Goal: Task Accomplishment & Management: Complete application form

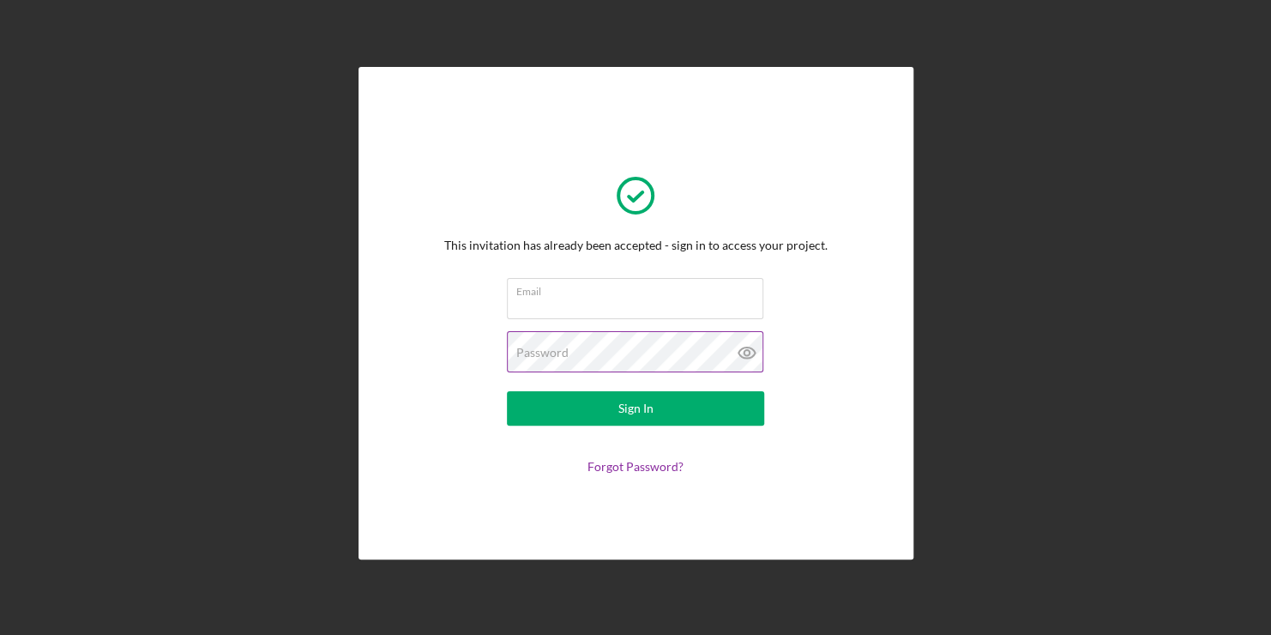
type input "[PERSON_NAME] & [PERSON_NAME] LLC"
click at [747, 355] on icon at bounding box center [747, 352] width 43 height 43
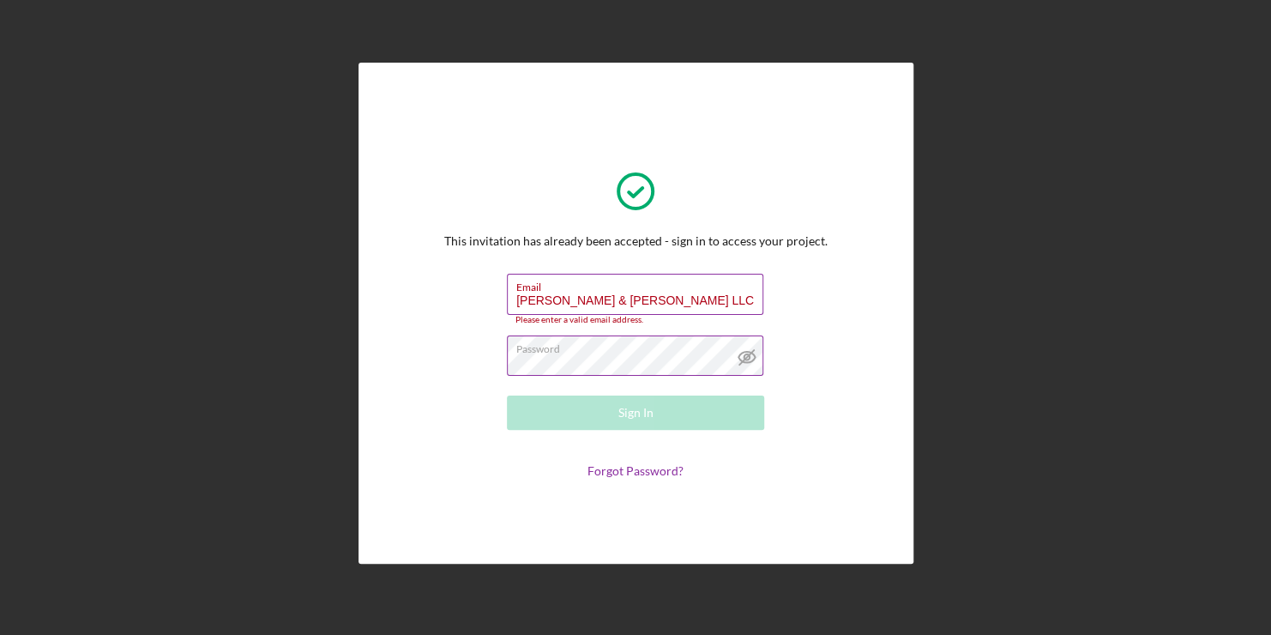
click at [684, 305] on input "[PERSON_NAME] & [PERSON_NAME] LLC" at bounding box center [635, 294] width 256 height 41
drag, startPoint x: 680, startPoint y: 306, endPoint x: 506, endPoint y: 306, distance: 174.1
click at [507, 306] on input "[PERSON_NAME] & [PERSON_NAME] LLC" at bounding box center [635, 294] width 256 height 41
click at [727, 261] on div "This invitation has already been accepted - sign in to access your project. Ema…" at bounding box center [635, 312] width 383 height 329
click at [660, 292] on div "Email Required" at bounding box center [635, 299] width 257 height 51
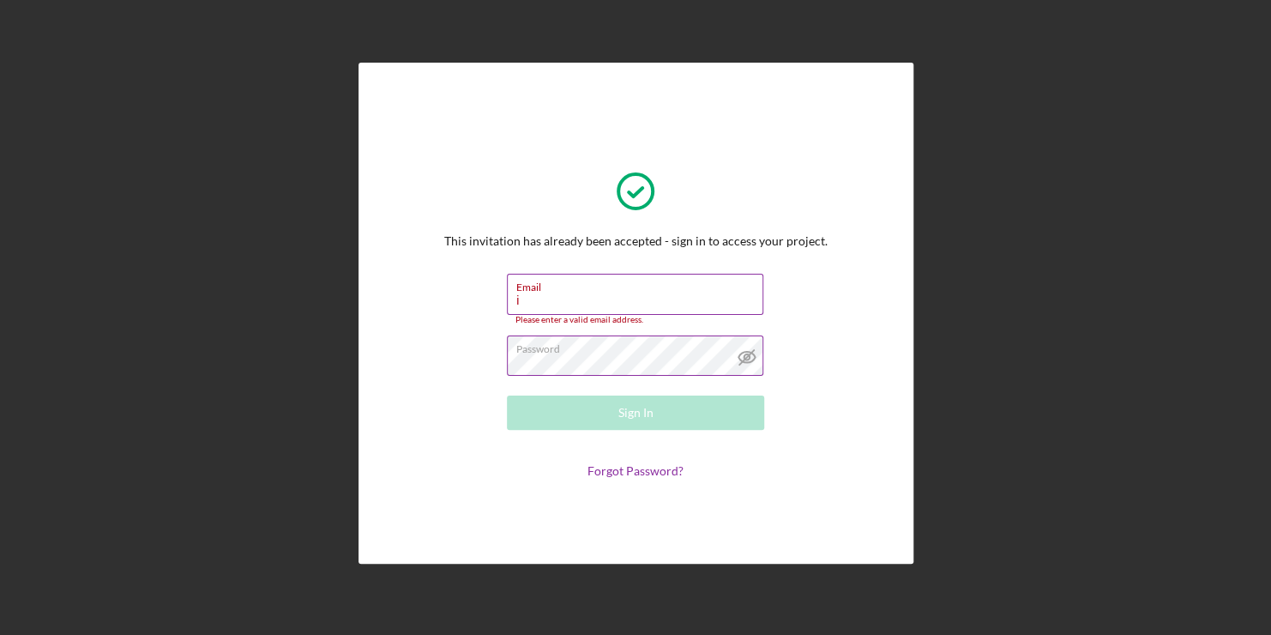
type input "[EMAIL_ADDRESS][DOMAIN_NAME]"
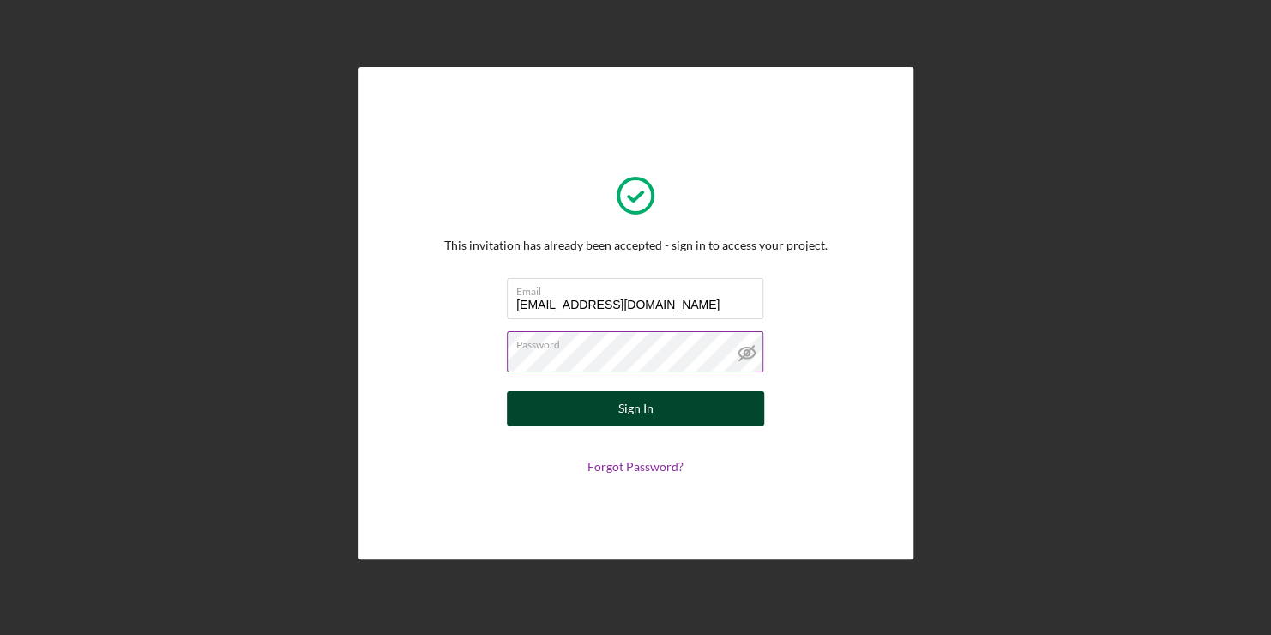
click at [629, 408] on div "Sign In" at bounding box center [635, 408] width 35 height 34
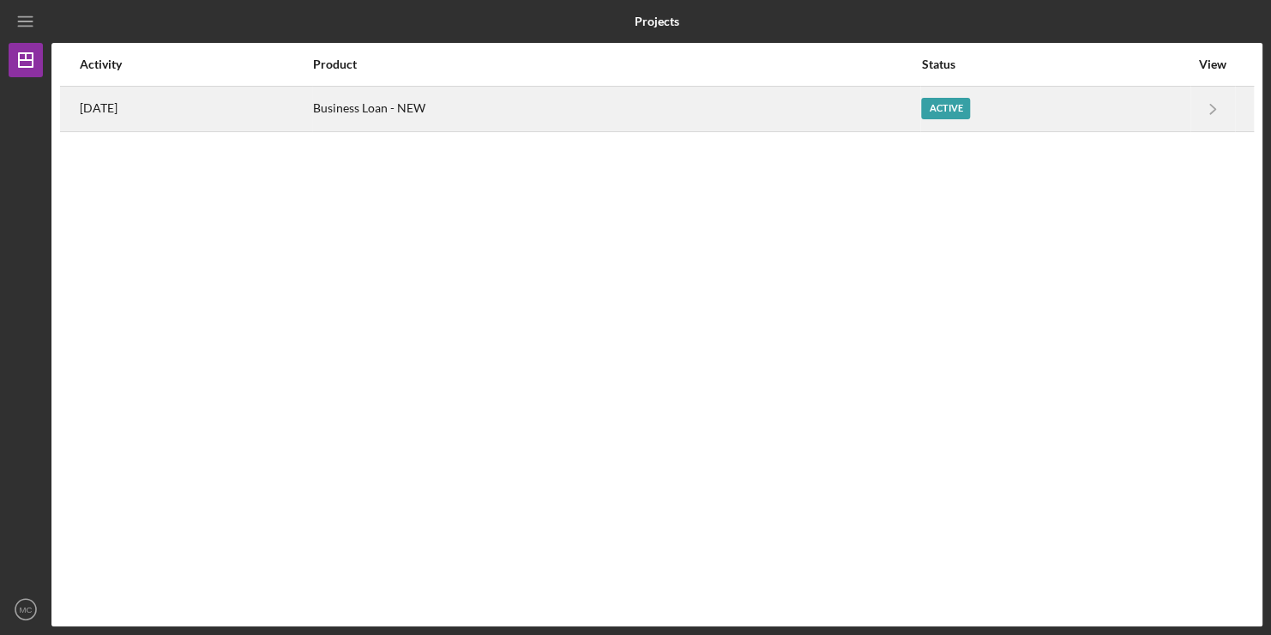
click at [443, 110] on div "Business Loan - NEW" at bounding box center [616, 108] width 606 height 43
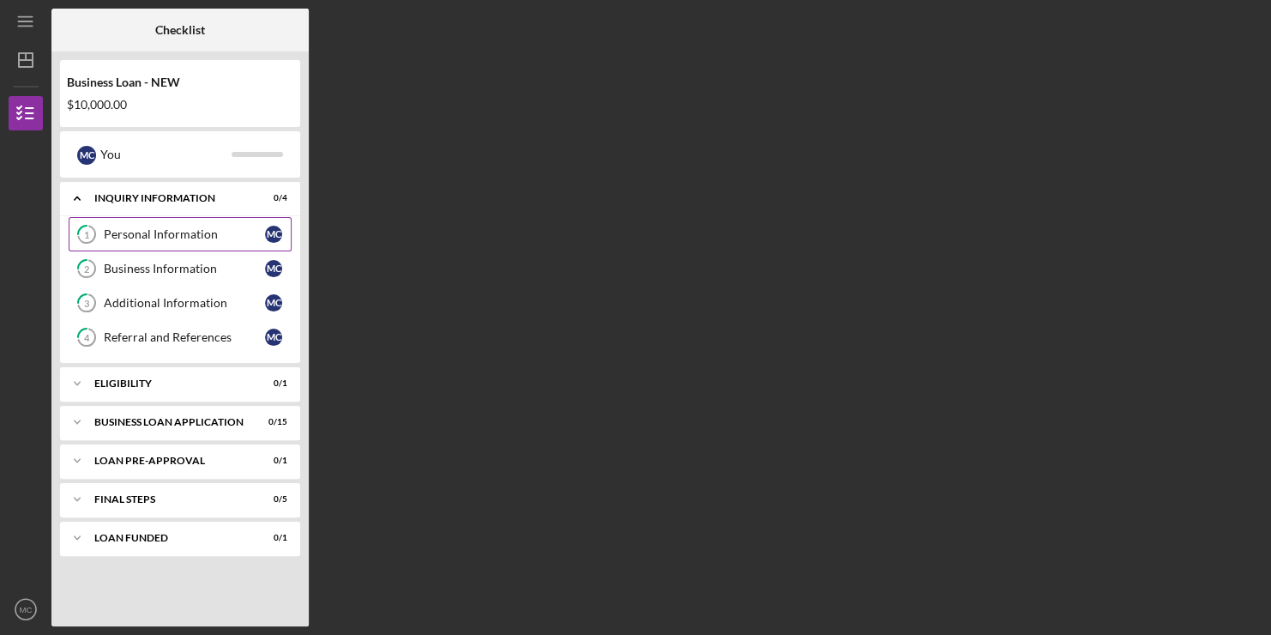
click at [197, 228] on div "Personal Information" at bounding box center [184, 234] width 161 height 14
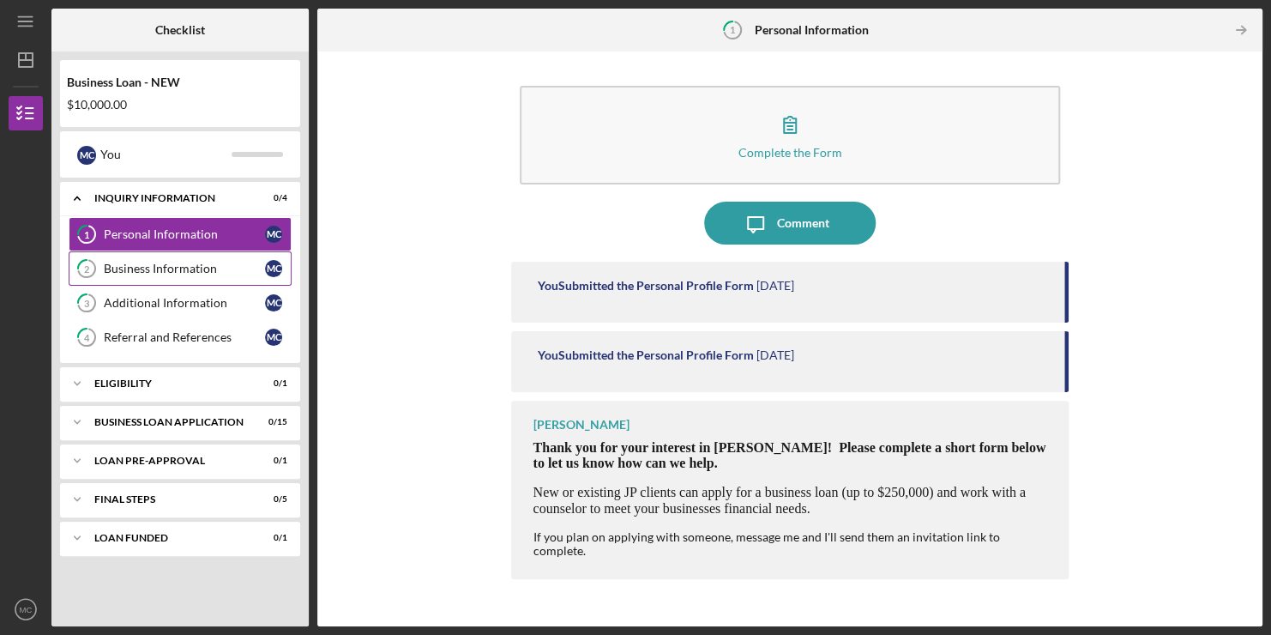
click at [145, 264] on div "Business Information" at bounding box center [184, 269] width 161 height 14
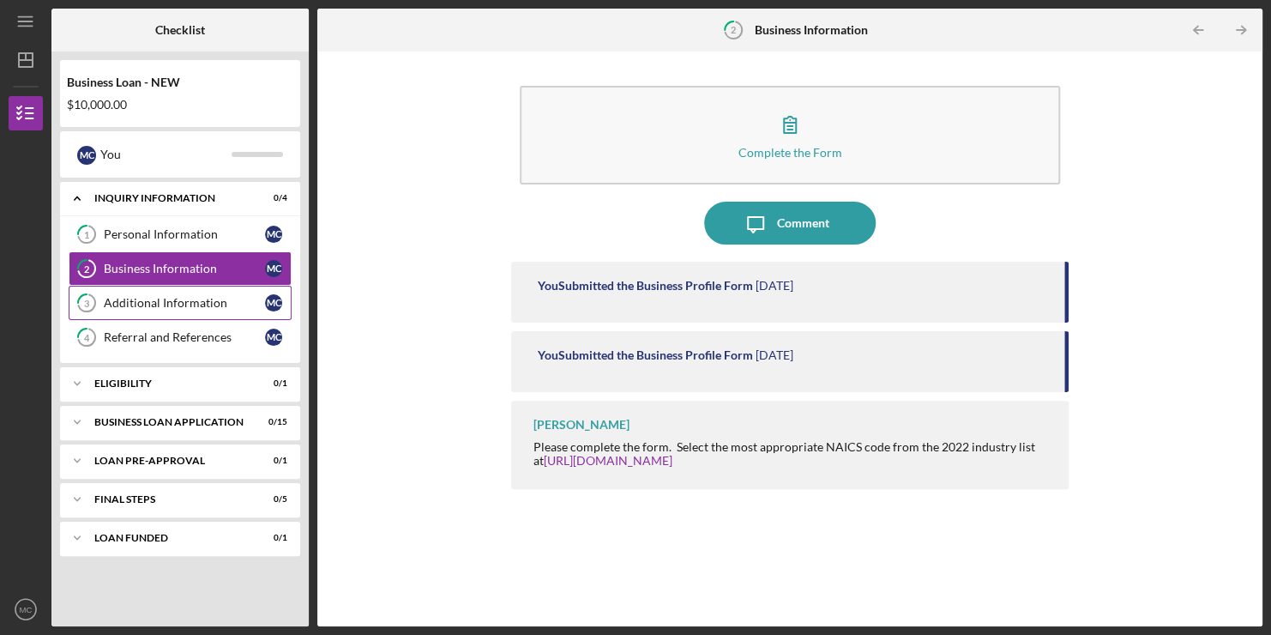
click at [220, 306] on div "Additional Information" at bounding box center [184, 303] width 161 height 14
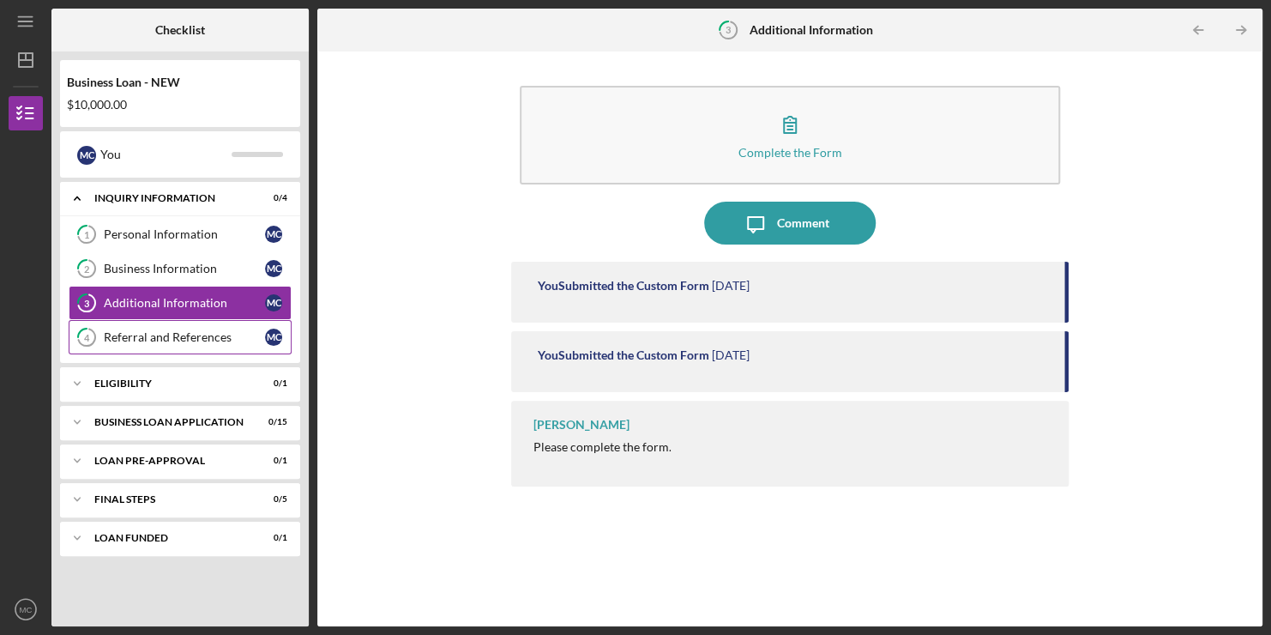
click at [201, 339] on div "Referral and References" at bounding box center [184, 337] width 161 height 14
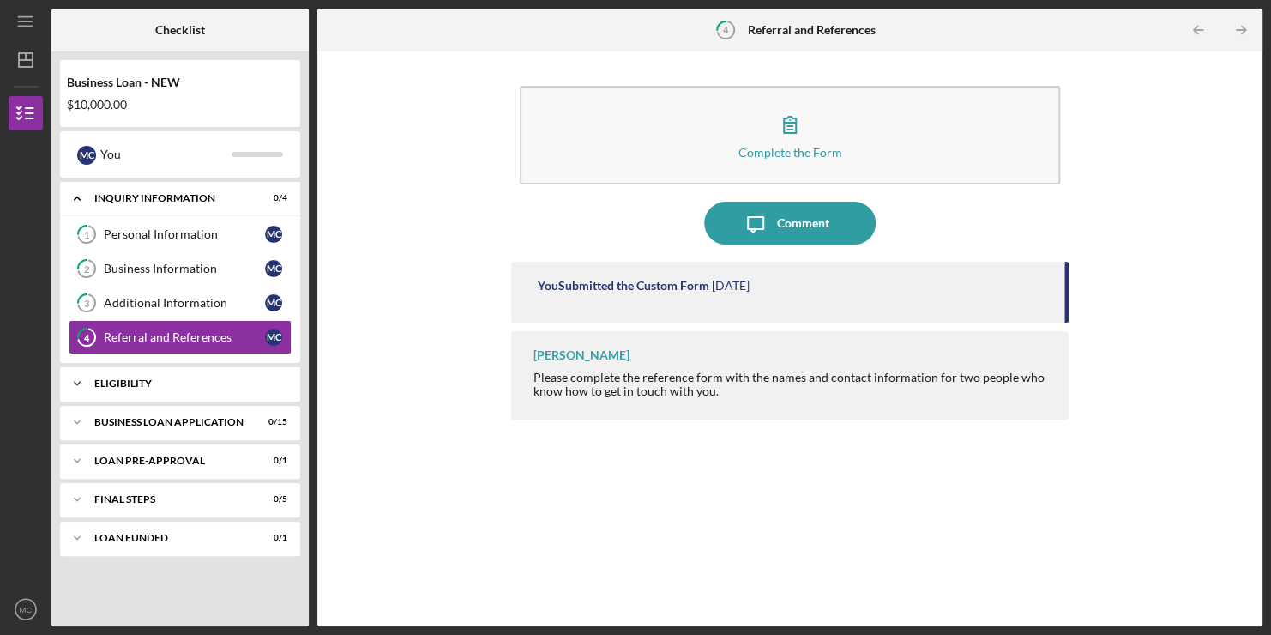
click at [180, 372] on div "Icon/Expander ELIGIBILITY 0 / 1" at bounding box center [180, 383] width 240 height 34
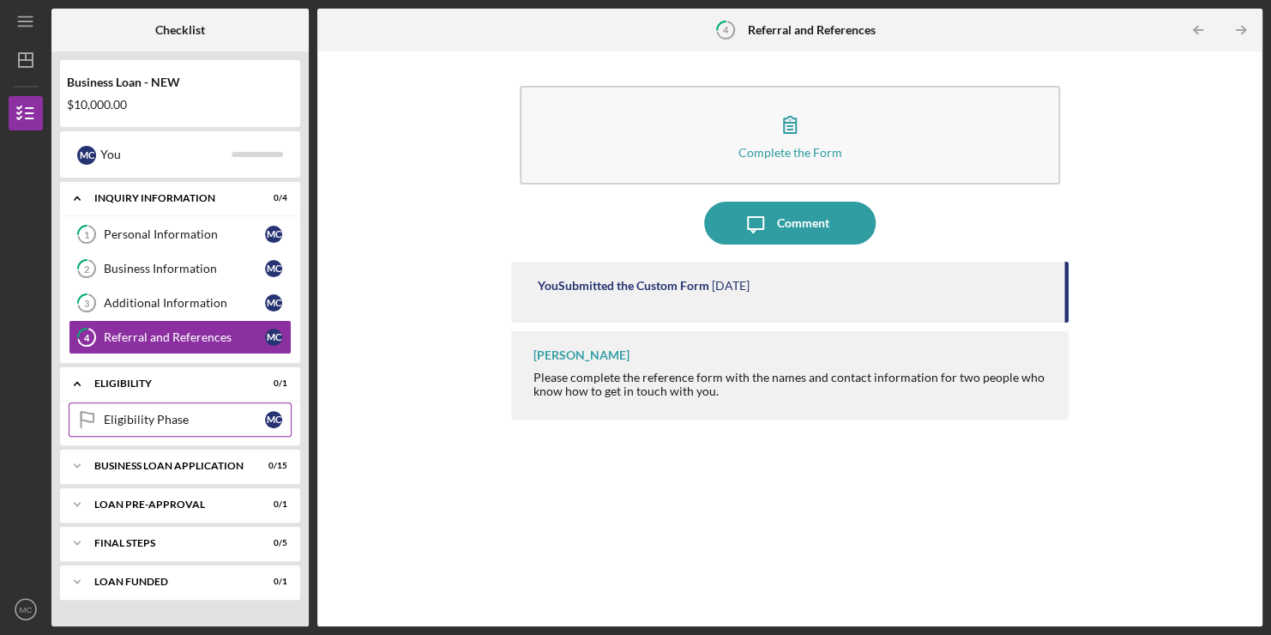
click at [176, 415] on div "Eligibility Phase" at bounding box center [184, 420] width 161 height 14
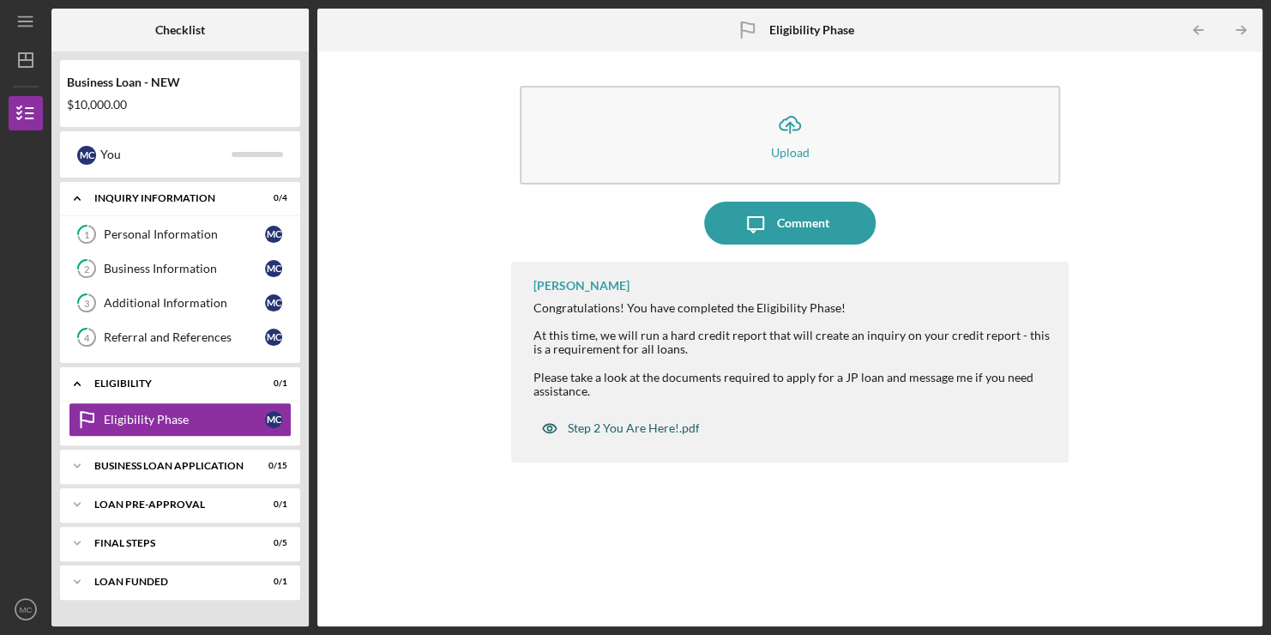
click at [646, 426] on div "Step 2 You Are Here!.pdf" at bounding box center [633, 428] width 132 height 14
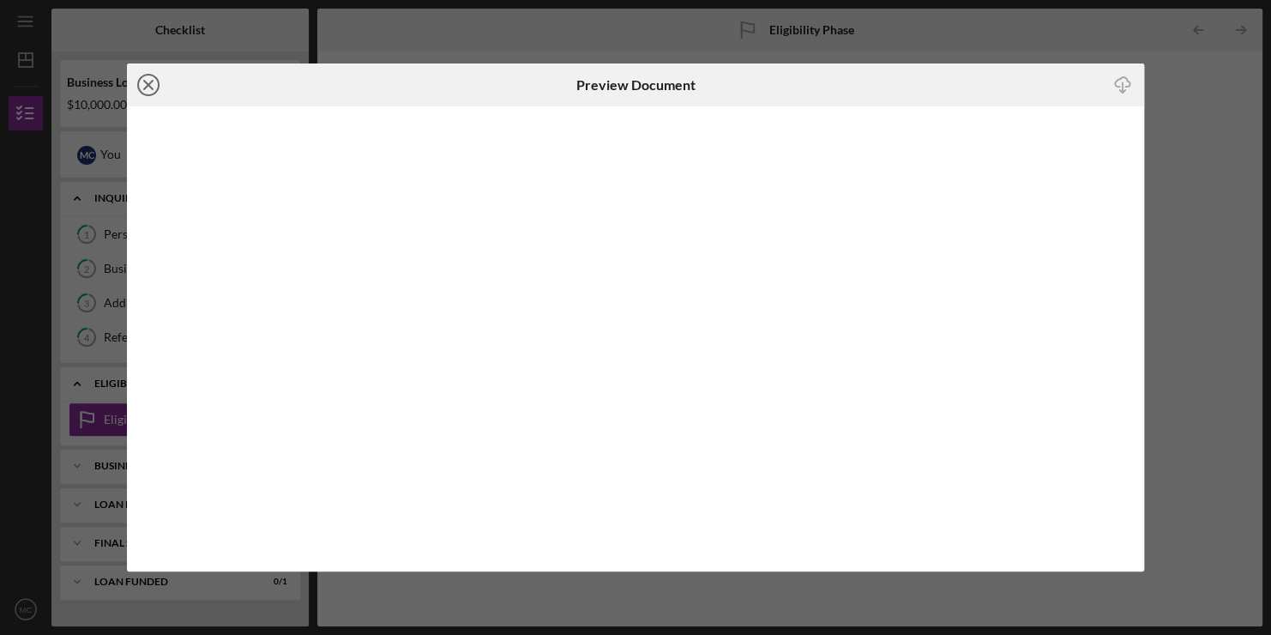
click at [153, 84] on icon "Icon/Close" at bounding box center [148, 84] width 43 height 43
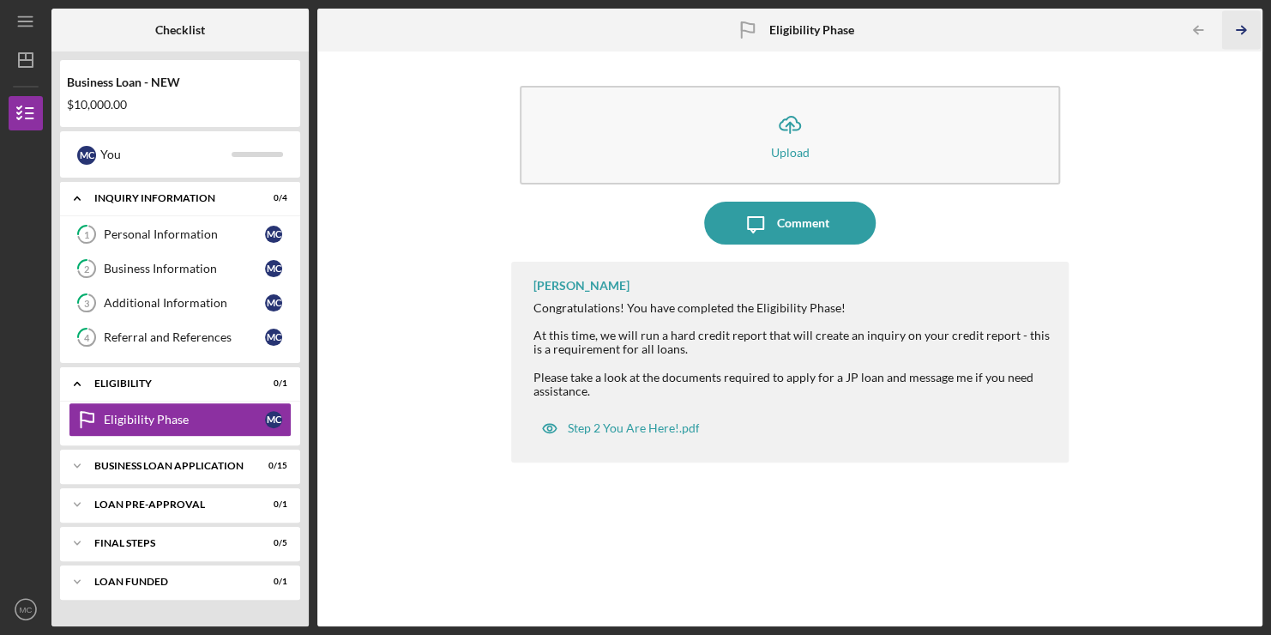
click at [1240, 27] on icon "Icon/Table Pagination Arrow" at bounding box center [1240, 30] width 39 height 39
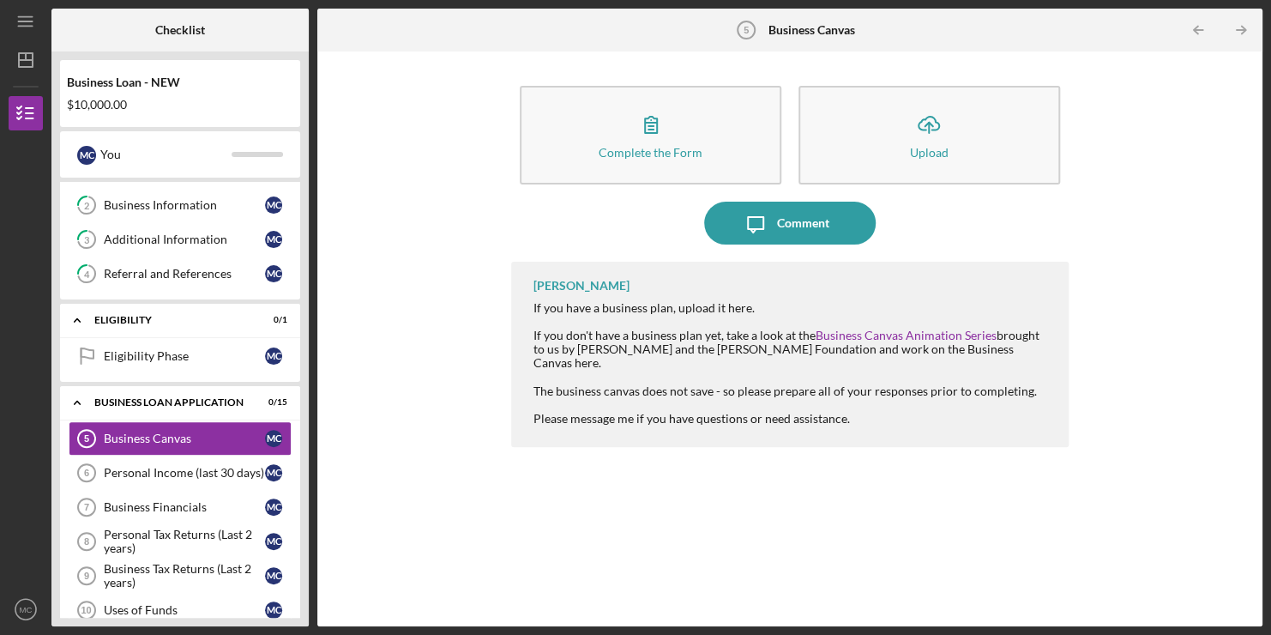
scroll to position [99, 0]
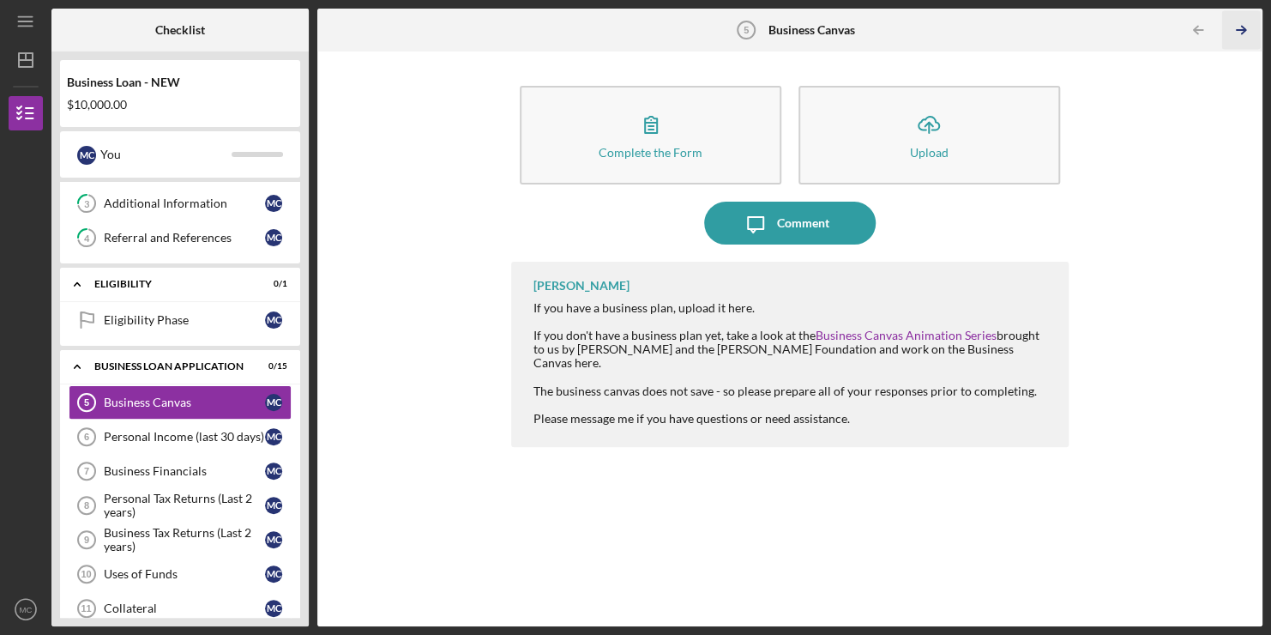
click at [1239, 25] on icon "Icon/Table Pagination Arrow" at bounding box center [1240, 30] width 39 height 39
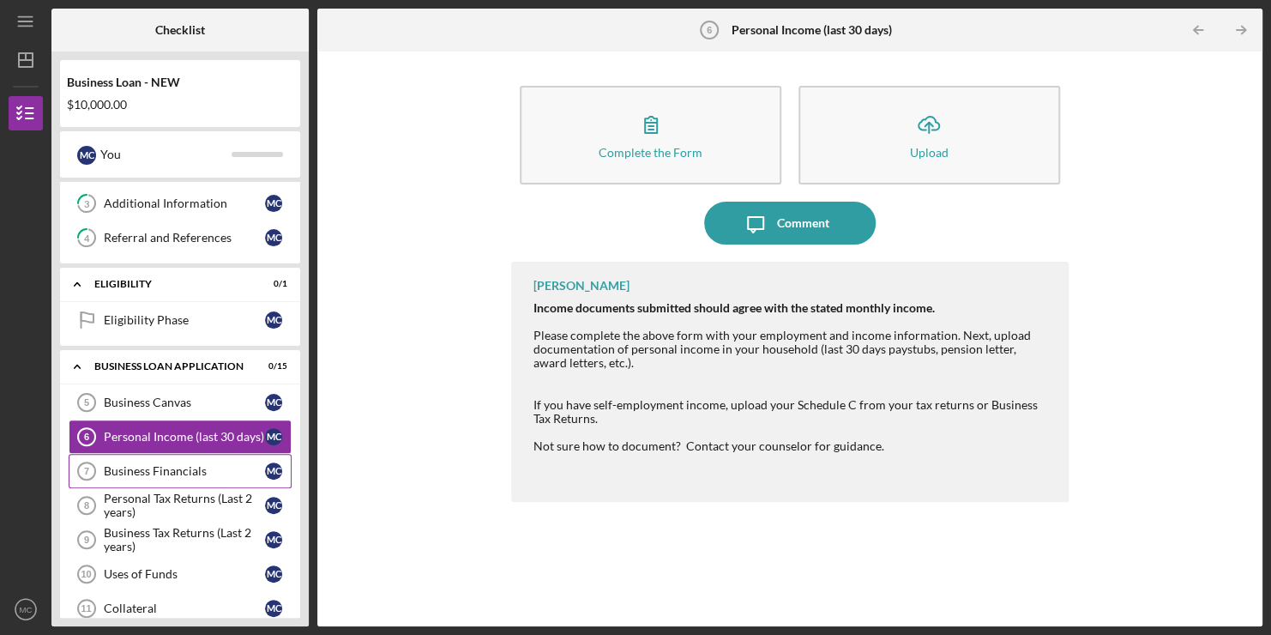
click at [196, 458] on link "Business Financials 7 Business Financials M C" at bounding box center [180, 471] width 223 height 34
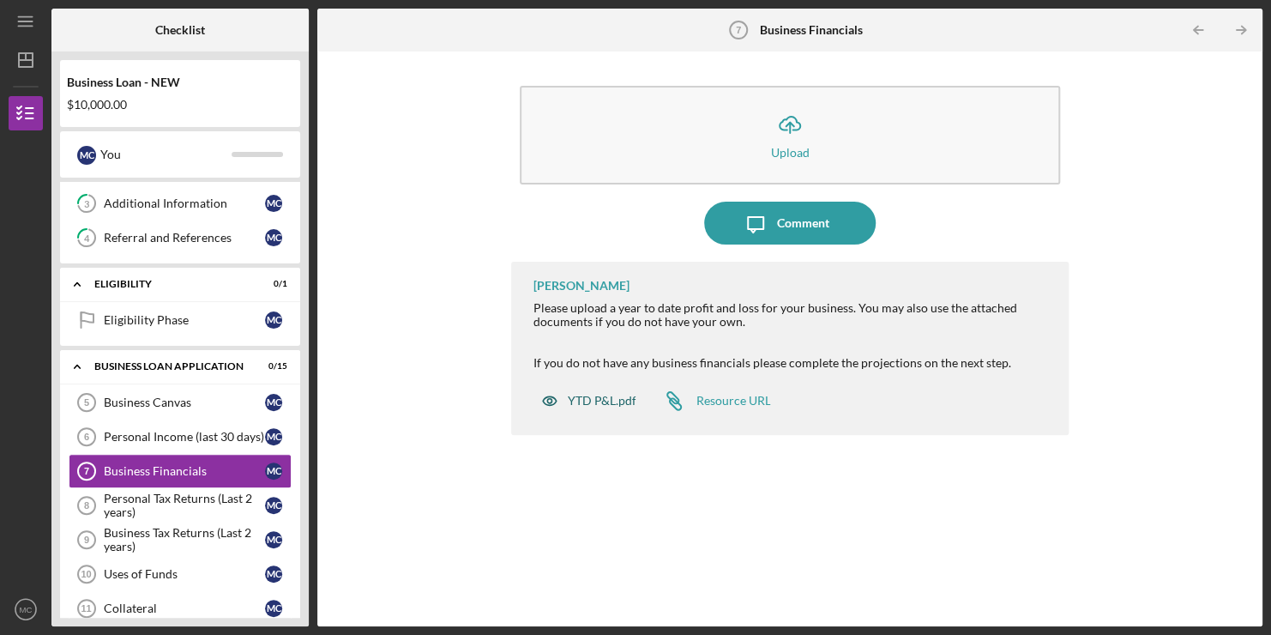
click at [599, 397] on div "YTD P&L.pdf" at bounding box center [601, 401] width 69 height 14
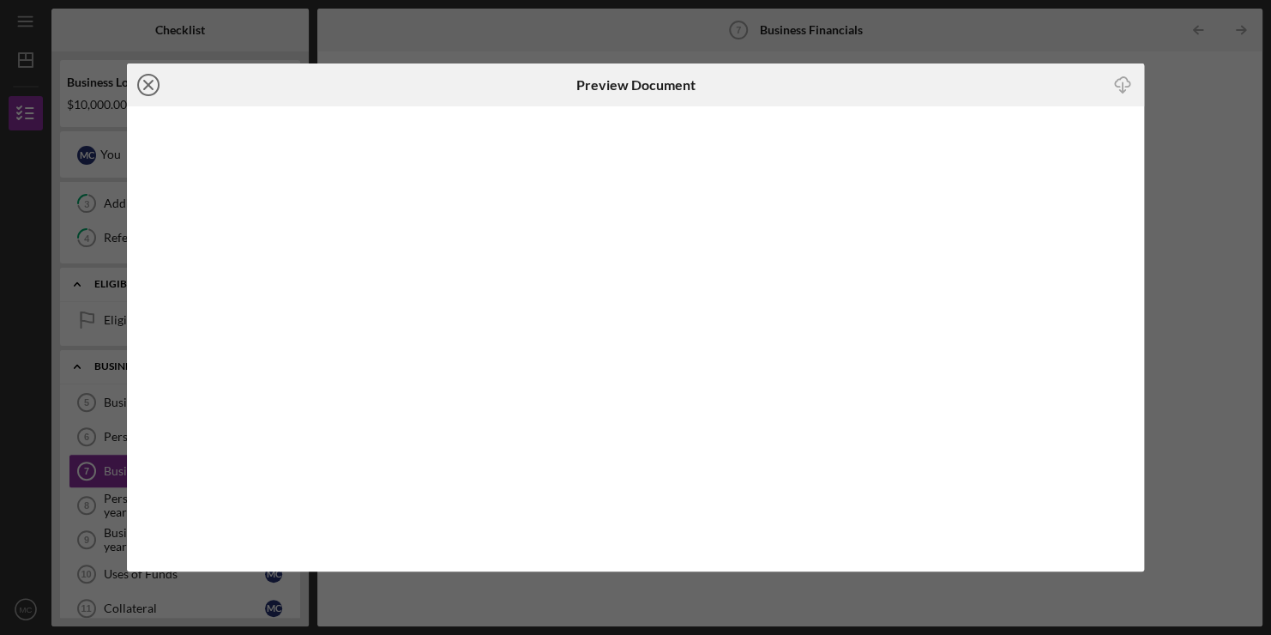
click at [155, 86] on icon "Icon/Close" at bounding box center [148, 84] width 43 height 43
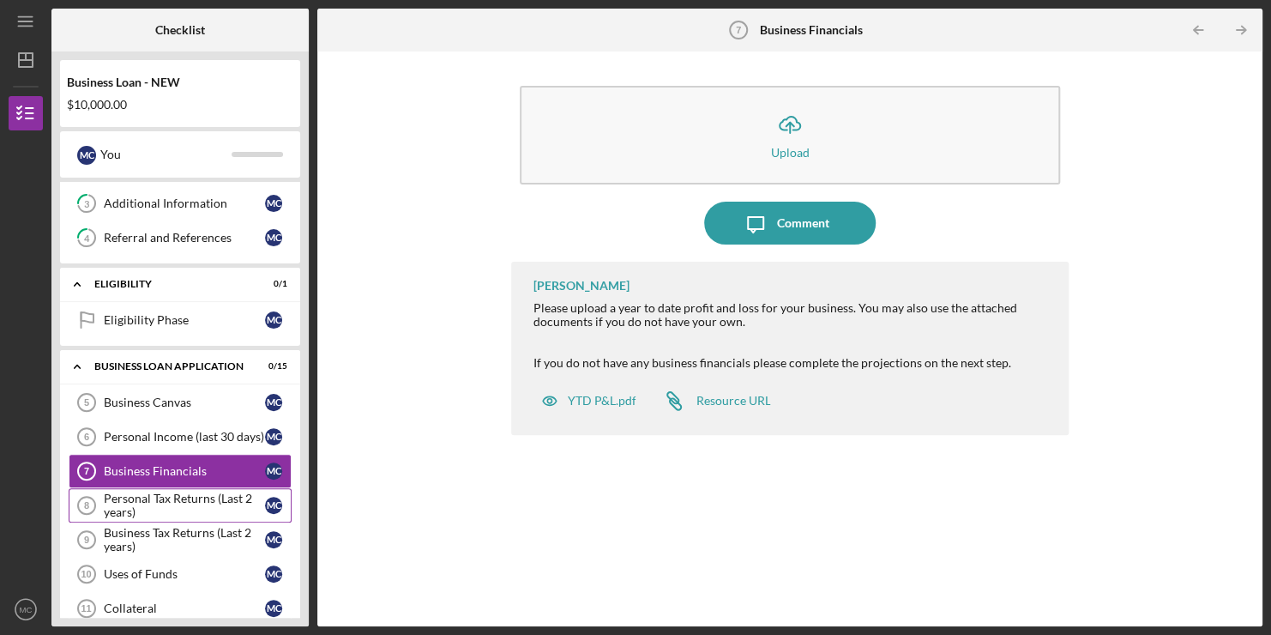
click at [154, 491] on div "Personal Tax Returns (Last 2 years)" at bounding box center [184, 504] width 161 height 27
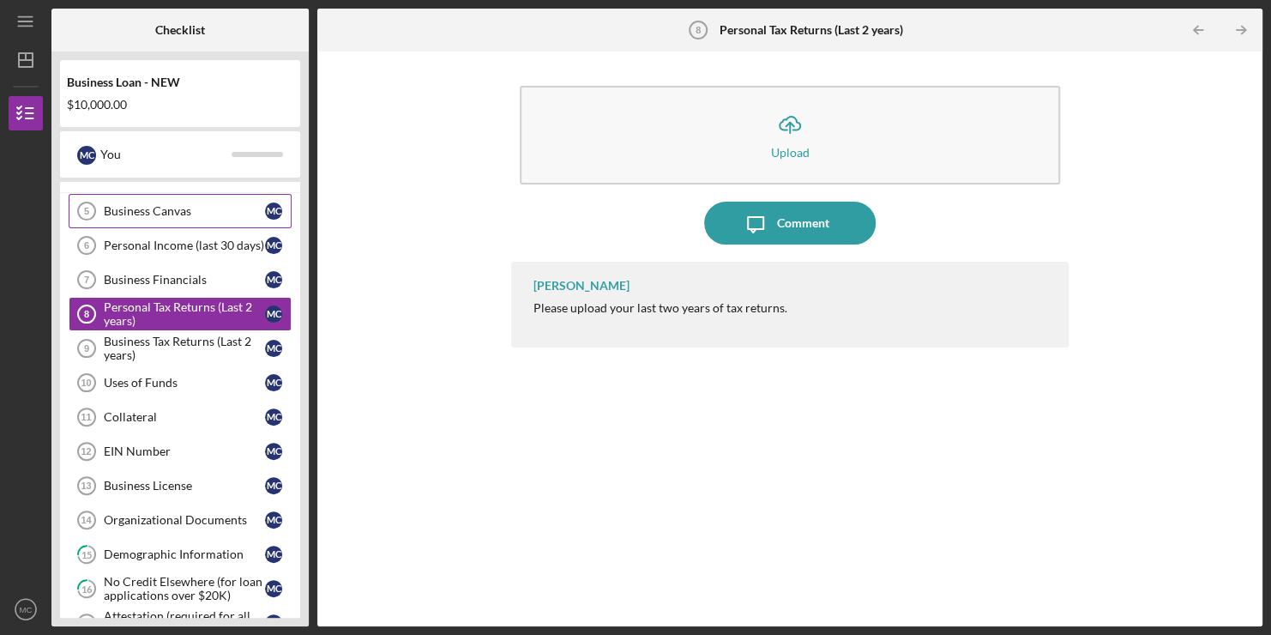
scroll to position [292, 0]
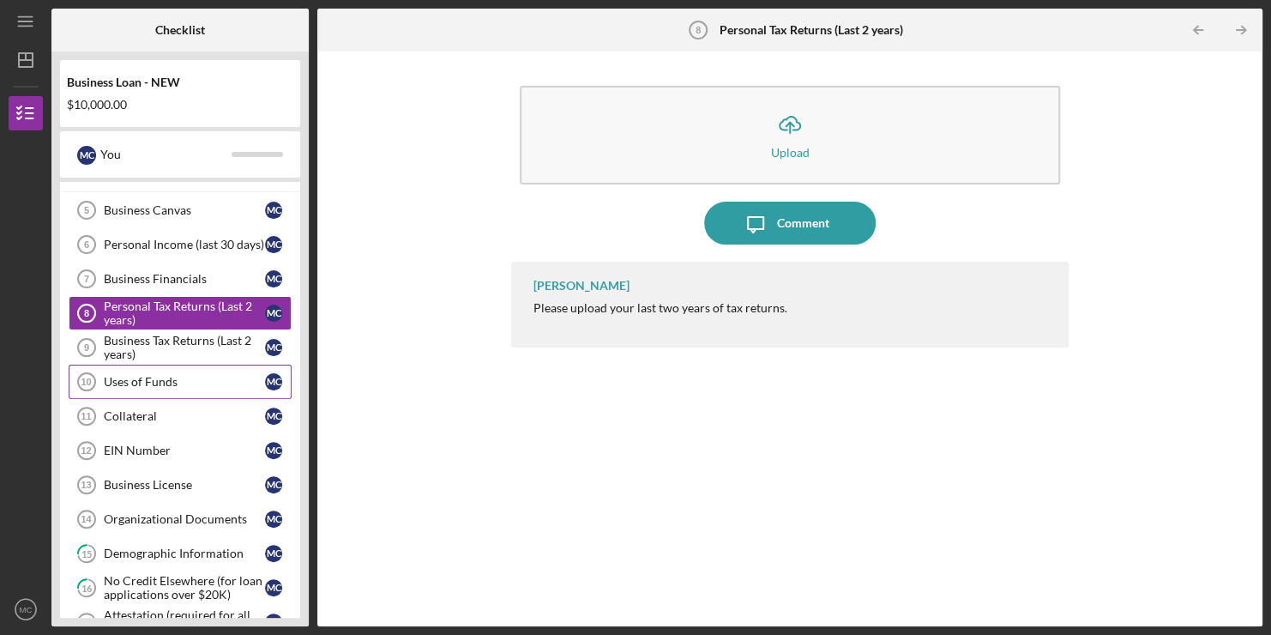
click at [165, 384] on div "Uses of Funds" at bounding box center [184, 382] width 161 height 14
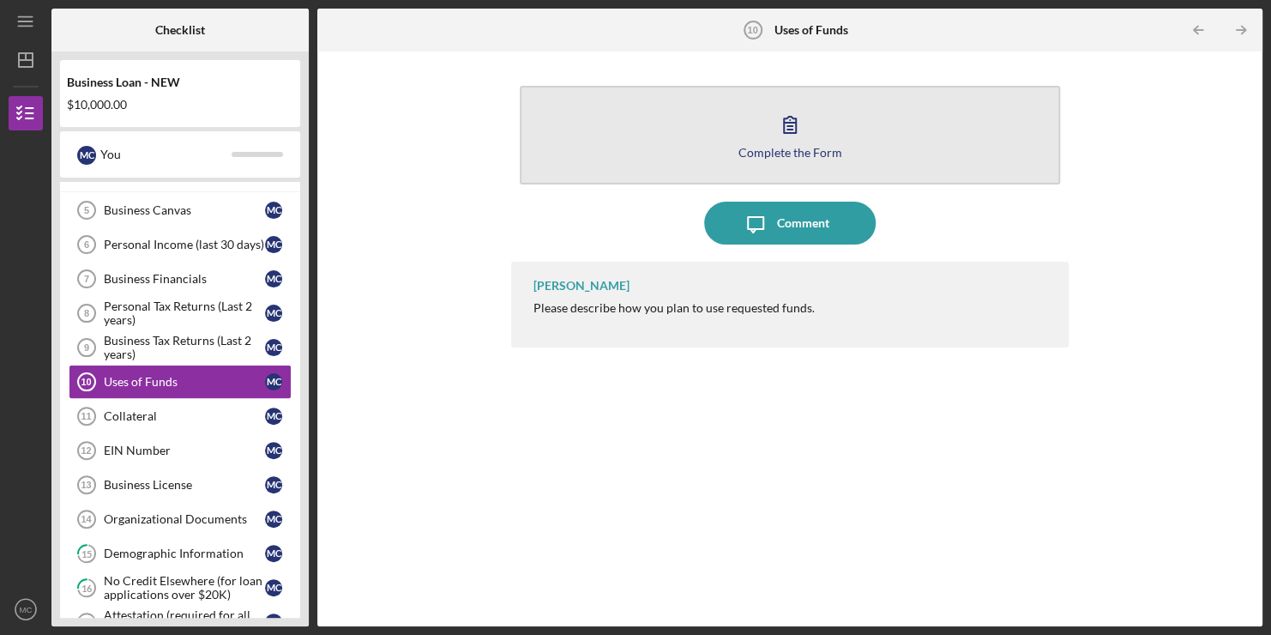
click at [795, 139] on icon "button" at bounding box center [790, 124] width 43 height 43
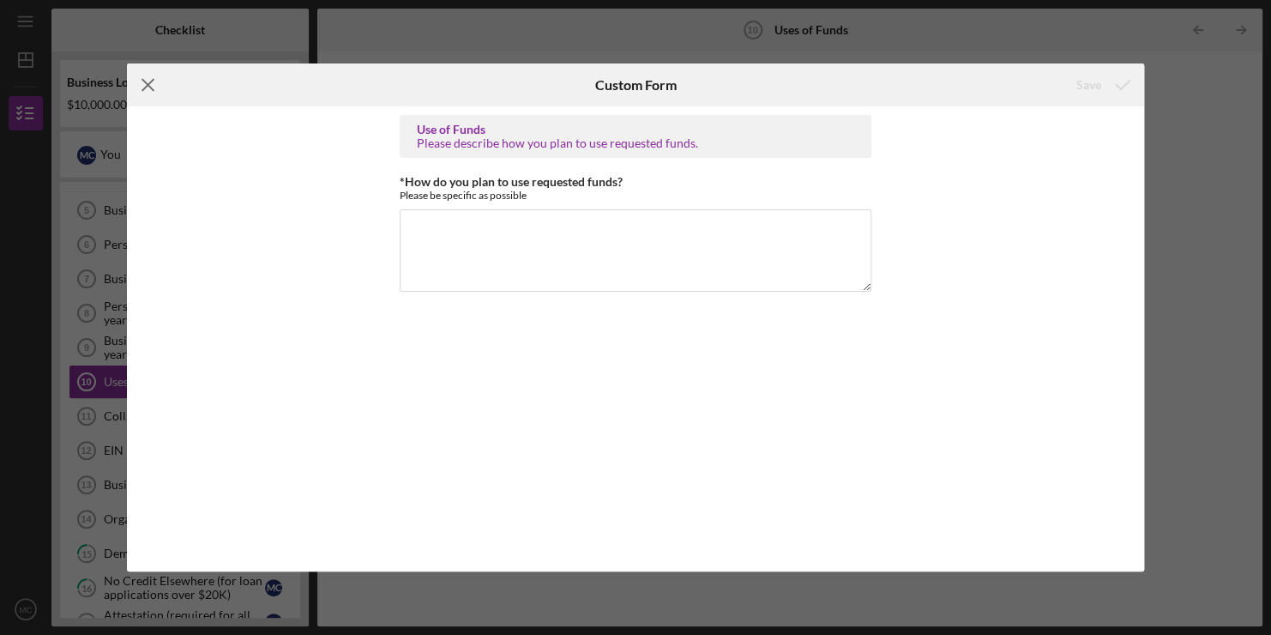
click at [142, 89] on icon "Icon/Menu Close" at bounding box center [148, 84] width 43 height 43
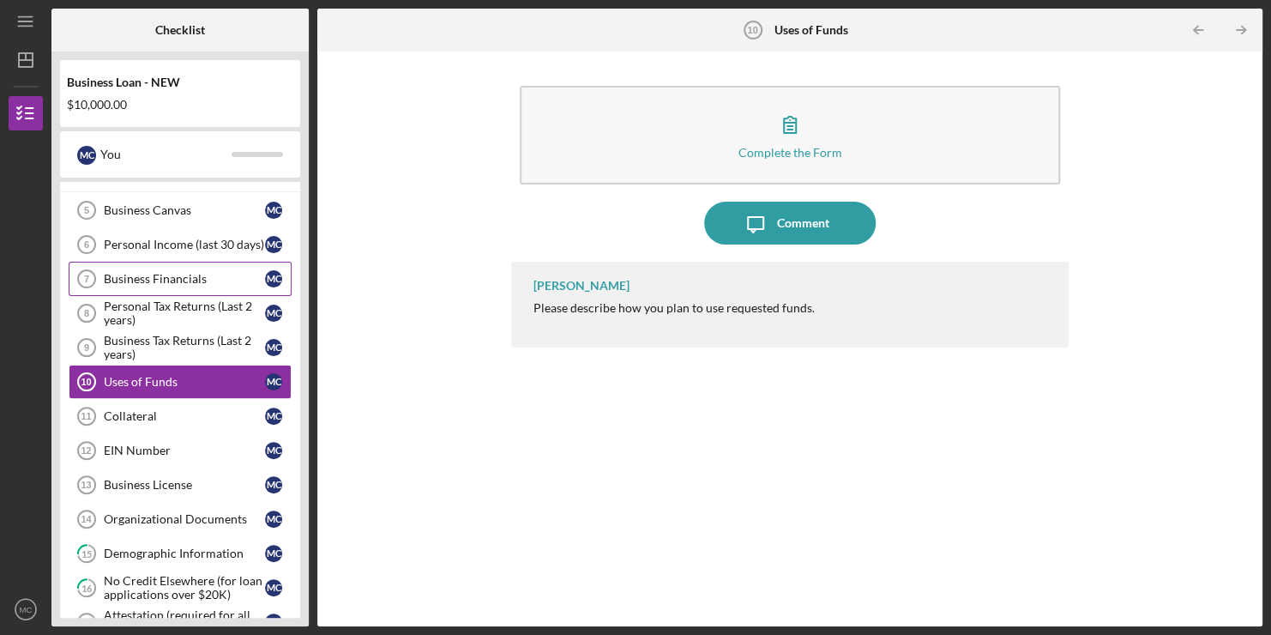
scroll to position [507, 0]
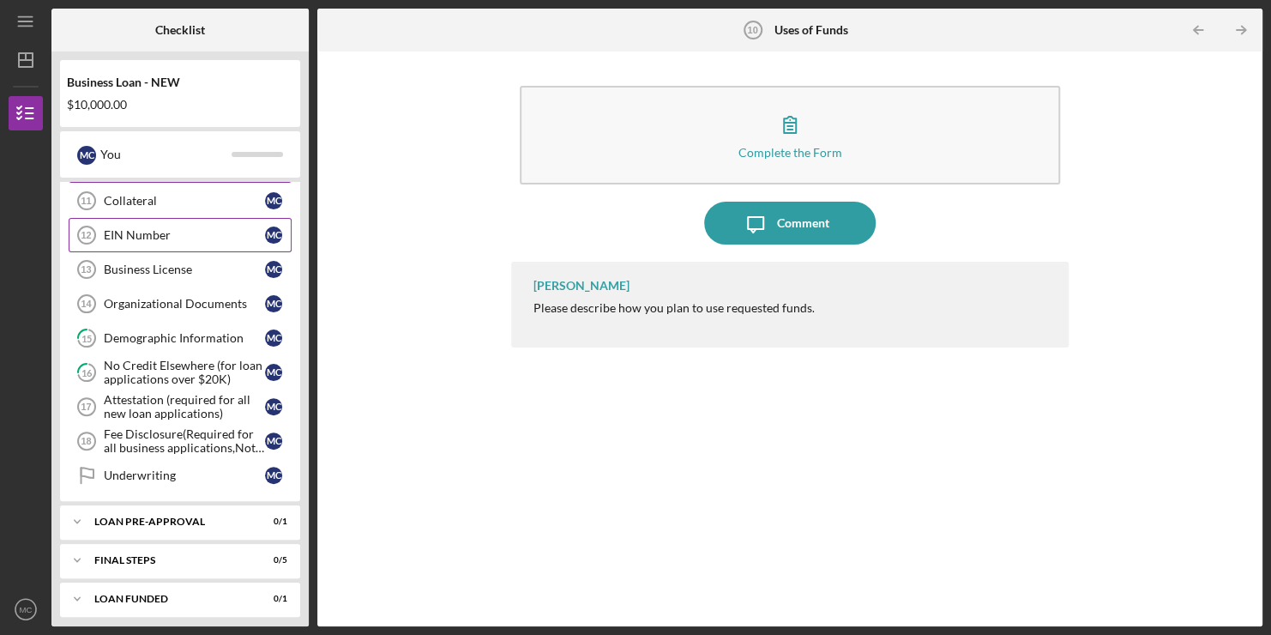
click at [166, 221] on link "EIN Number 12 EIN Number M C" at bounding box center [180, 235] width 223 height 34
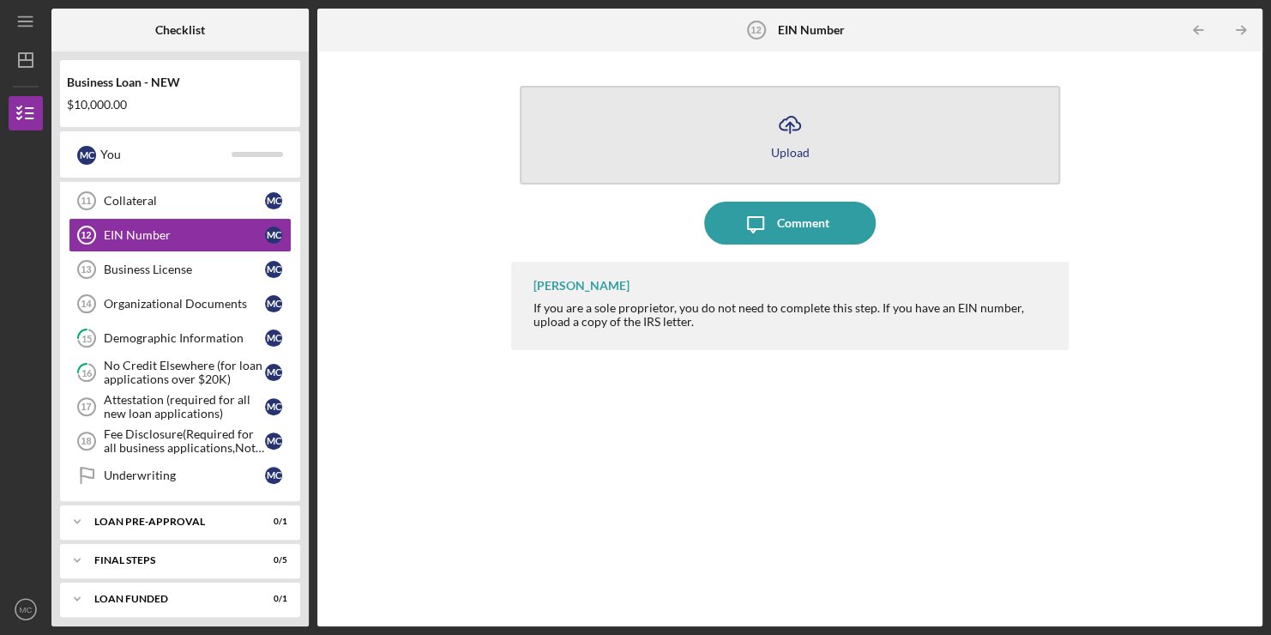
click at [804, 141] on icon "Icon/Upload" at bounding box center [790, 124] width 43 height 43
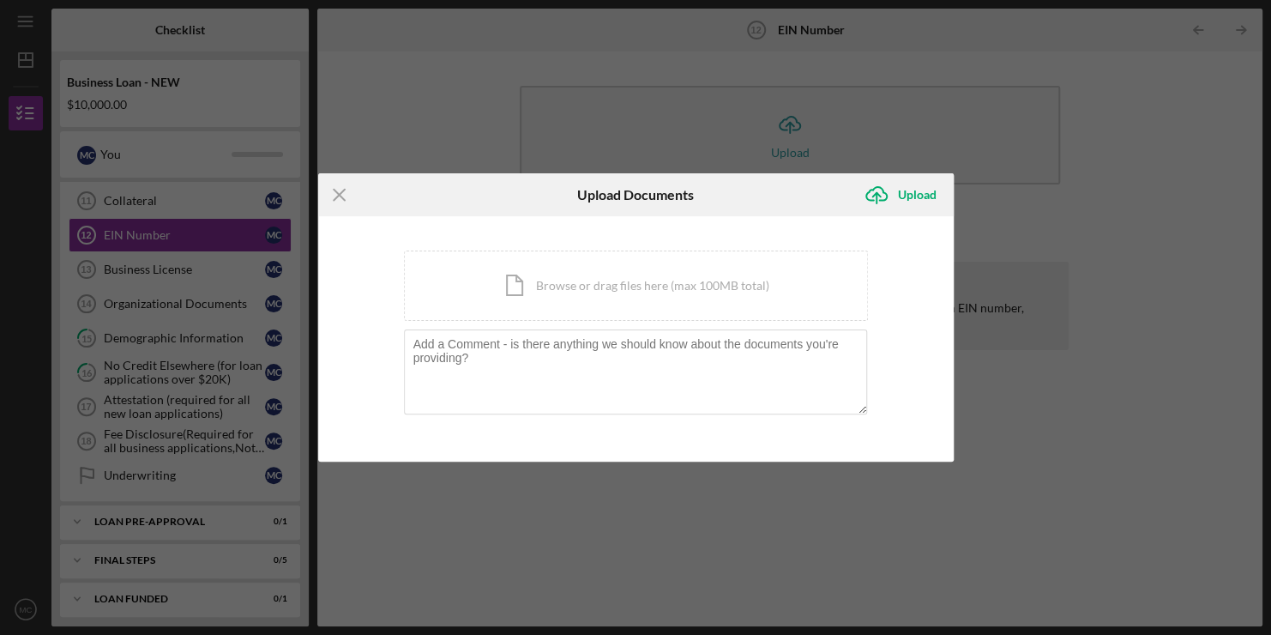
click at [148, 186] on div "Icon/Menu Close Upload Documents Icon/Upload Upload You're uploading documents …" at bounding box center [635, 317] width 1271 height 635
click at [145, 191] on div "Icon/Menu Close Upload Documents Icon/Upload Upload You're uploading documents …" at bounding box center [635, 317] width 1271 height 635
click at [347, 193] on icon "Icon/Menu Close" at bounding box center [339, 194] width 43 height 43
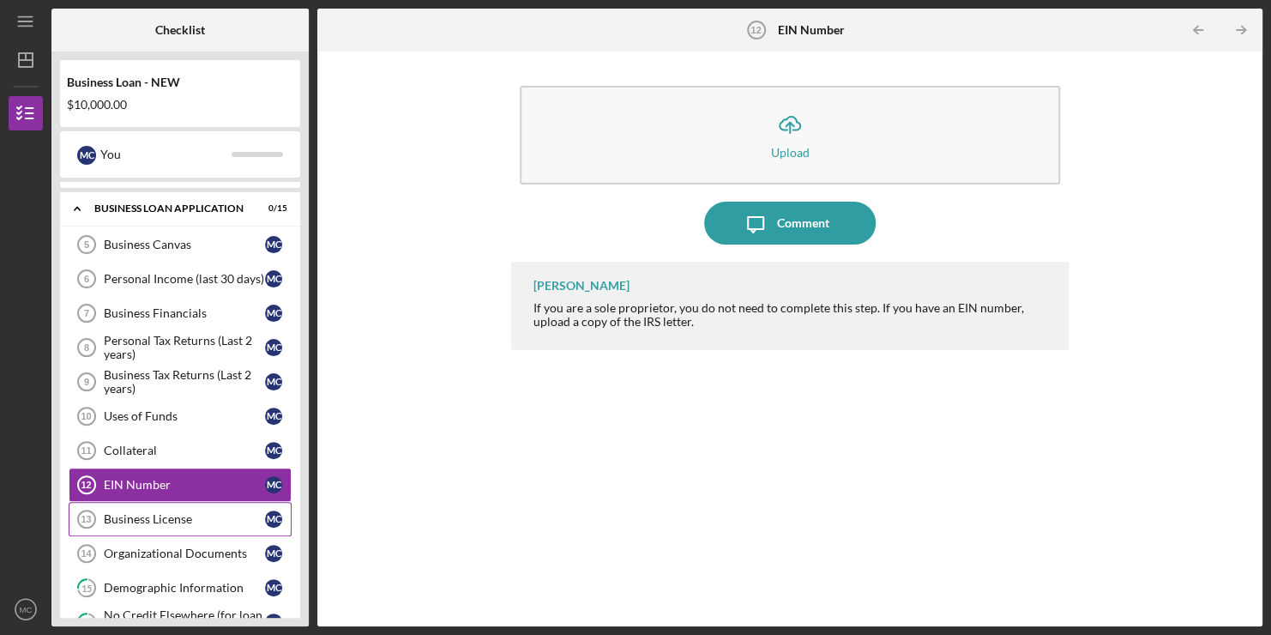
scroll to position [254, 0]
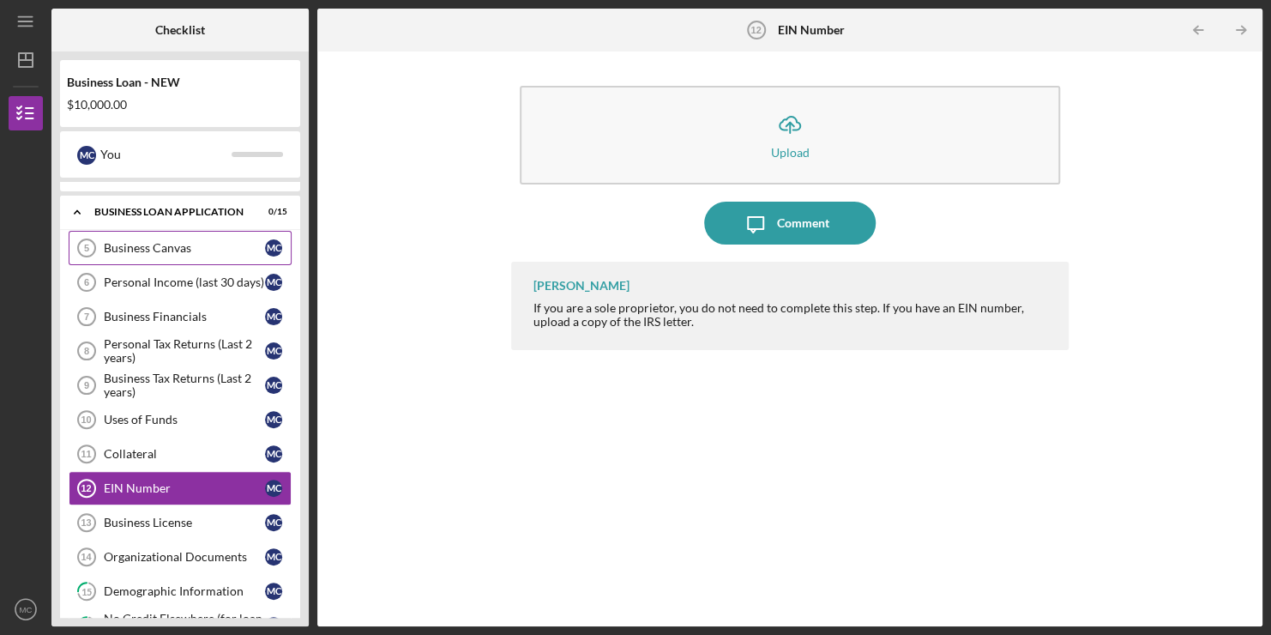
click at [190, 252] on div "Business Canvas" at bounding box center [184, 248] width 161 height 14
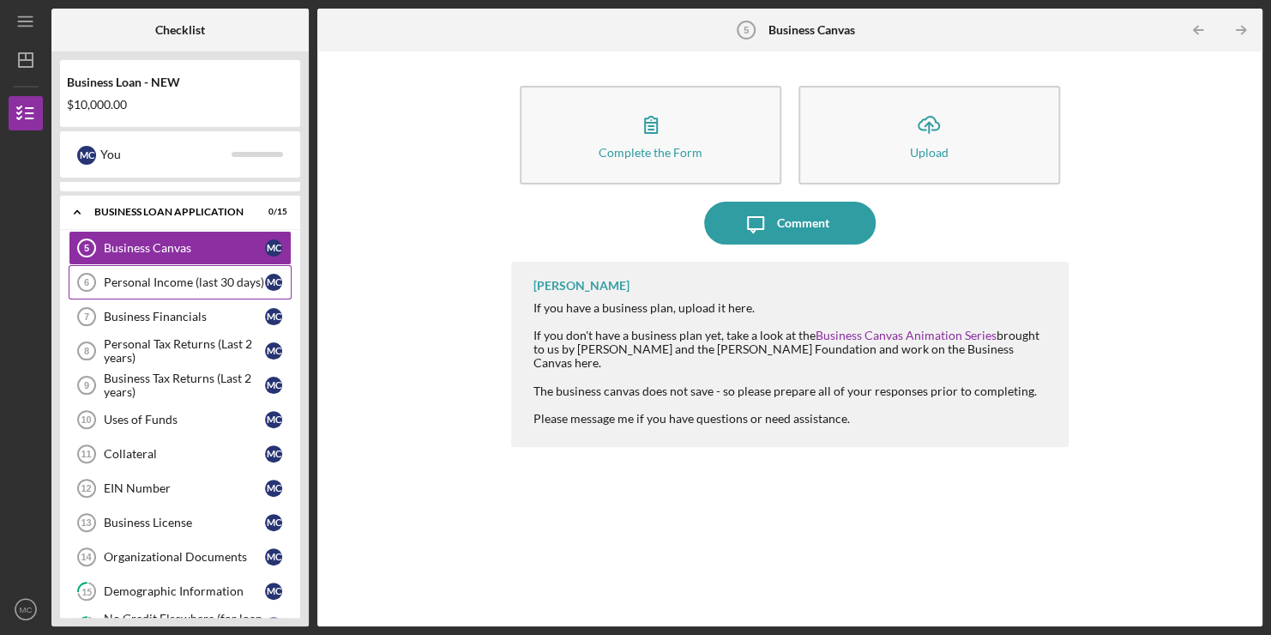
click at [183, 275] on div "Personal Income (last 30 days)" at bounding box center [184, 282] width 161 height 14
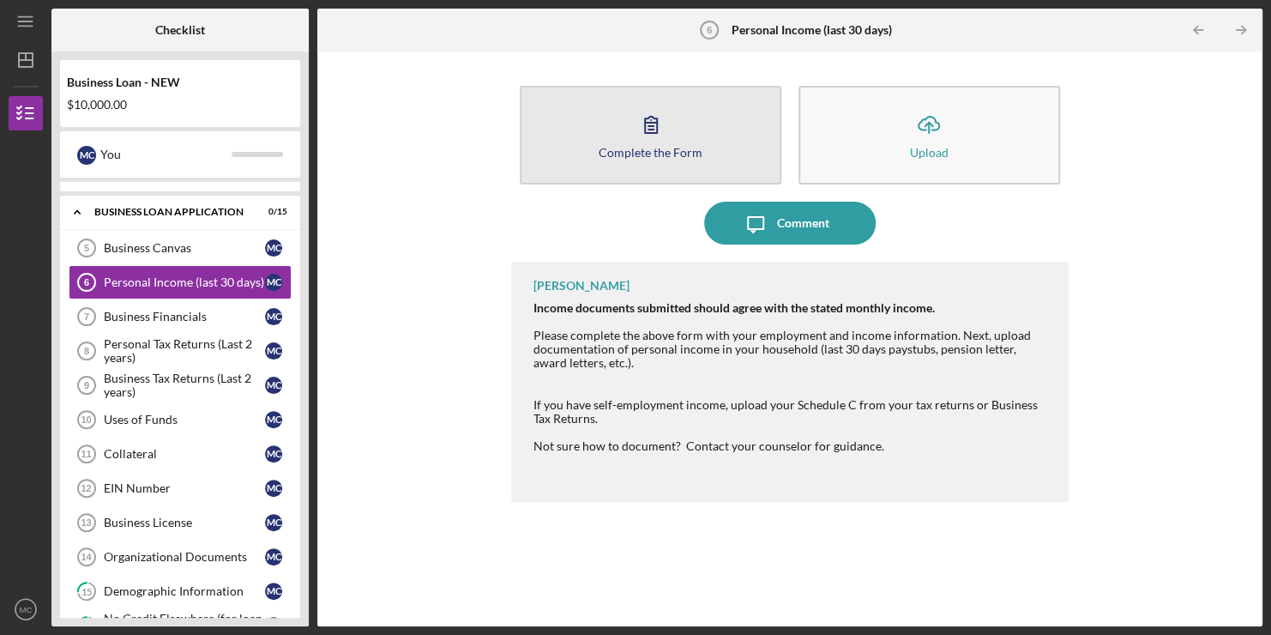
click at [648, 148] on div "Complete the Form" at bounding box center [651, 152] width 104 height 13
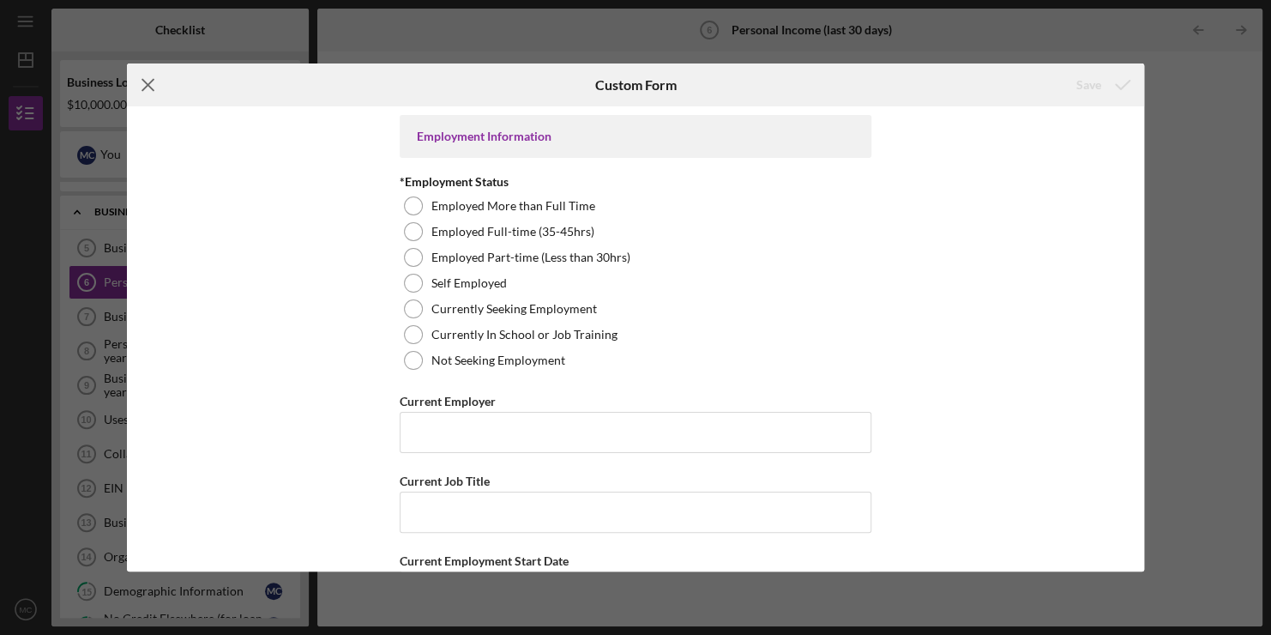
click at [148, 82] on icon "Icon/Menu Close" at bounding box center [148, 84] width 43 height 43
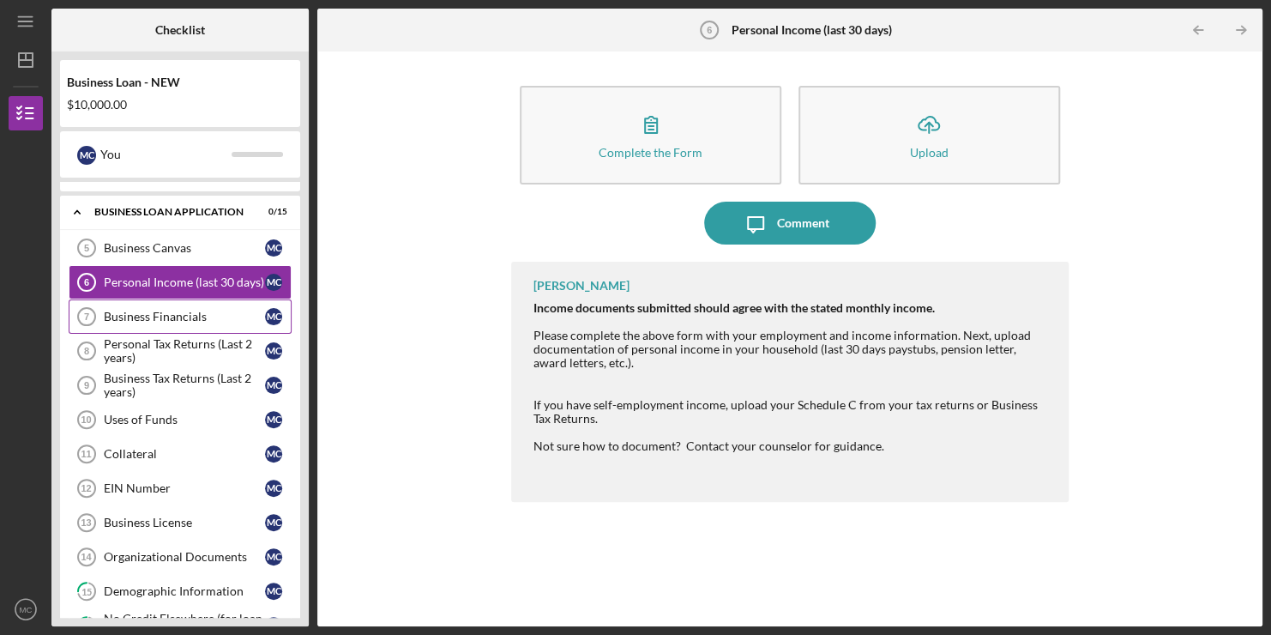
click at [121, 300] on link "Business Financials 7 Business Financials M C" at bounding box center [180, 316] width 223 height 34
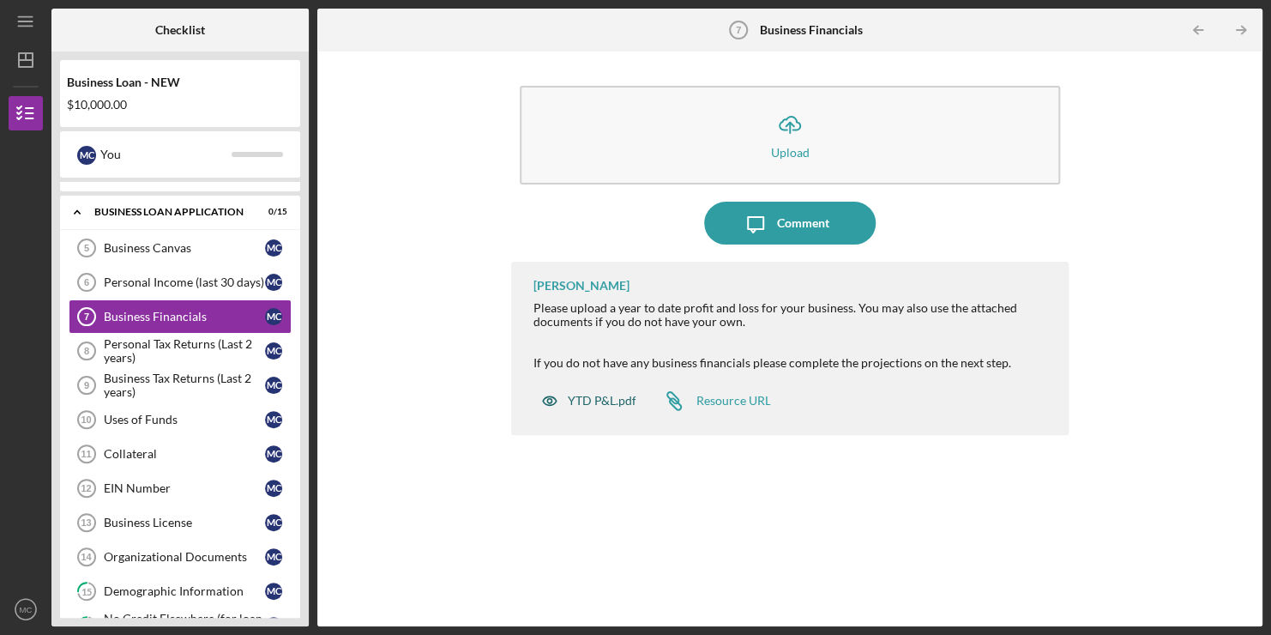
click at [591, 388] on div "YTD P&L.pdf" at bounding box center [589, 400] width 112 height 34
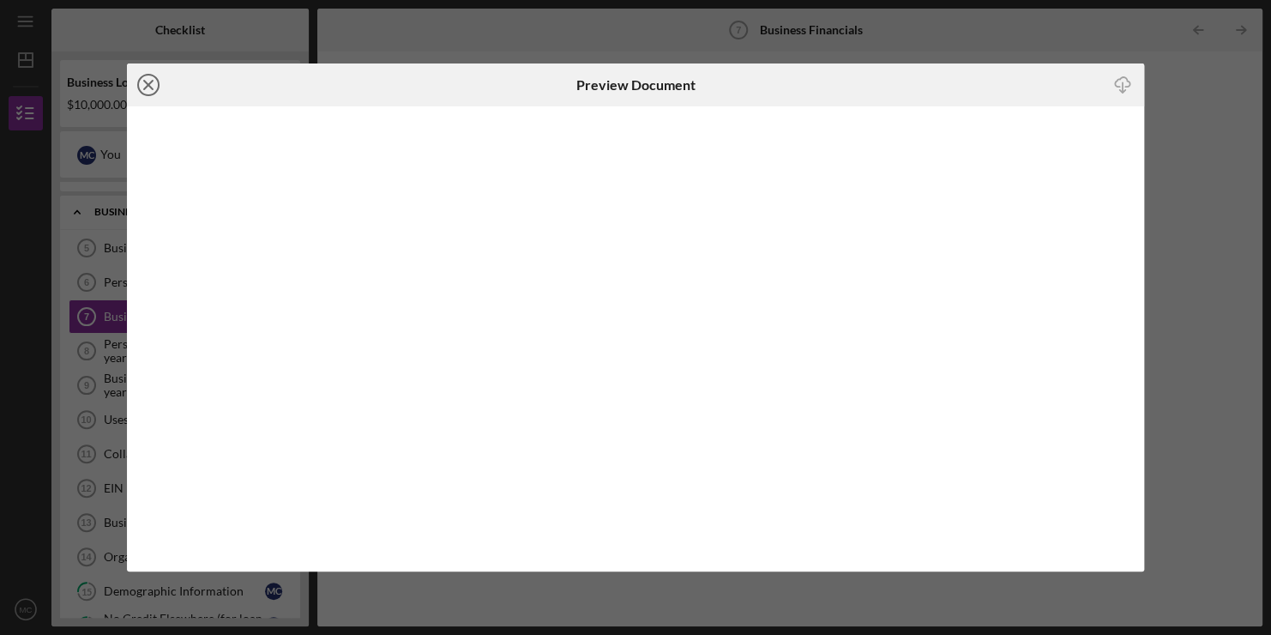
click at [148, 87] on icon "Icon/Close" at bounding box center [148, 84] width 43 height 43
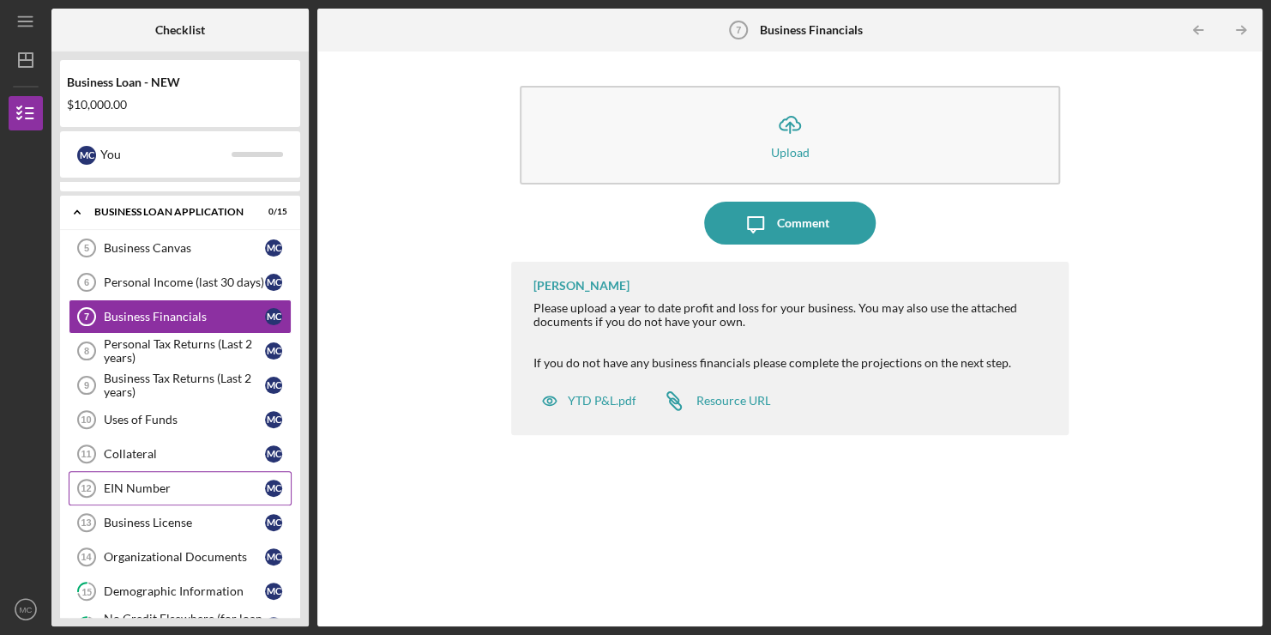
click at [145, 481] on div "EIN Number" at bounding box center [184, 488] width 161 height 14
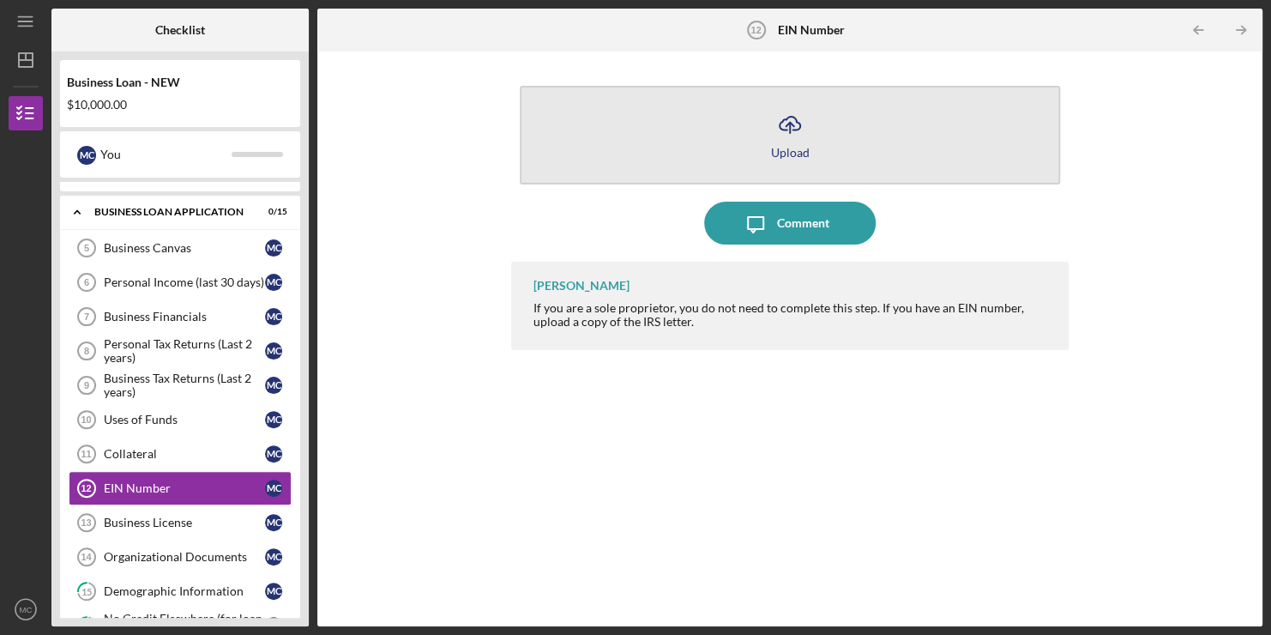
click at [797, 154] on div "Upload" at bounding box center [790, 152] width 39 height 13
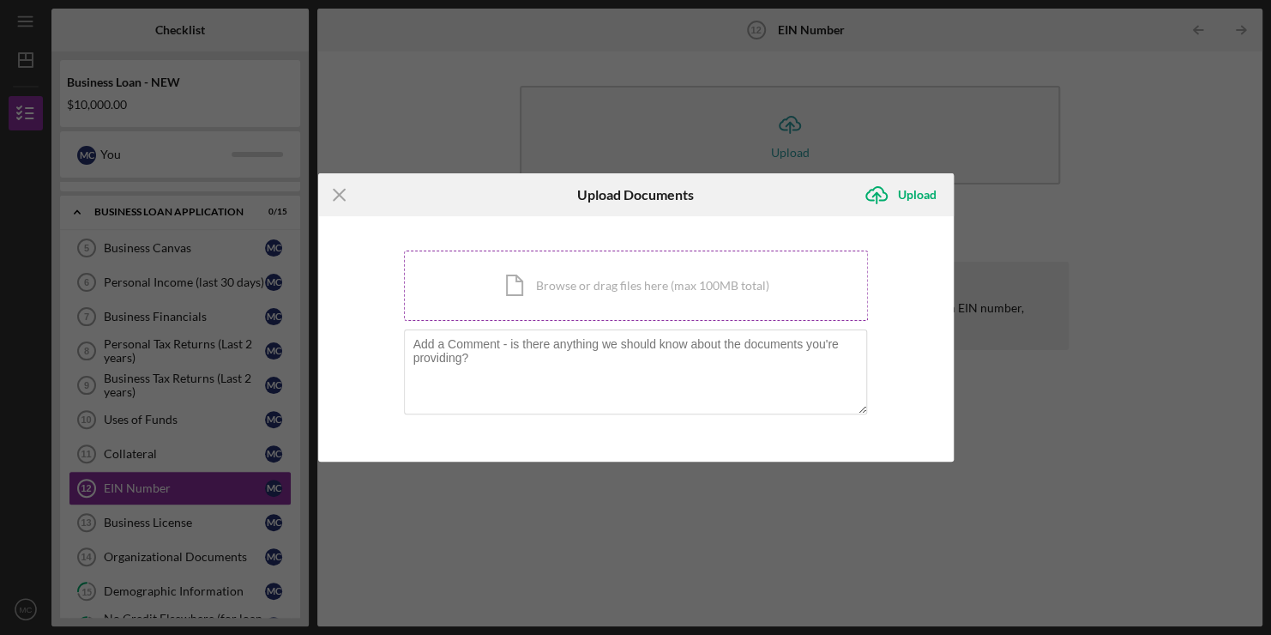
click at [534, 295] on div "Icon/Document Browse or drag files here (max 100MB total) Tap to choose files o…" at bounding box center [636, 285] width 464 height 70
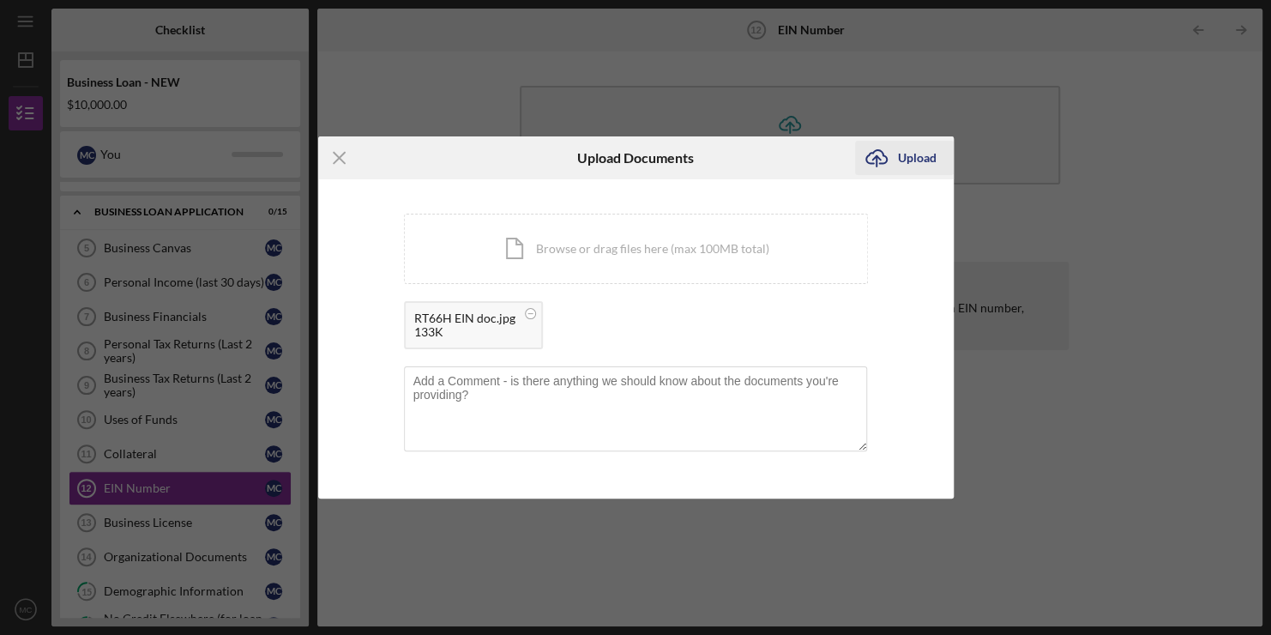
click at [904, 151] on div "Upload" at bounding box center [917, 158] width 39 height 34
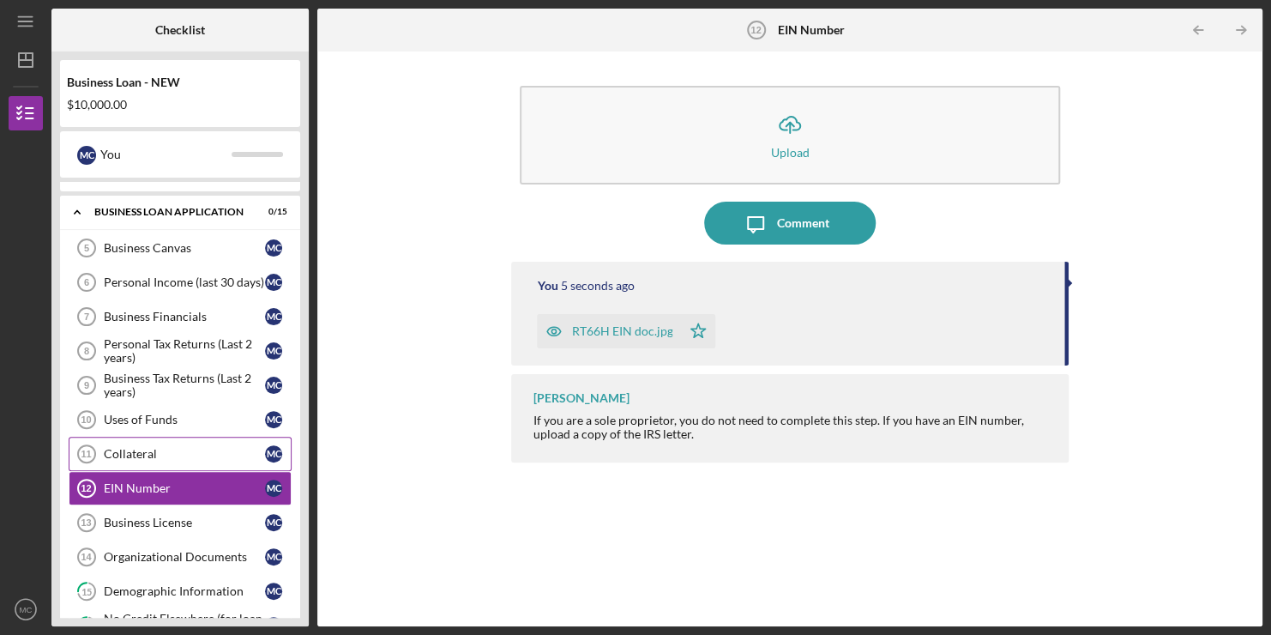
click at [131, 439] on link "Collateral 11 Collateral M C" at bounding box center [180, 454] width 223 height 34
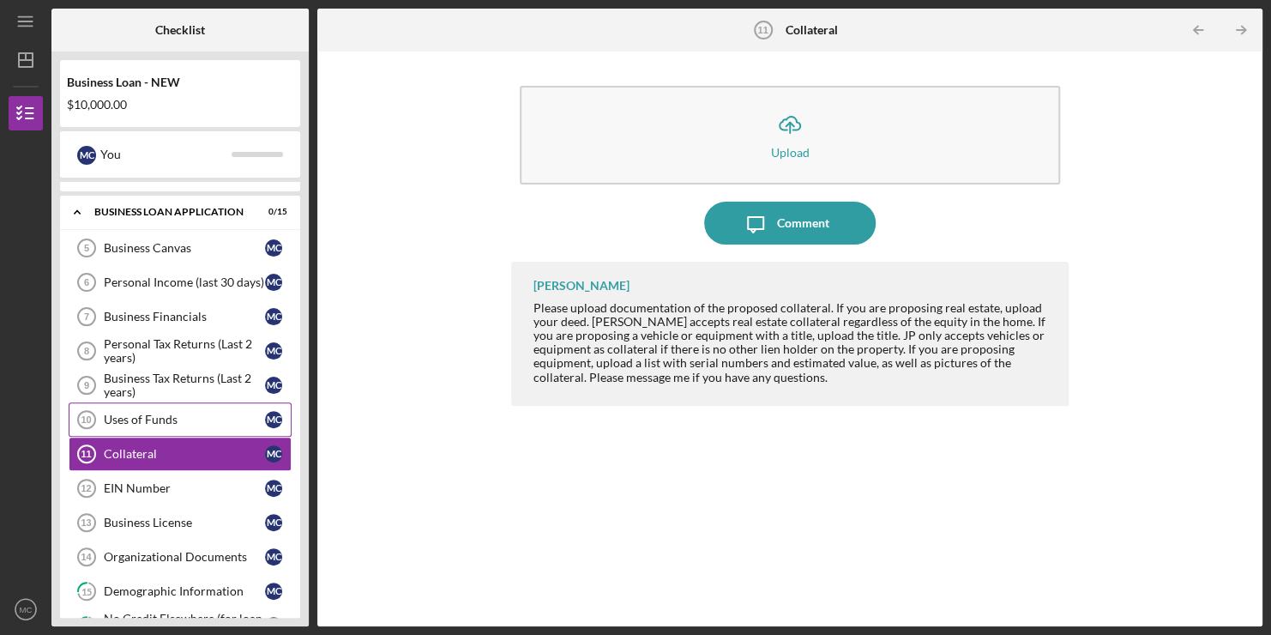
click at [196, 406] on link "Uses of Funds 10 Uses of Funds M C" at bounding box center [180, 419] width 223 height 34
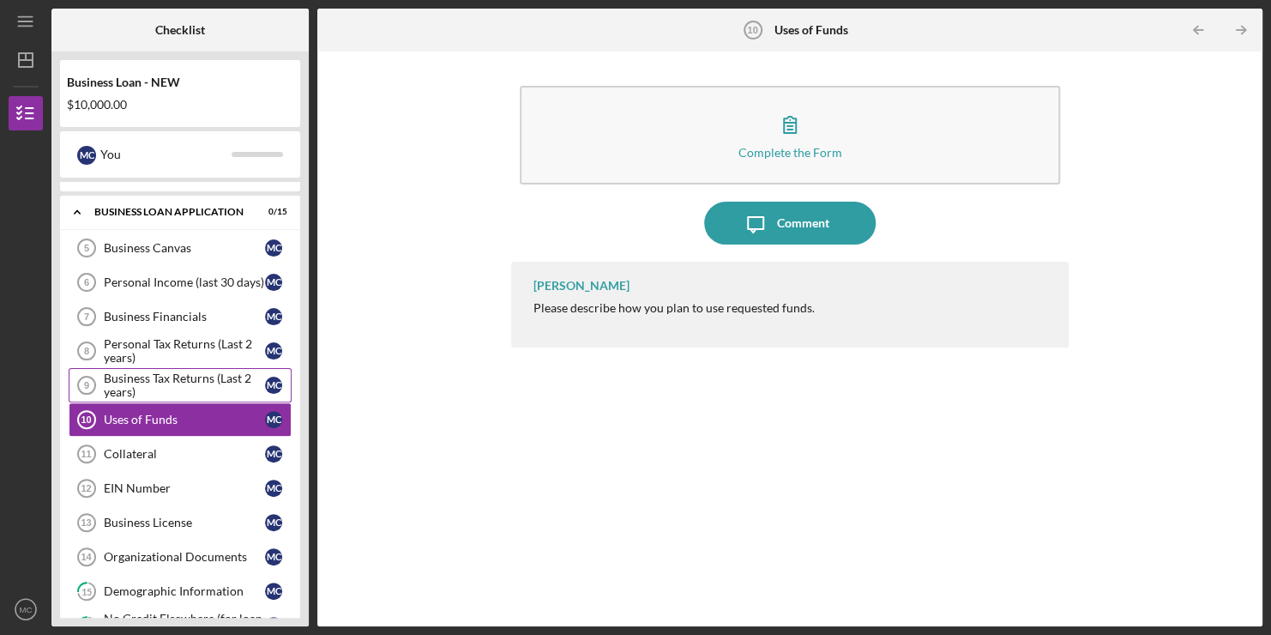
click at [184, 371] on div "Business Tax Returns (Last 2 years)" at bounding box center [184, 384] width 161 height 27
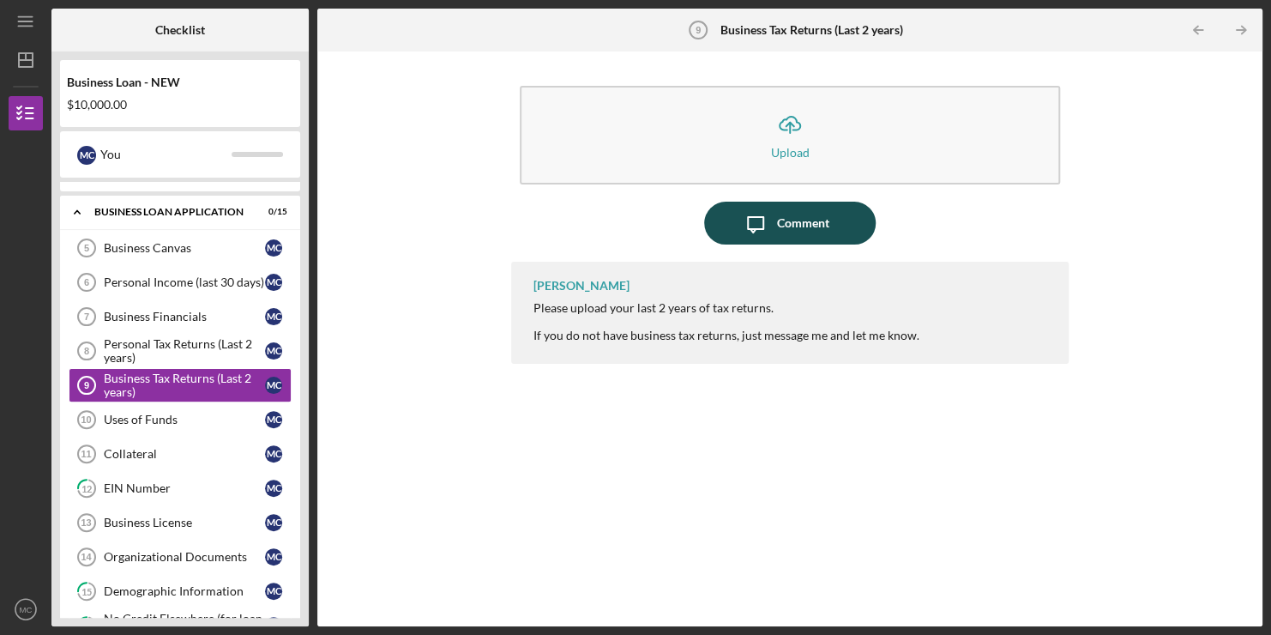
click at [809, 226] on div "Comment" at bounding box center [803, 223] width 52 height 43
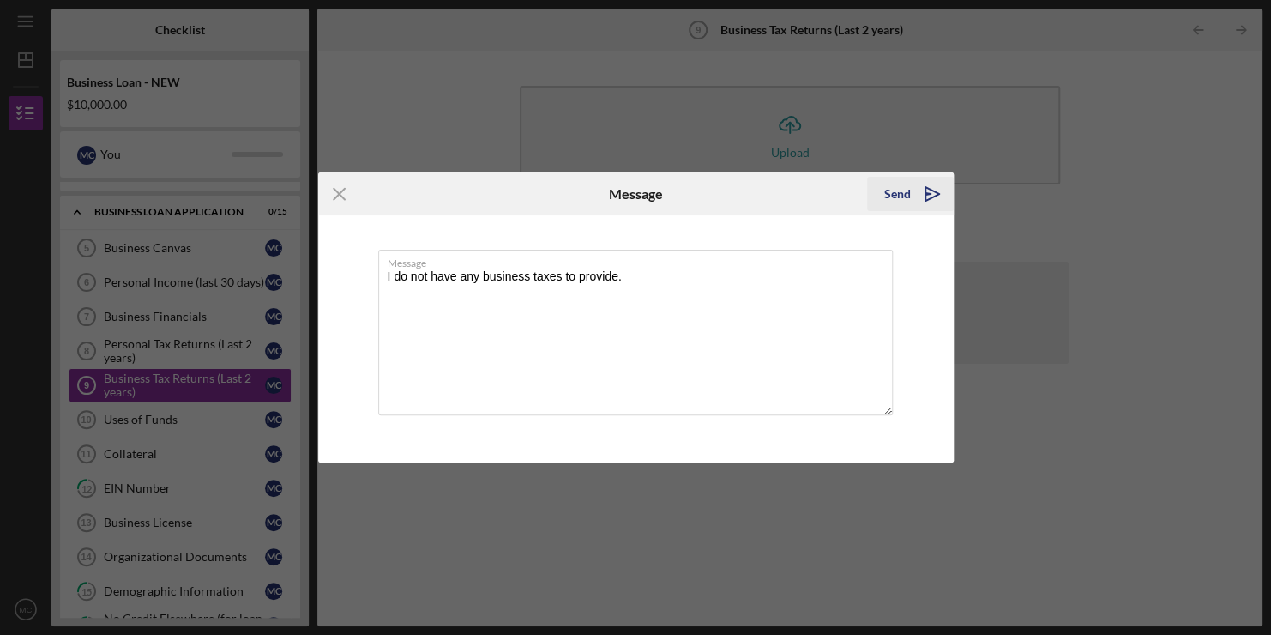
type textarea "I do not have any business taxes to provide."
click at [899, 188] on div "Send" at bounding box center [897, 194] width 27 height 34
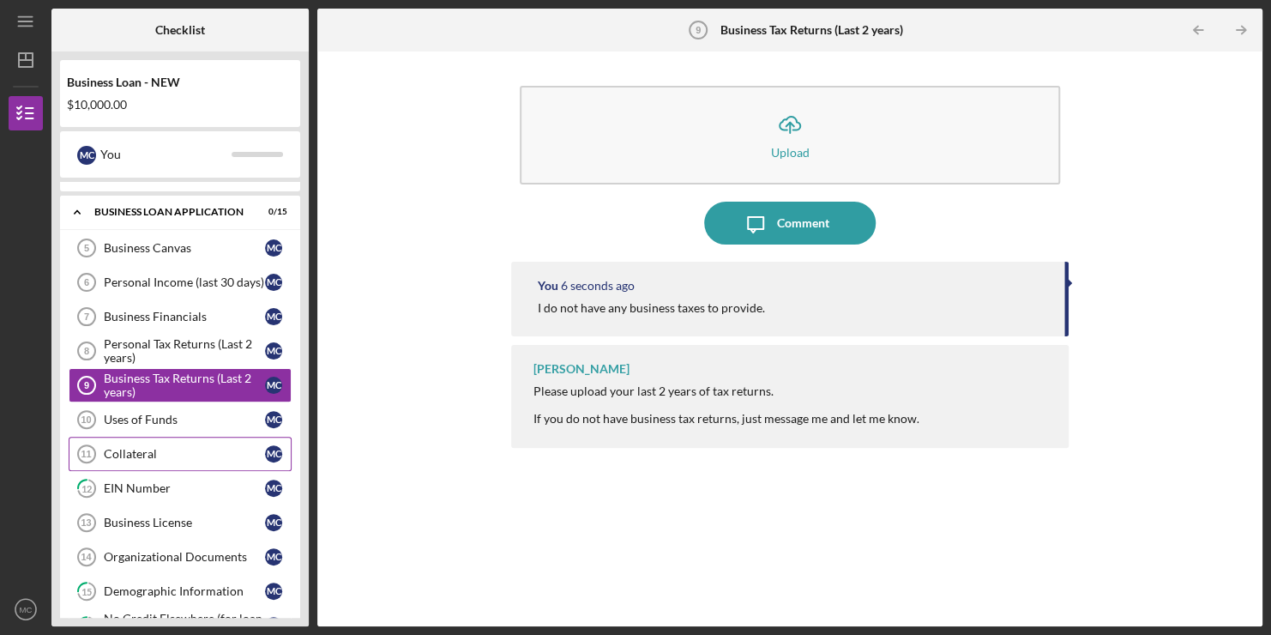
click at [152, 453] on div "Collateral" at bounding box center [184, 454] width 161 height 14
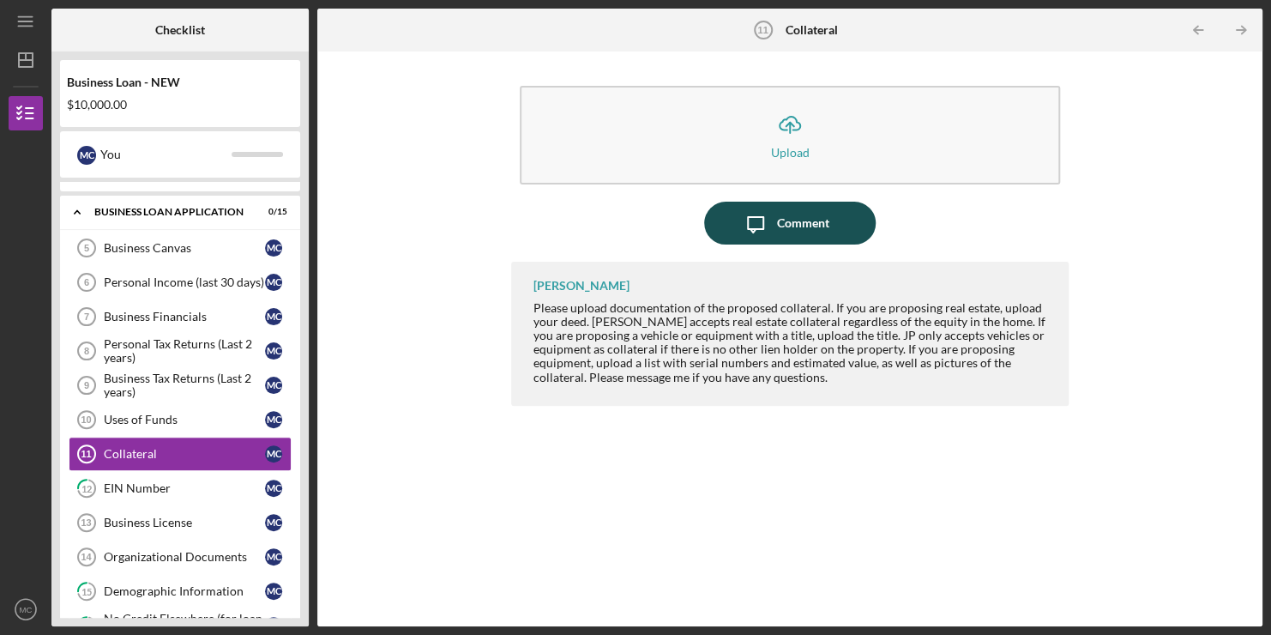
click at [793, 233] on div "Comment" at bounding box center [803, 223] width 52 height 43
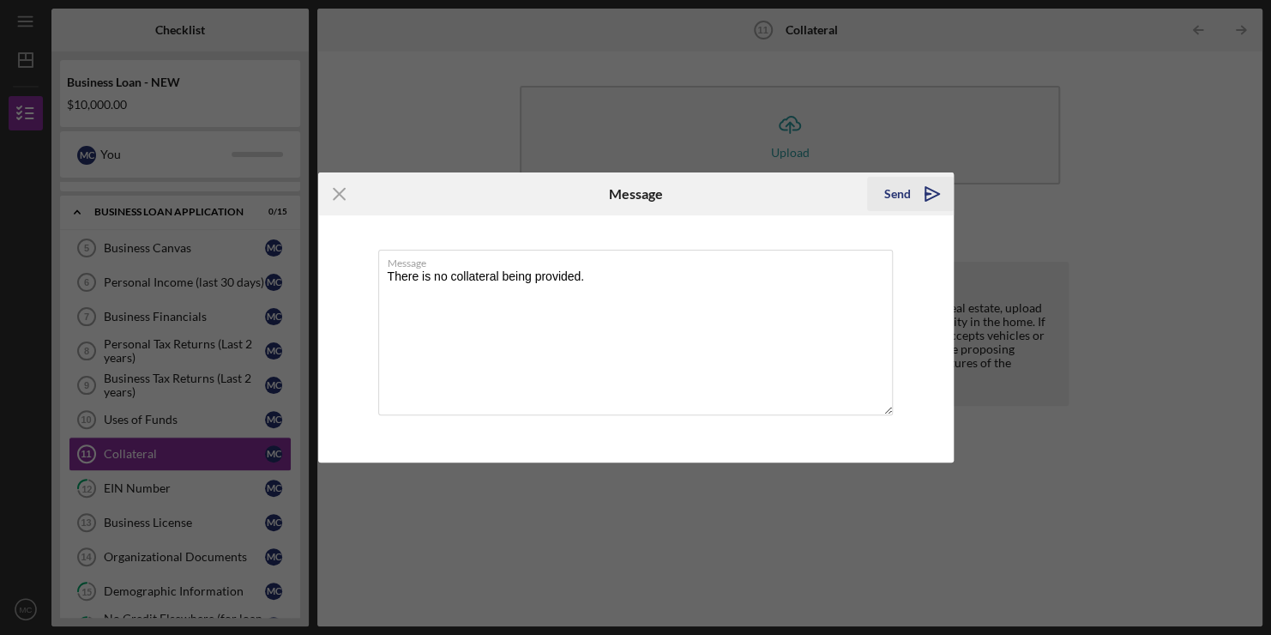
type textarea "There is no collateral being provided."
click at [901, 186] on div "Send" at bounding box center [897, 194] width 27 height 34
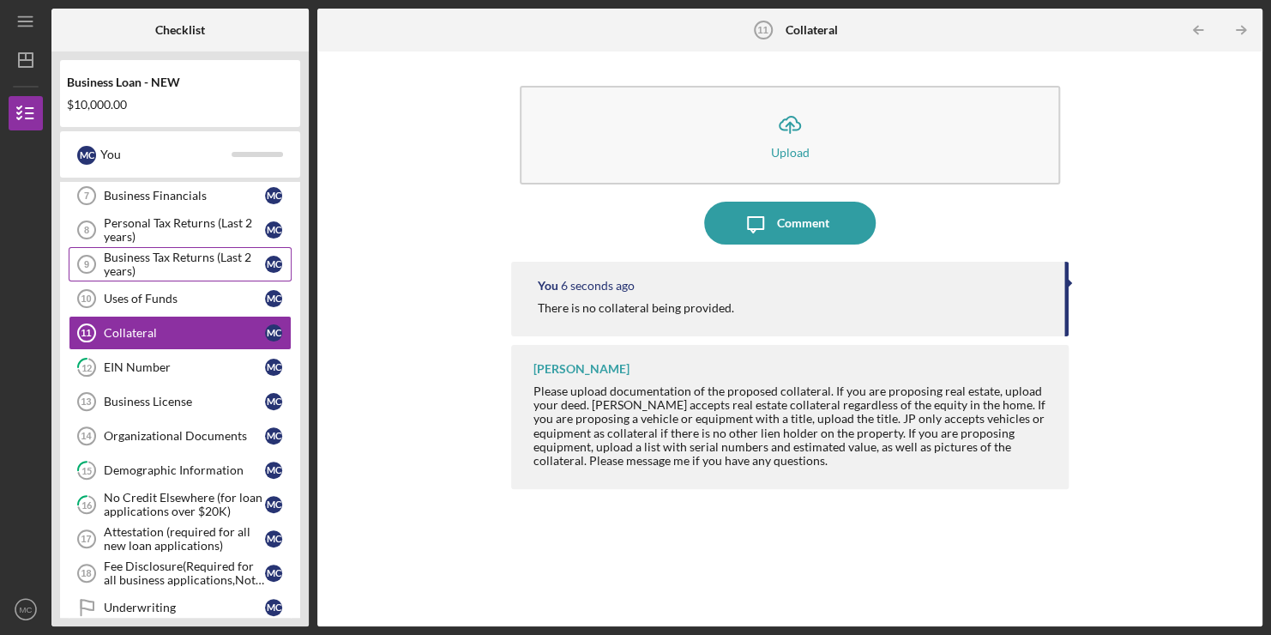
scroll to position [379, 0]
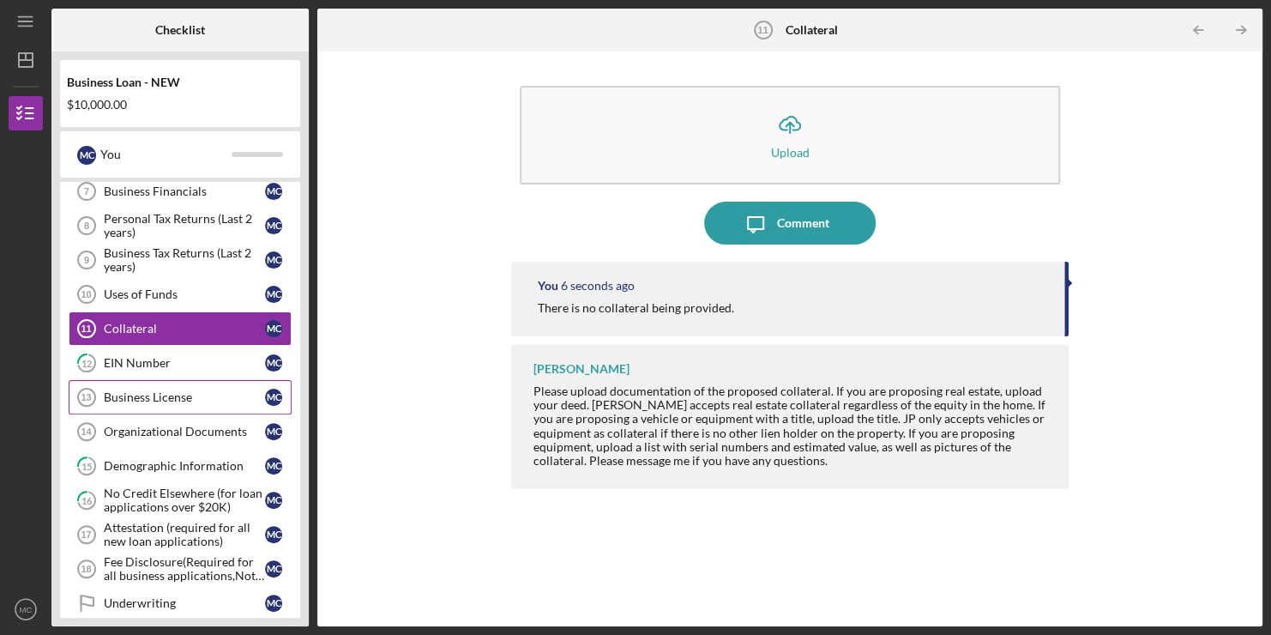
click at [136, 394] on div "Business License" at bounding box center [184, 397] width 161 height 14
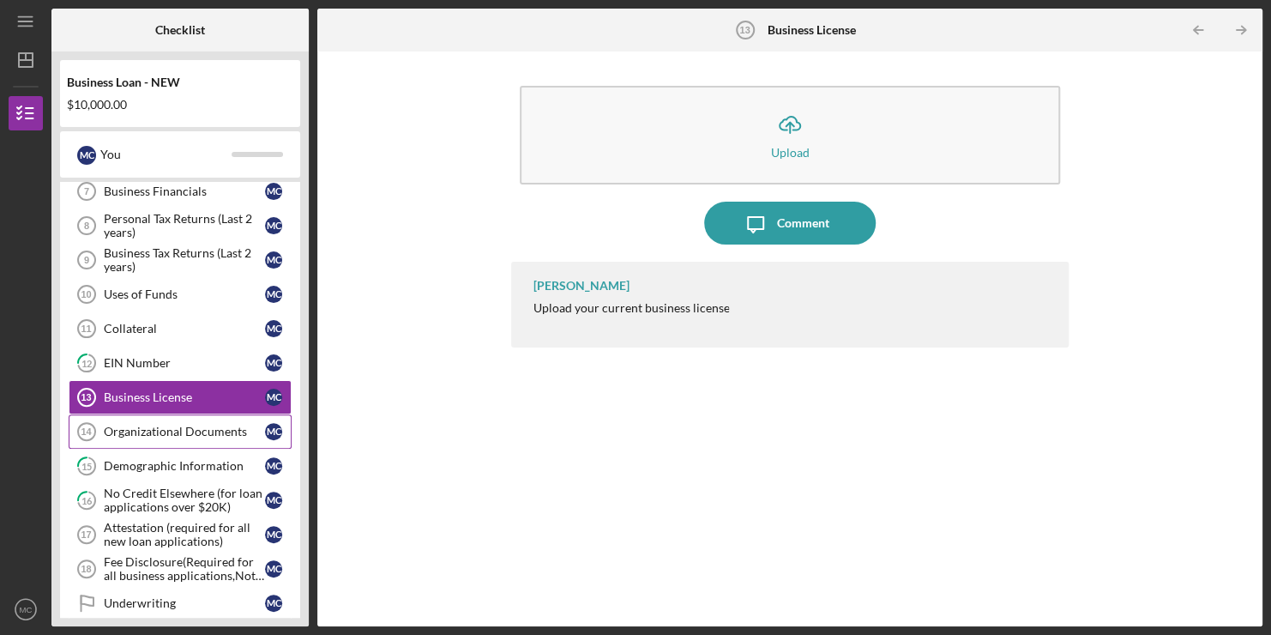
click at [160, 425] on div "Organizational Documents" at bounding box center [184, 432] width 161 height 14
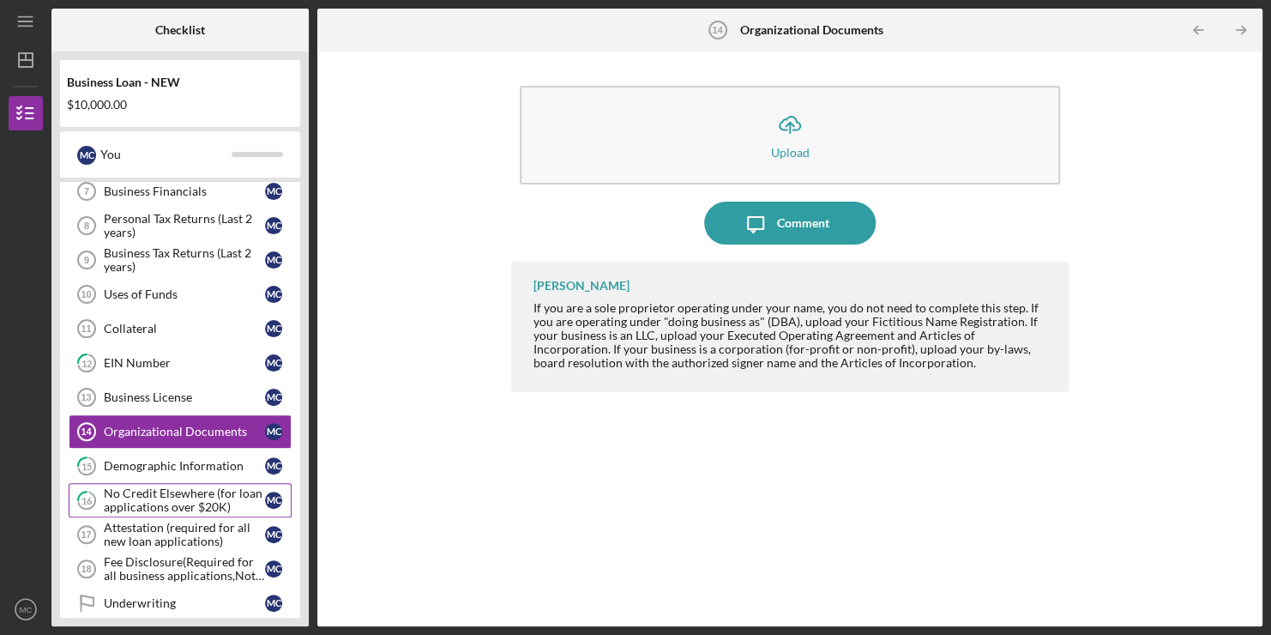
click at [154, 490] on div "No Credit Elsewhere (for loan applications over $20K)" at bounding box center [184, 499] width 161 height 27
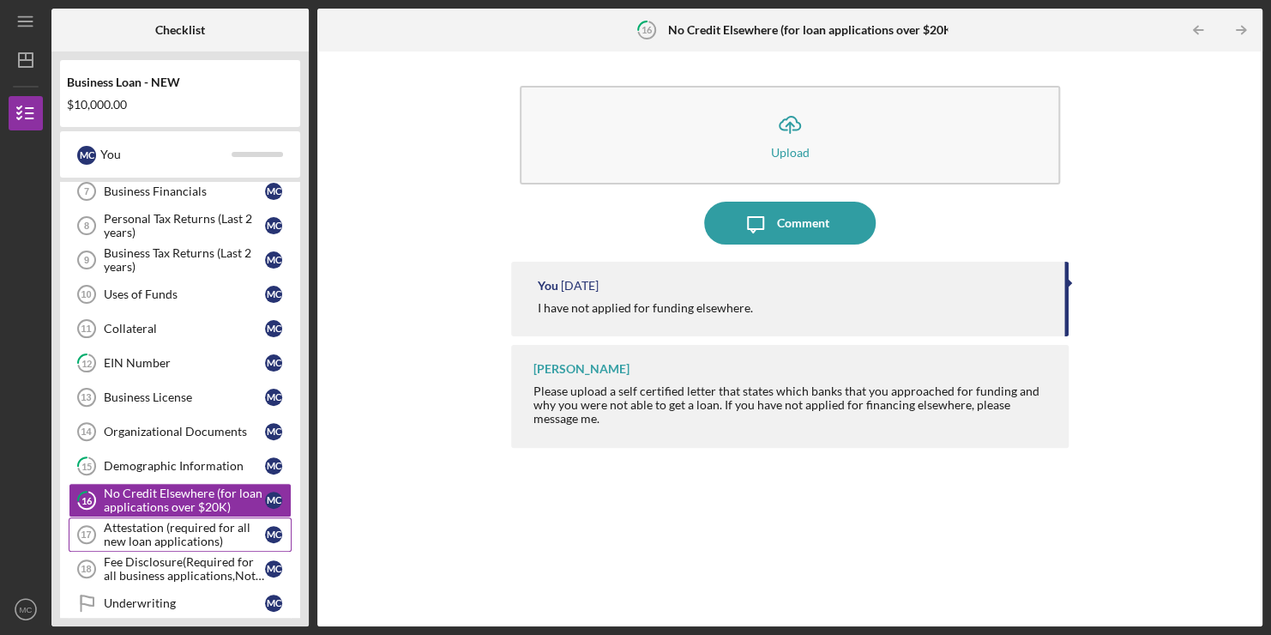
click at [164, 525] on div "Attestation (required for all new loan applications)" at bounding box center [184, 534] width 161 height 27
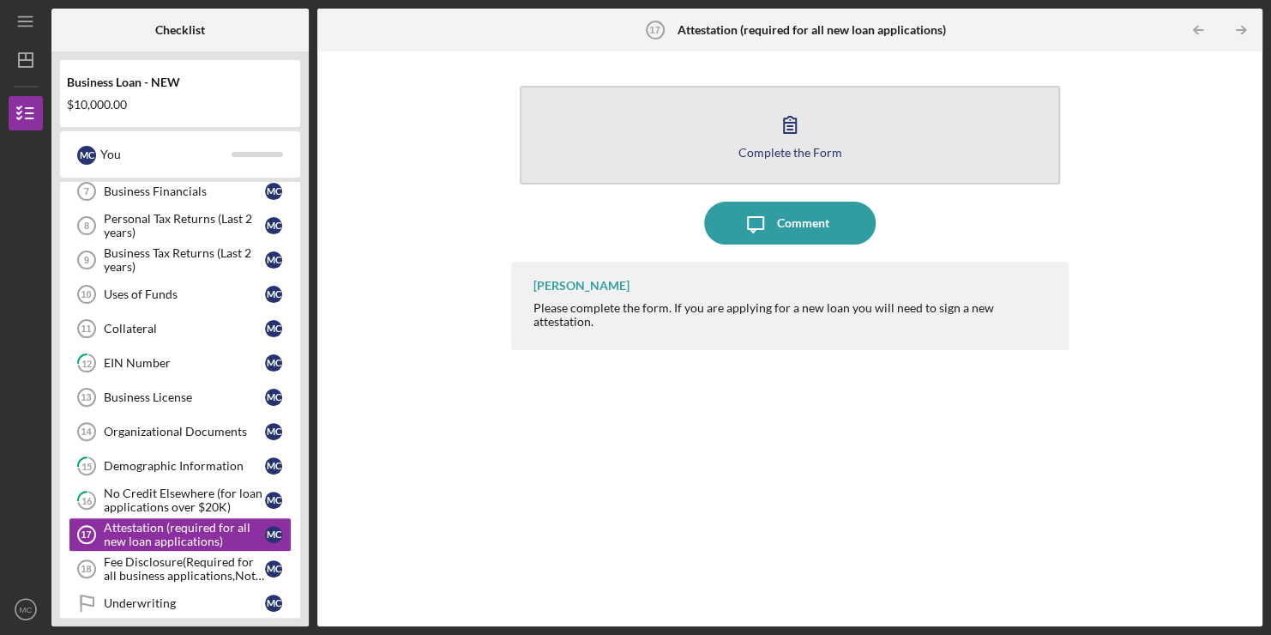
click at [810, 129] on icon "button" at bounding box center [790, 124] width 43 height 43
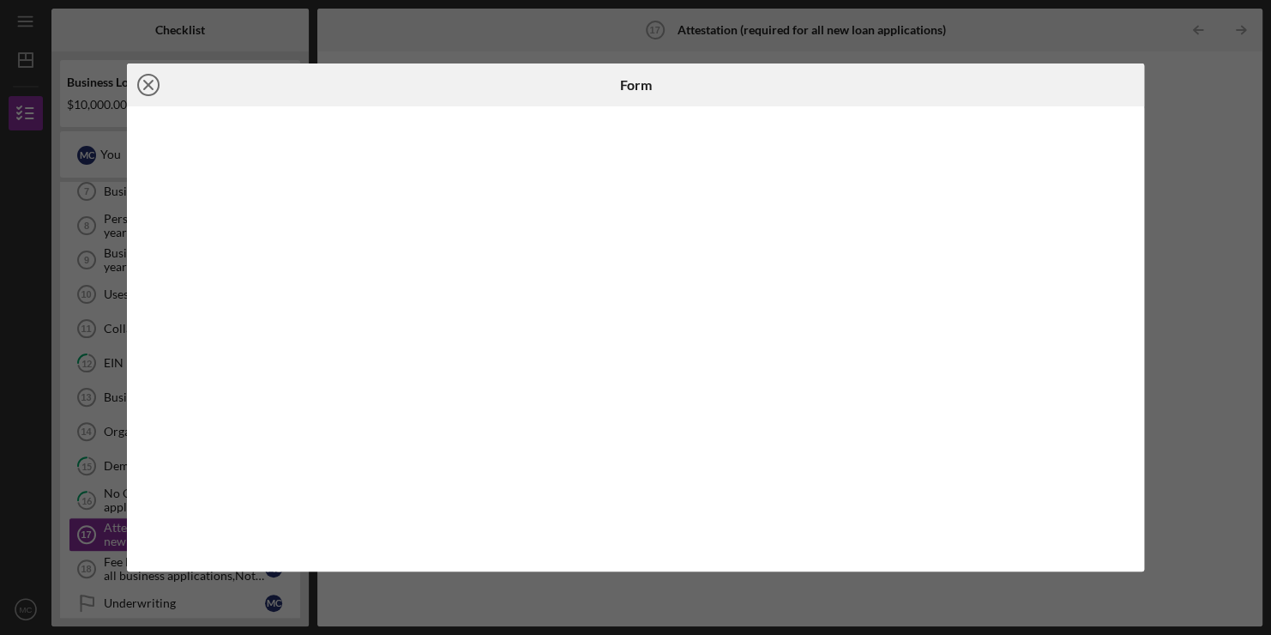
click at [142, 86] on icon "Icon/Close" at bounding box center [148, 84] width 43 height 43
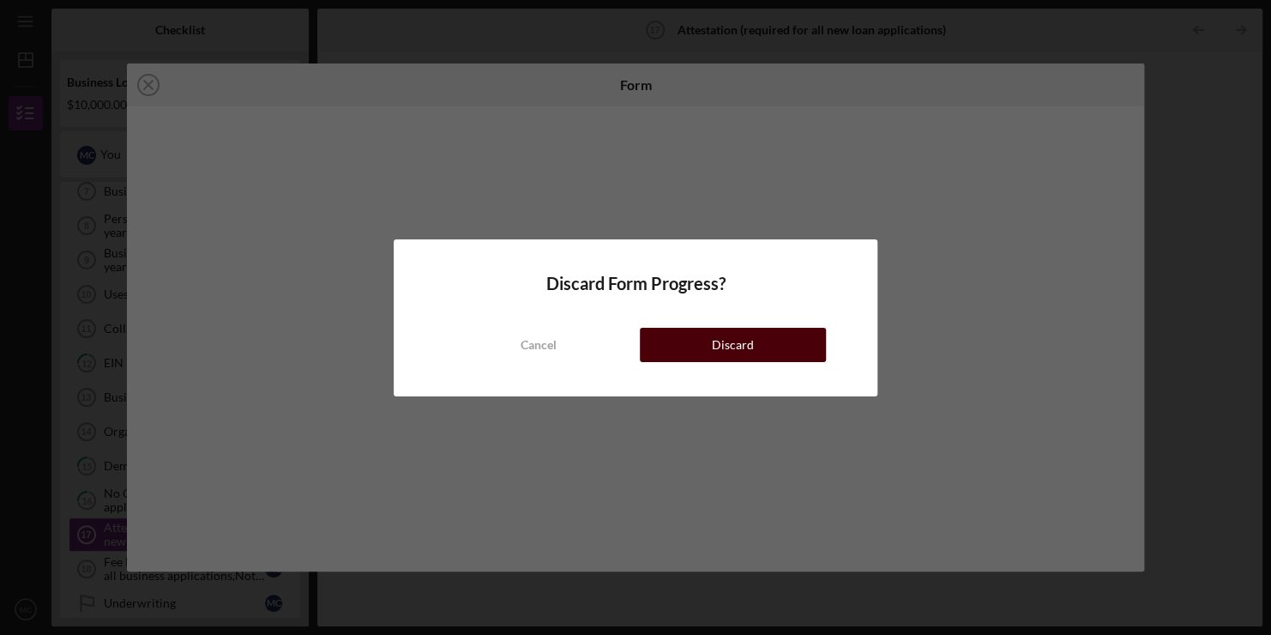
click at [666, 337] on button "Discard" at bounding box center [733, 345] width 186 height 34
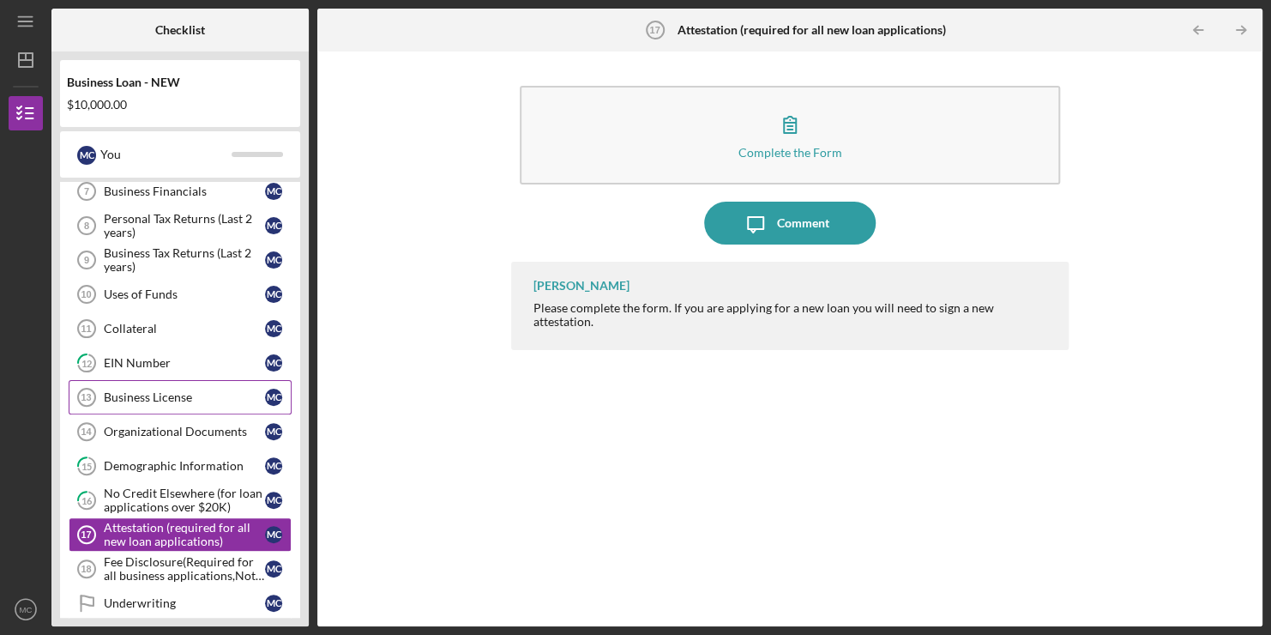
scroll to position [489, 0]
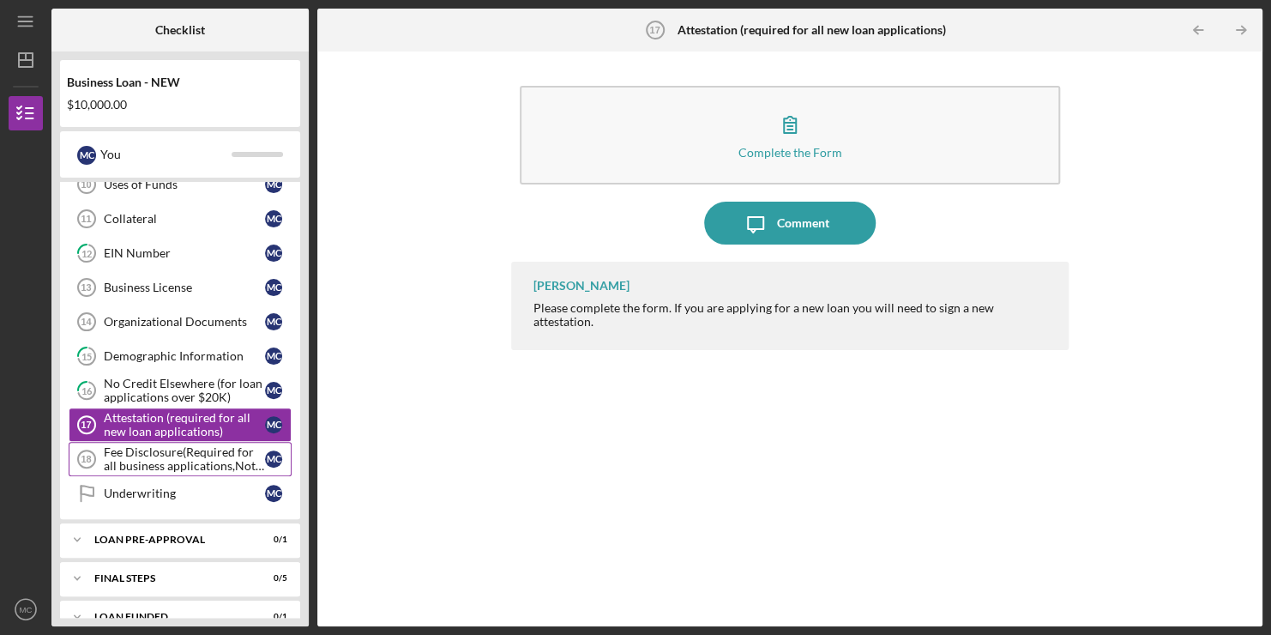
click at [178, 446] on div "Fee Disclosure(Required for all business applications,Not needed for Contractor…" at bounding box center [184, 458] width 161 height 27
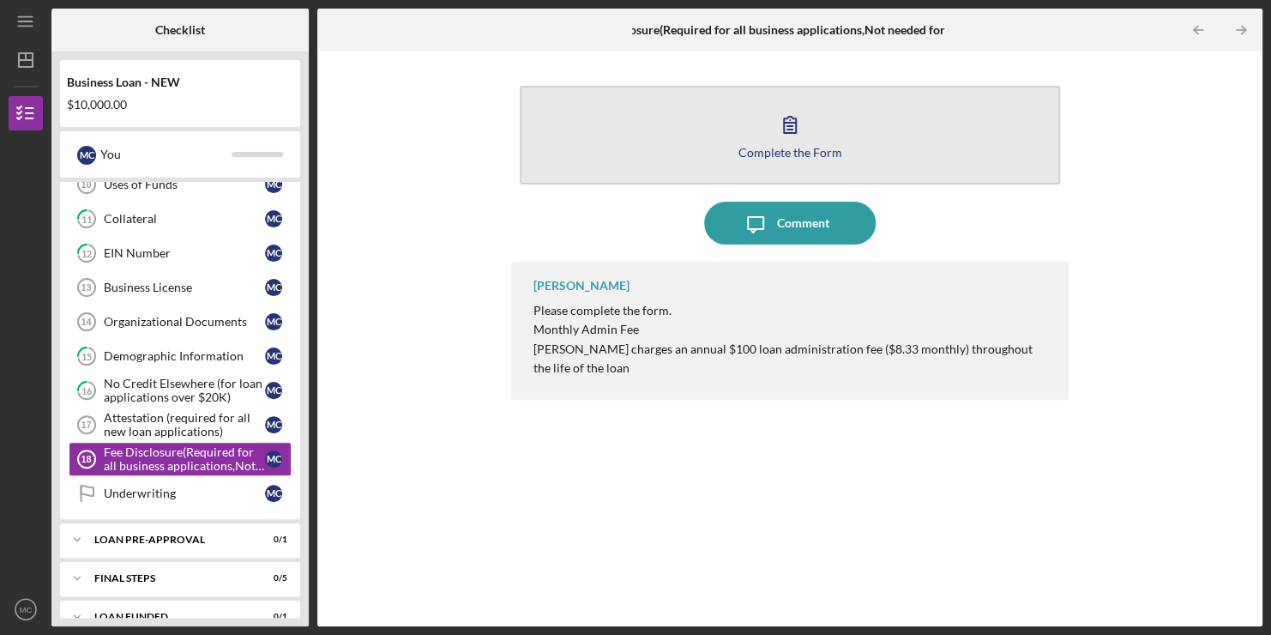
click at [787, 144] on button "Complete the Form Form" at bounding box center [790, 135] width 540 height 99
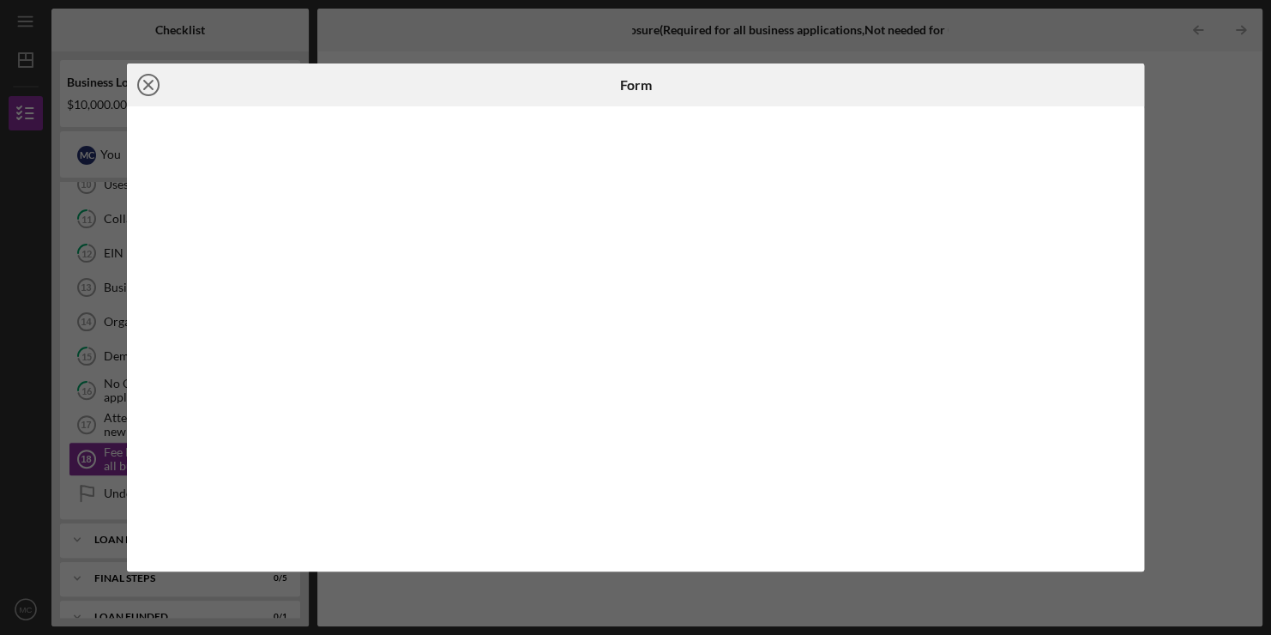
click at [138, 74] on icon "Icon/Close" at bounding box center [148, 84] width 43 height 43
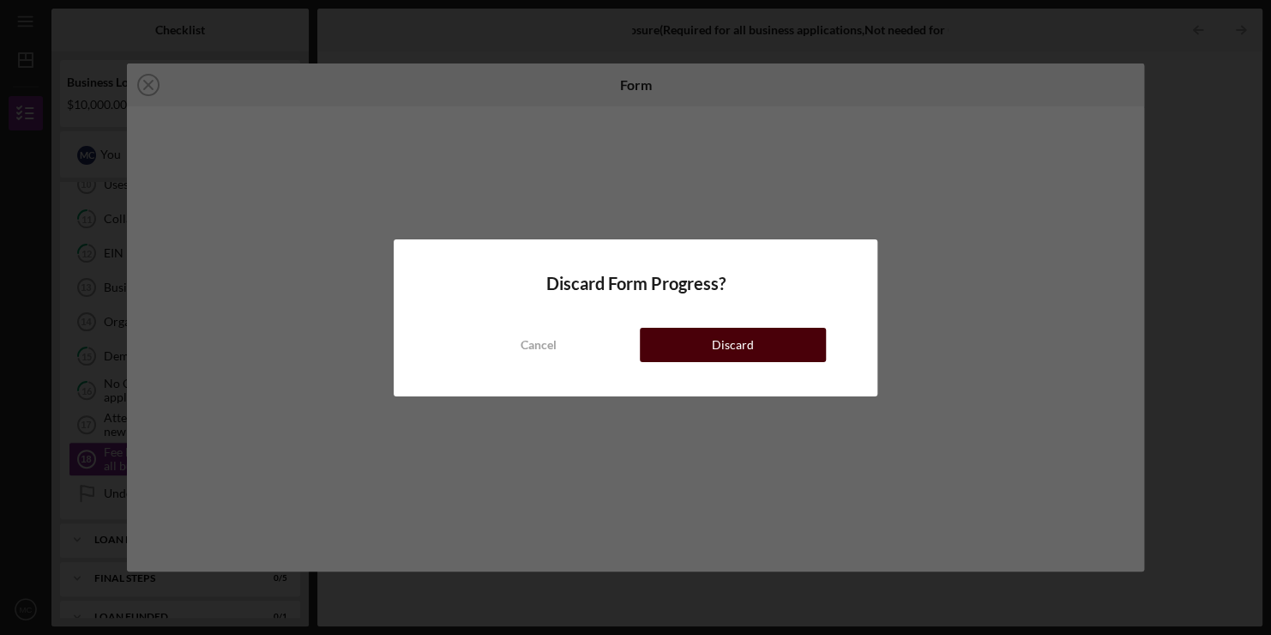
click at [711, 337] on button "Discard" at bounding box center [733, 345] width 186 height 34
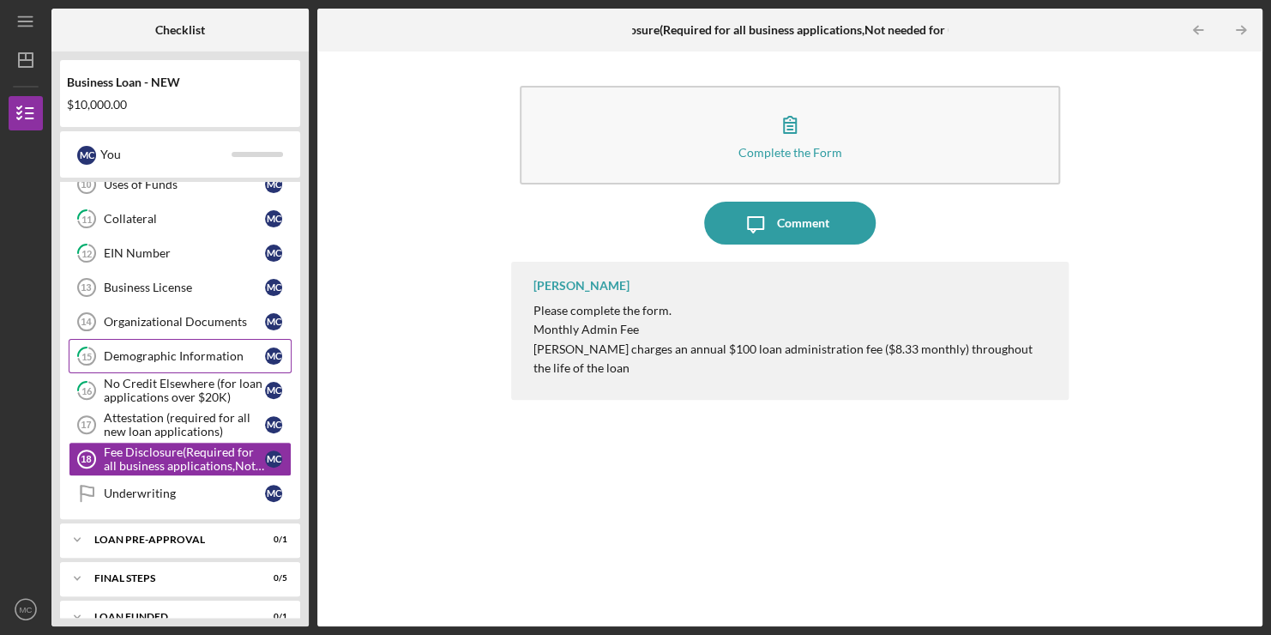
click at [172, 353] on div "Demographic Information" at bounding box center [184, 356] width 161 height 14
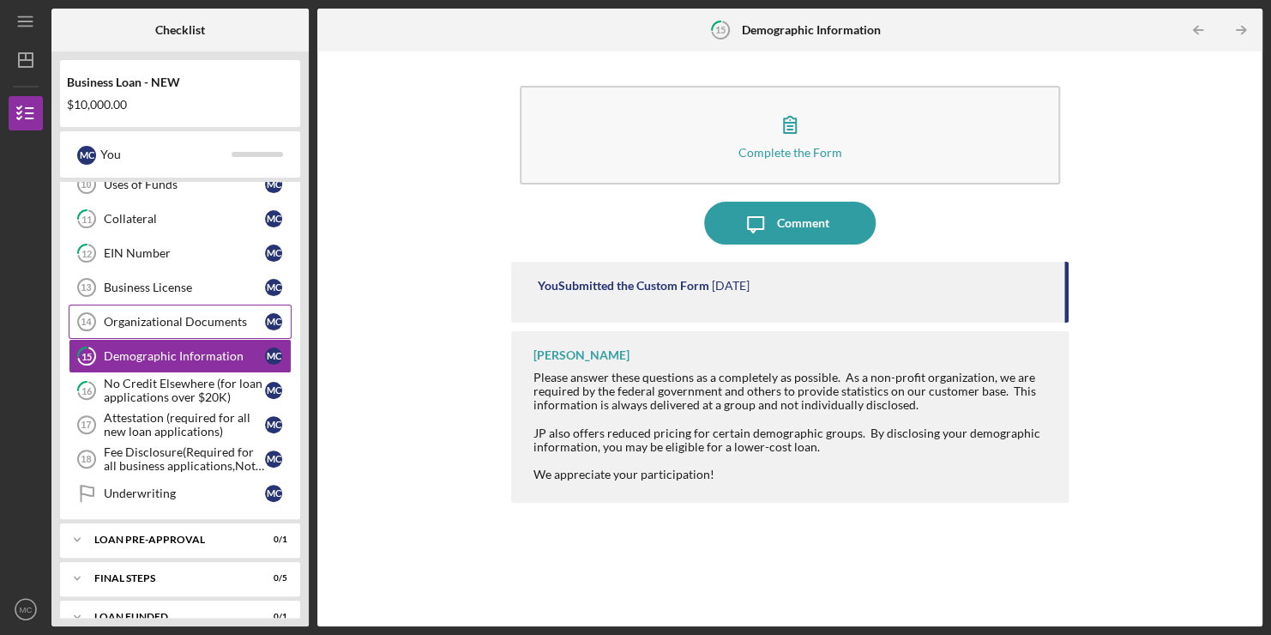
click at [164, 315] on div "Organizational Documents" at bounding box center [184, 322] width 161 height 14
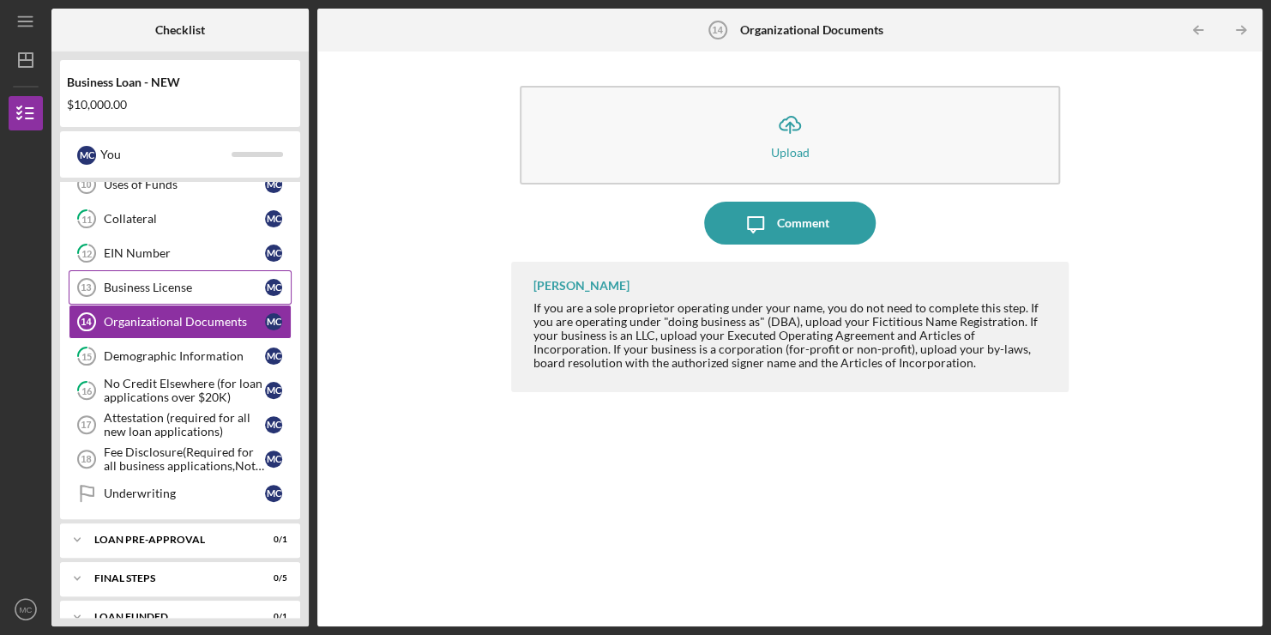
click at [168, 272] on link "Business License 13 Business License M C" at bounding box center [180, 287] width 223 height 34
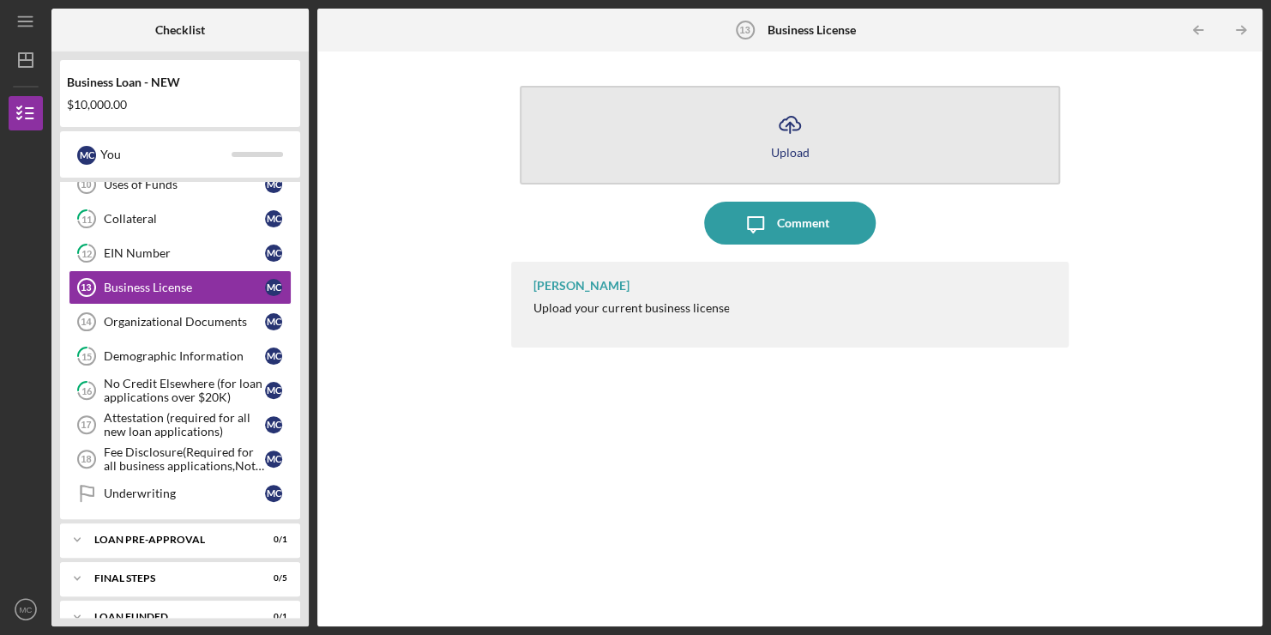
click at [786, 136] on icon "Icon/Upload" at bounding box center [790, 124] width 43 height 43
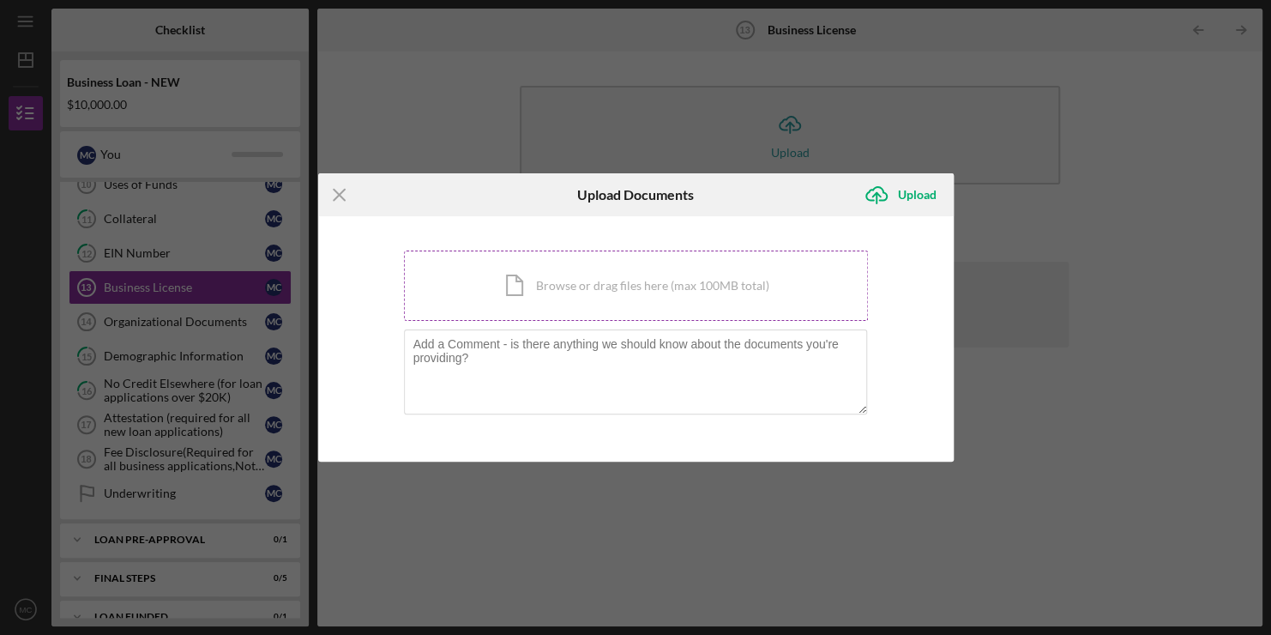
click at [560, 293] on div "Icon/Document Browse or drag files here (max 100MB total) Tap to choose files o…" at bounding box center [636, 285] width 464 height 70
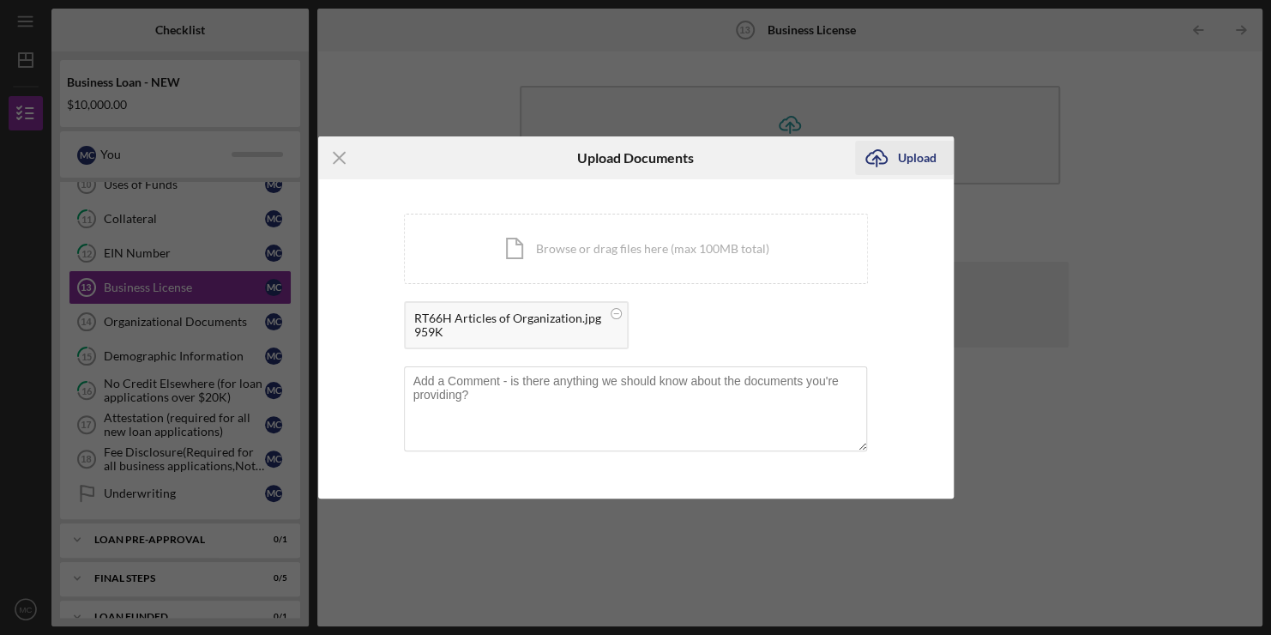
click at [907, 160] on div "Upload" at bounding box center [917, 158] width 39 height 34
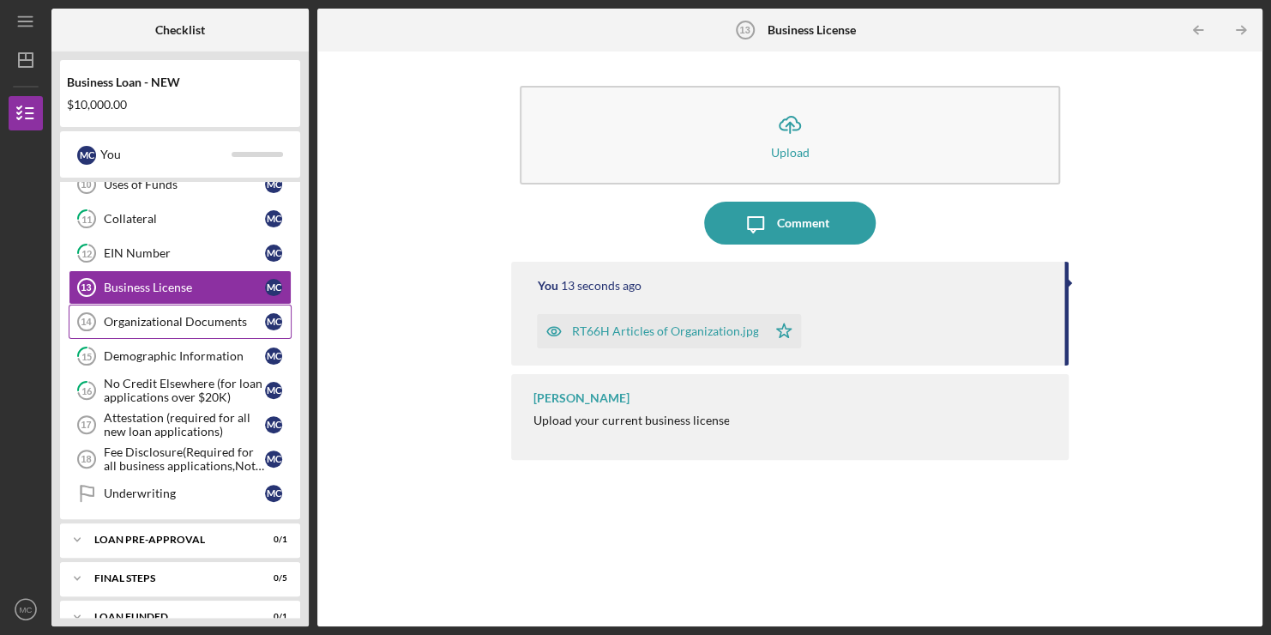
click at [177, 317] on div "Organizational Documents" at bounding box center [184, 322] width 161 height 14
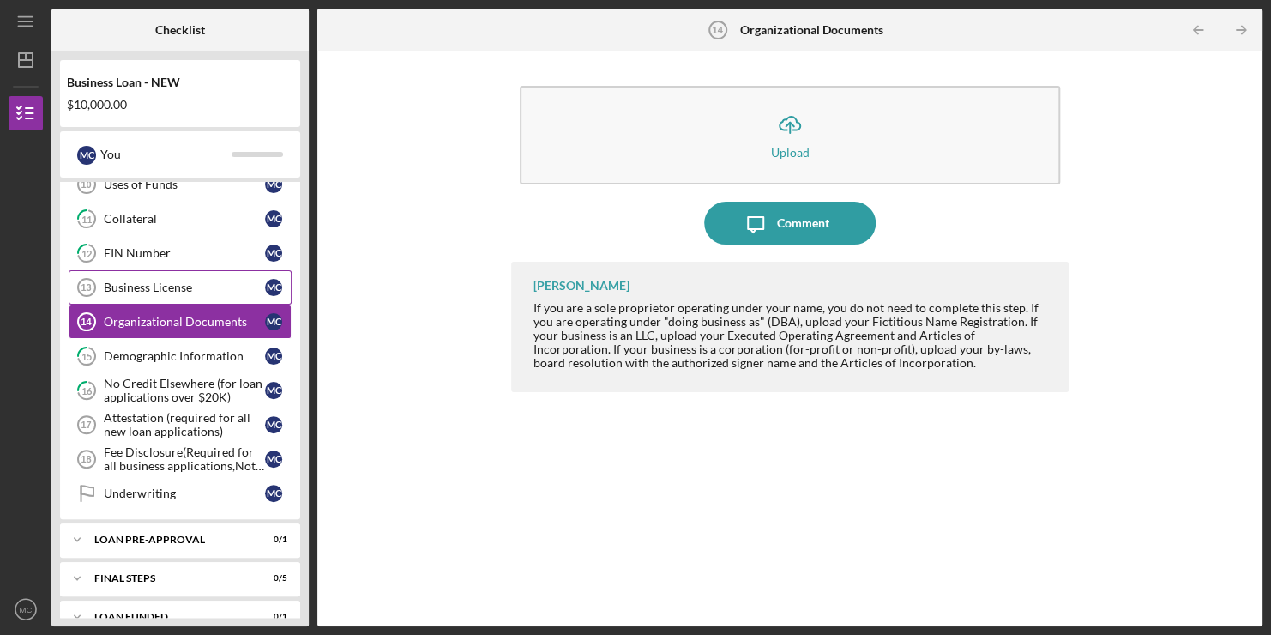
click at [179, 280] on div "Business License" at bounding box center [184, 287] width 161 height 14
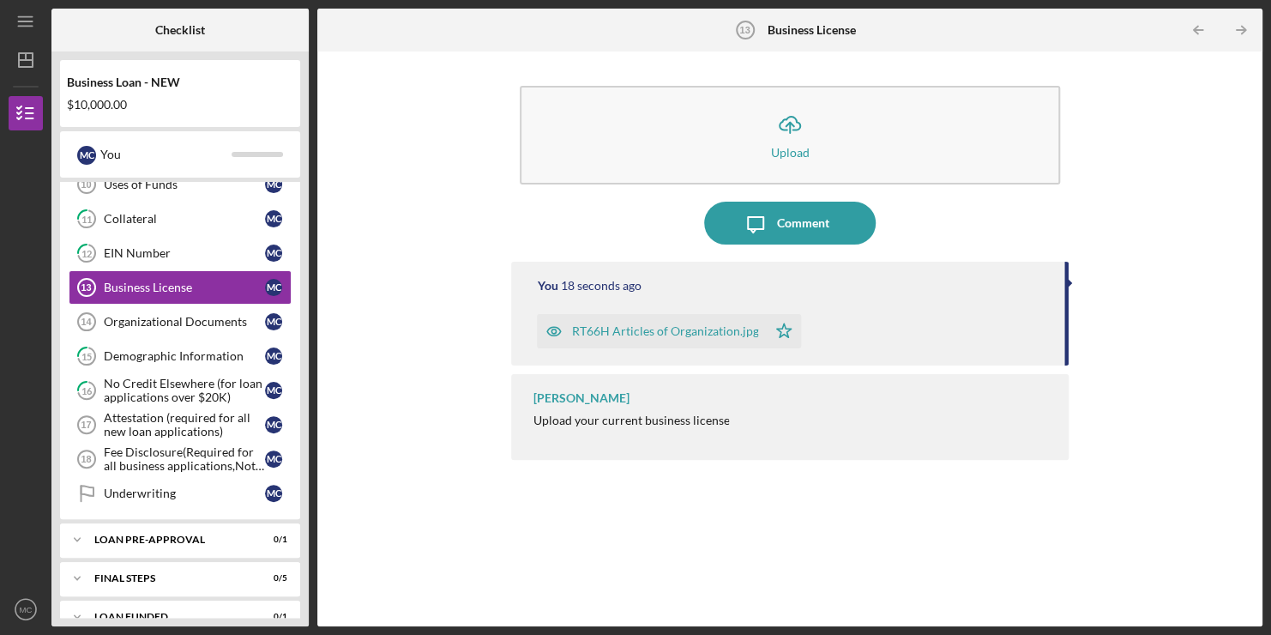
click at [702, 331] on div "RT66H Articles of Organization.jpg" at bounding box center [664, 331] width 187 height 14
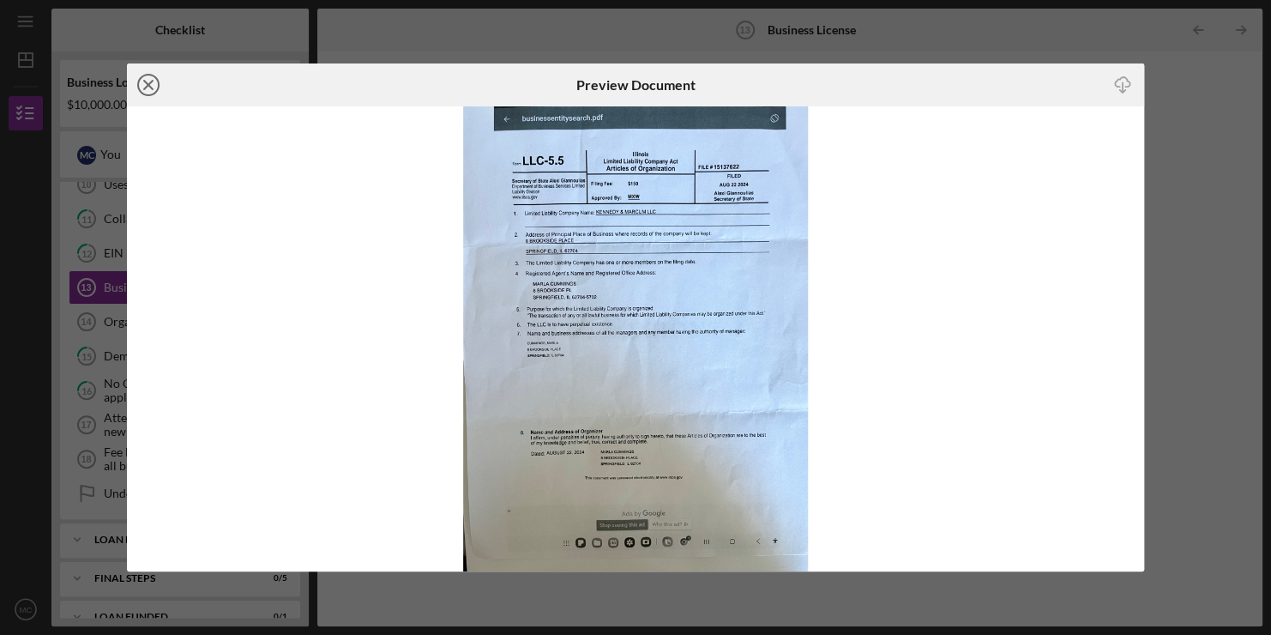
click at [135, 88] on icon "Icon/Close" at bounding box center [148, 84] width 43 height 43
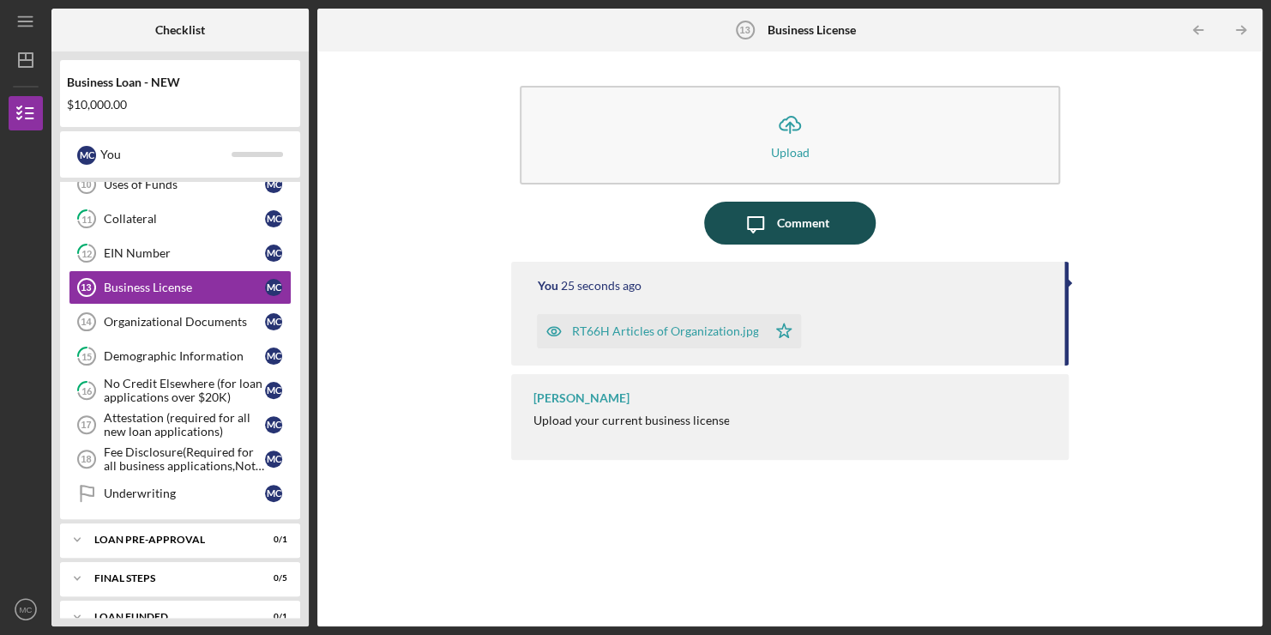
click at [818, 222] on div "Comment" at bounding box center [803, 223] width 52 height 43
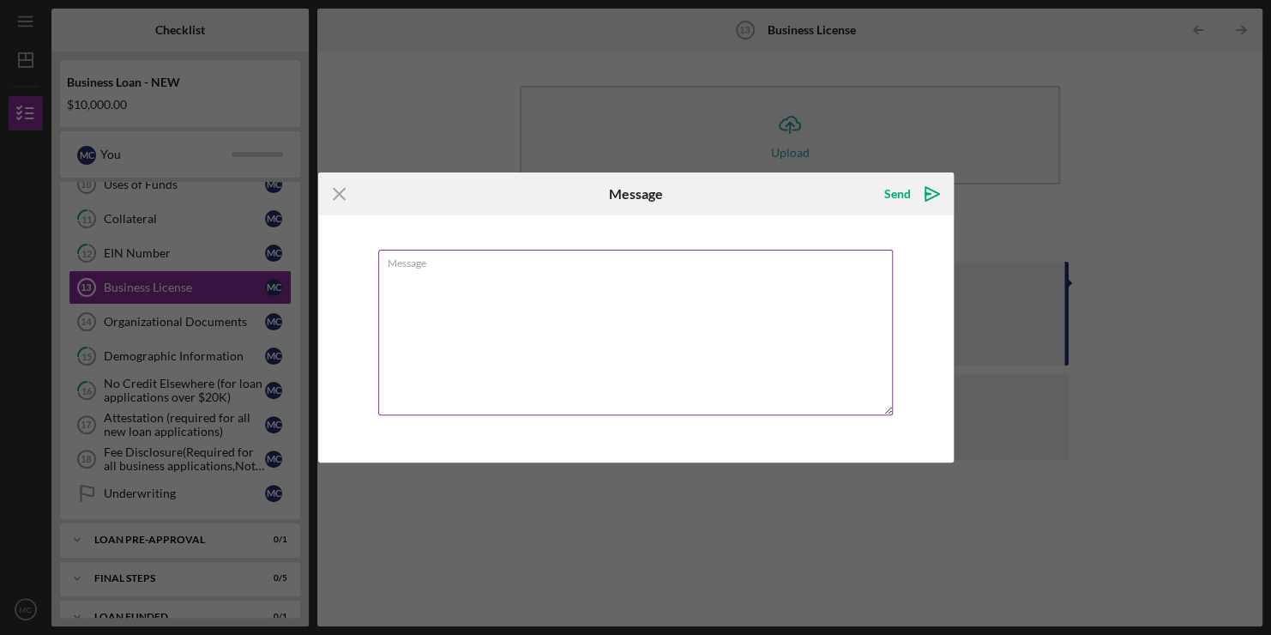
click at [666, 273] on textarea "Message" at bounding box center [635, 333] width 515 height 166
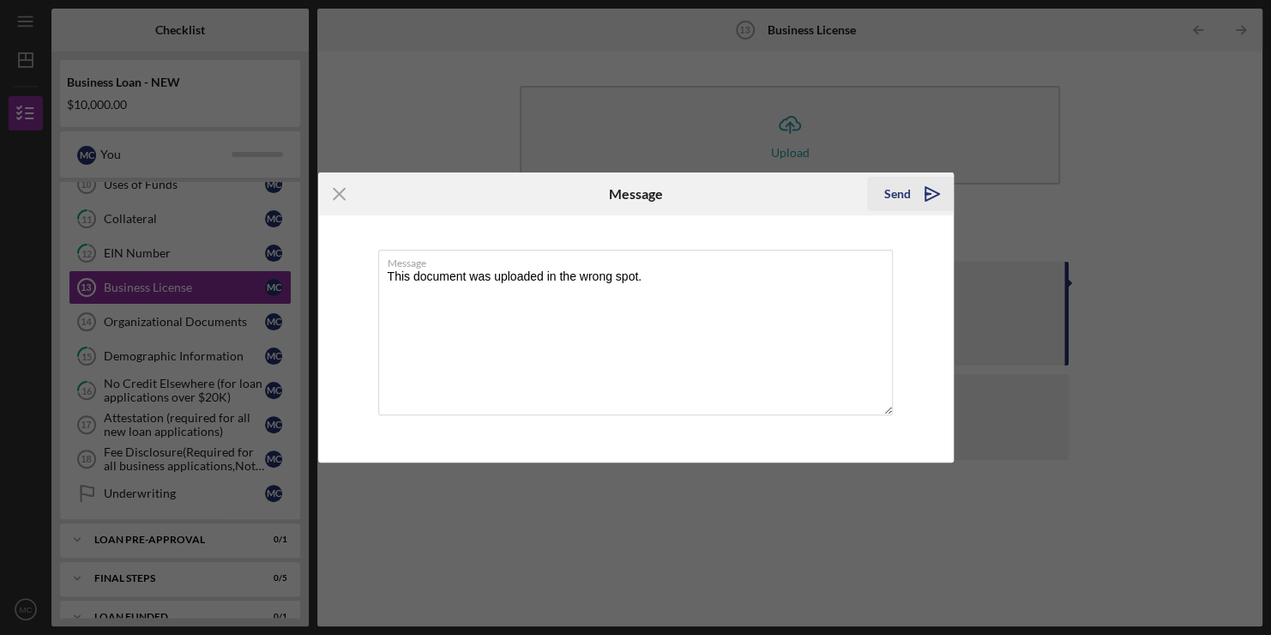
type textarea "This document was uploaded in the wrong spot."
click at [926, 193] on polygon "submit" at bounding box center [928, 194] width 5 height 2
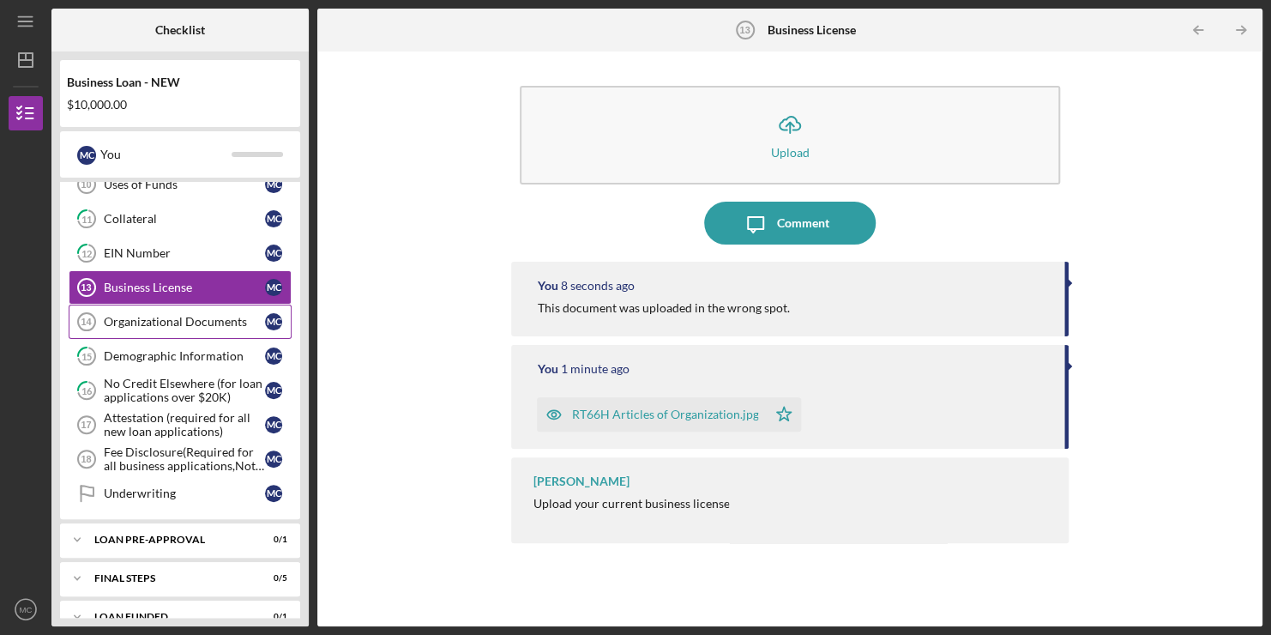
click at [190, 319] on div "Organizational Documents" at bounding box center [184, 322] width 161 height 14
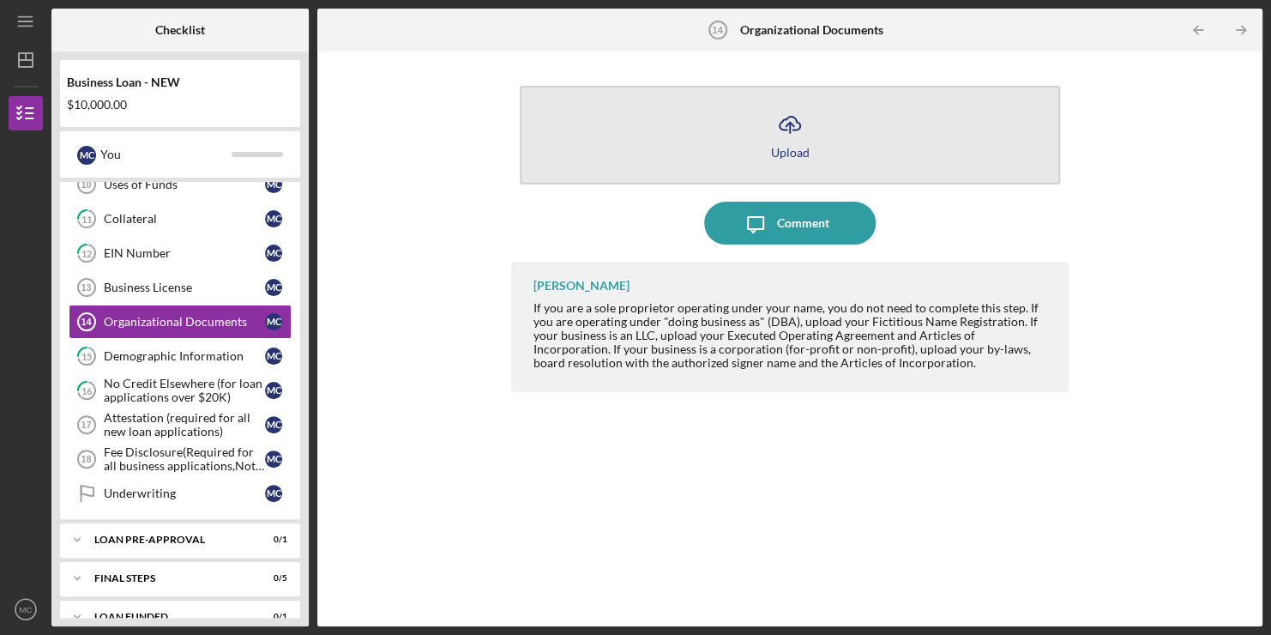
click at [782, 148] on div "Upload" at bounding box center [790, 152] width 39 height 13
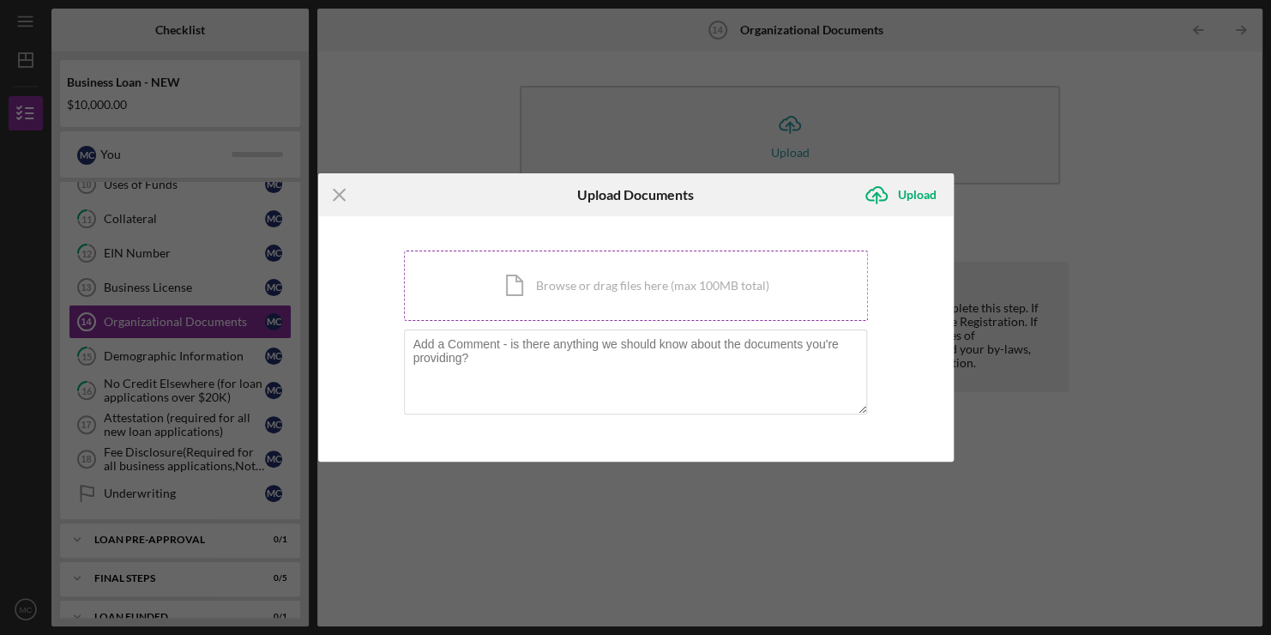
click at [558, 271] on div "Icon/Document Browse or drag files here (max 100MB total) Tap to choose files o…" at bounding box center [636, 285] width 464 height 70
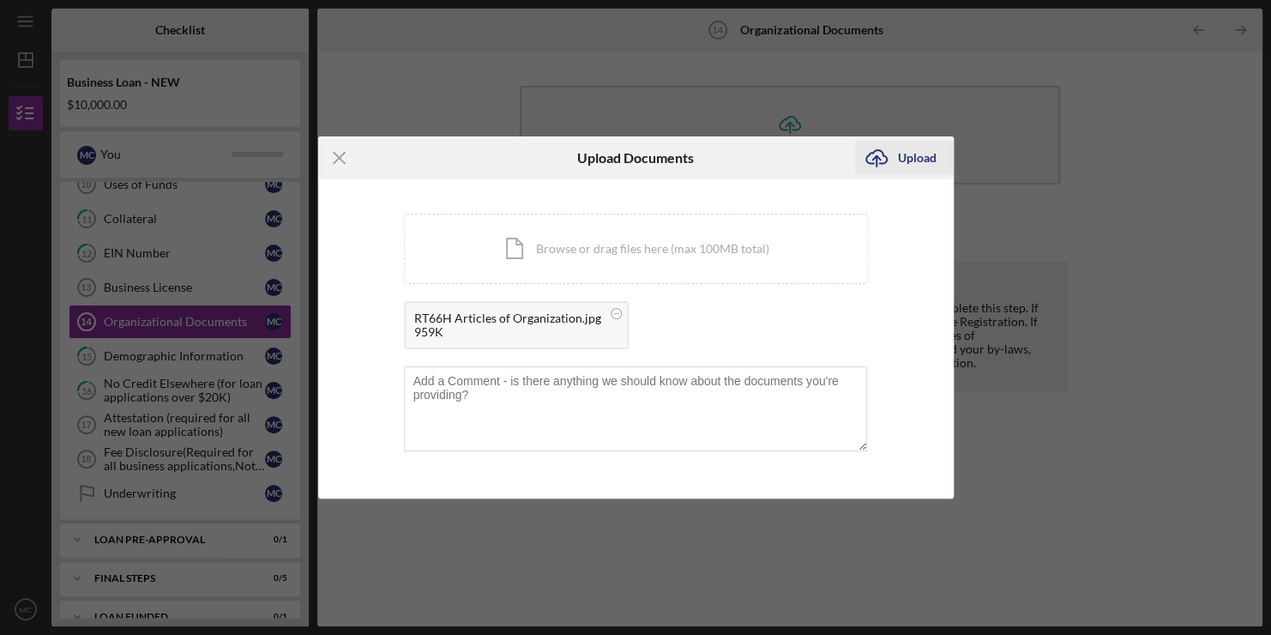
click at [902, 158] on div "Upload" at bounding box center [917, 158] width 39 height 34
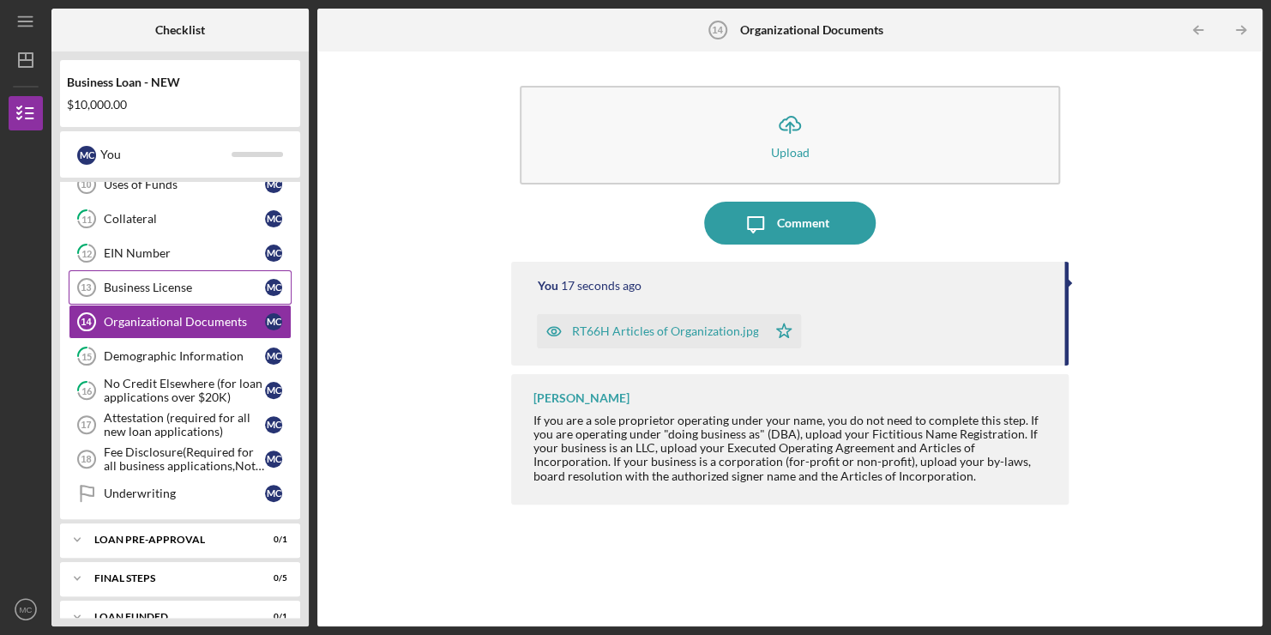
click at [190, 285] on div "Business License" at bounding box center [184, 287] width 161 height 14
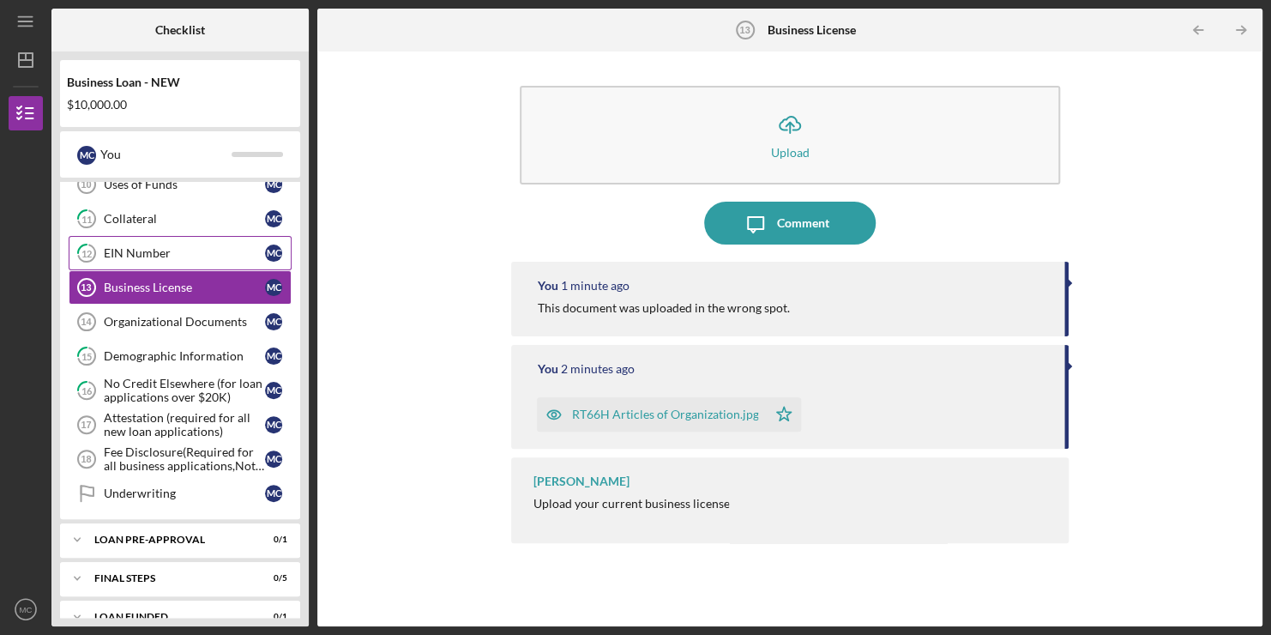
click at [203, 247] on div "EIN Number" at bounding box center [184, 253] width 161 height 14
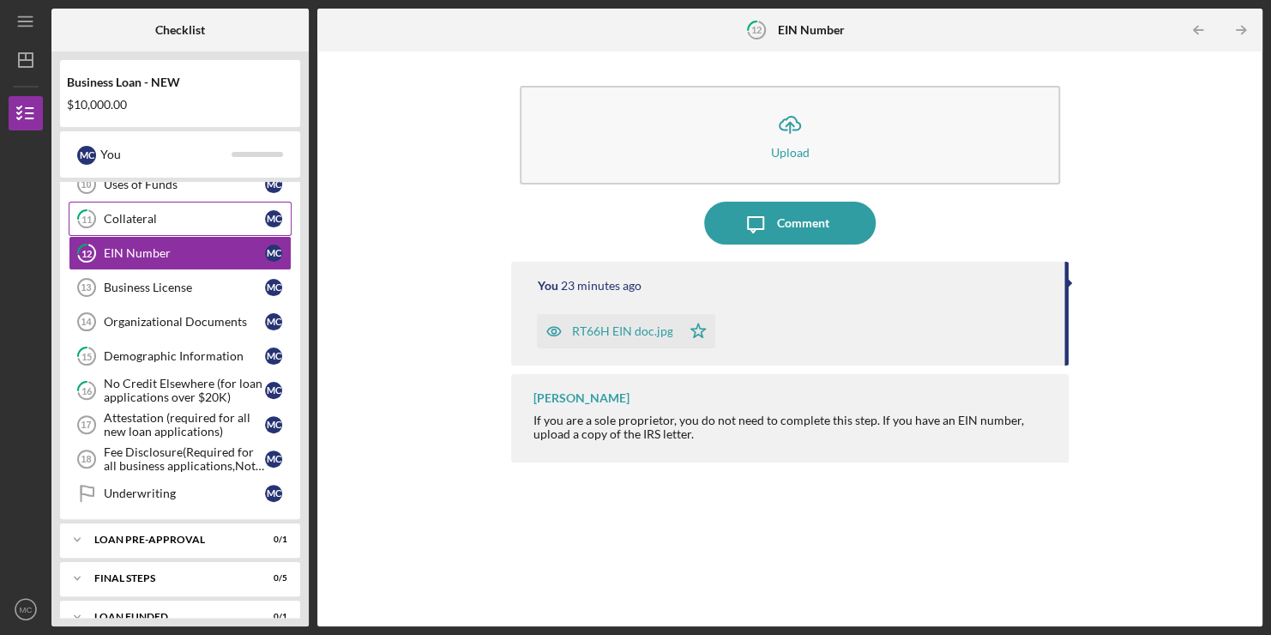
click at [207, 212] on div "Collateral" at bounding box center [184, 219] width 161 height 14
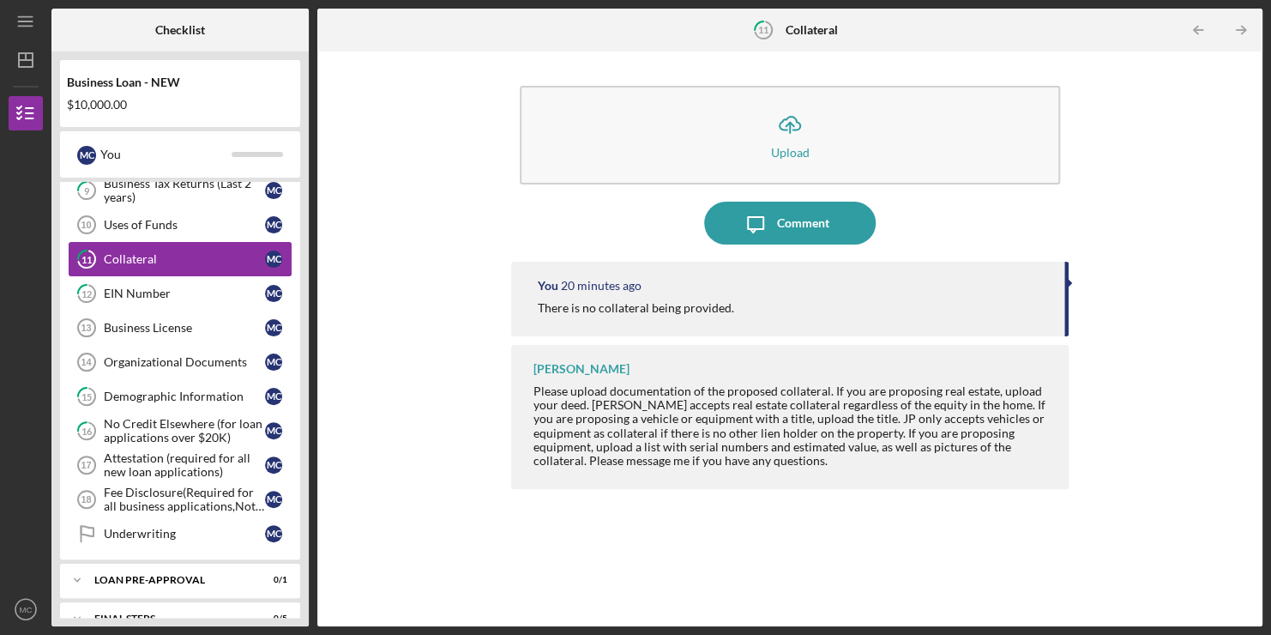
scroll to position [432, 0]
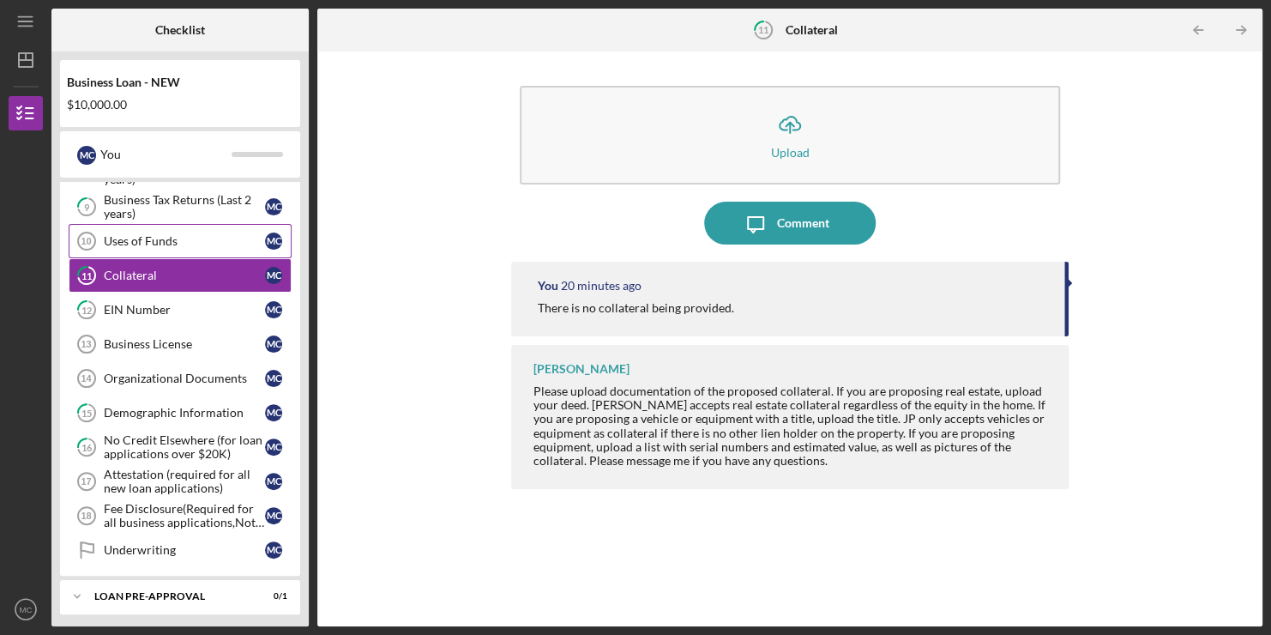
click at [183, 234] on div "Uses of Funds" at bounding box center [184, 241] width 161 height 14
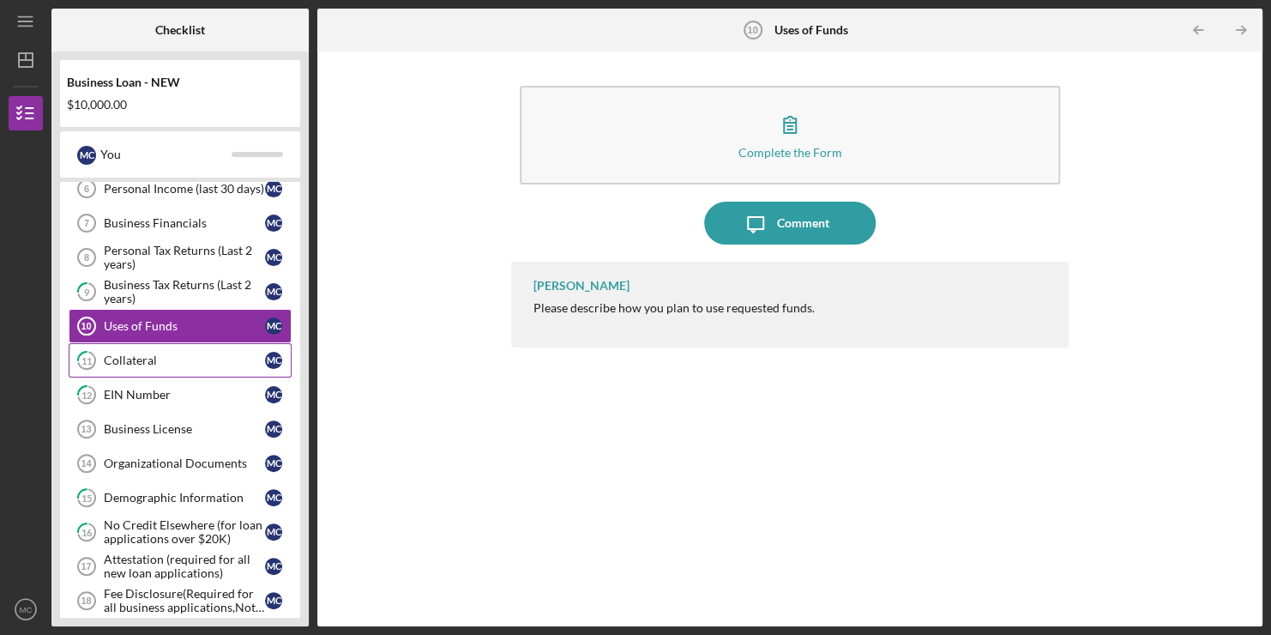
scroll to position [347, 0]
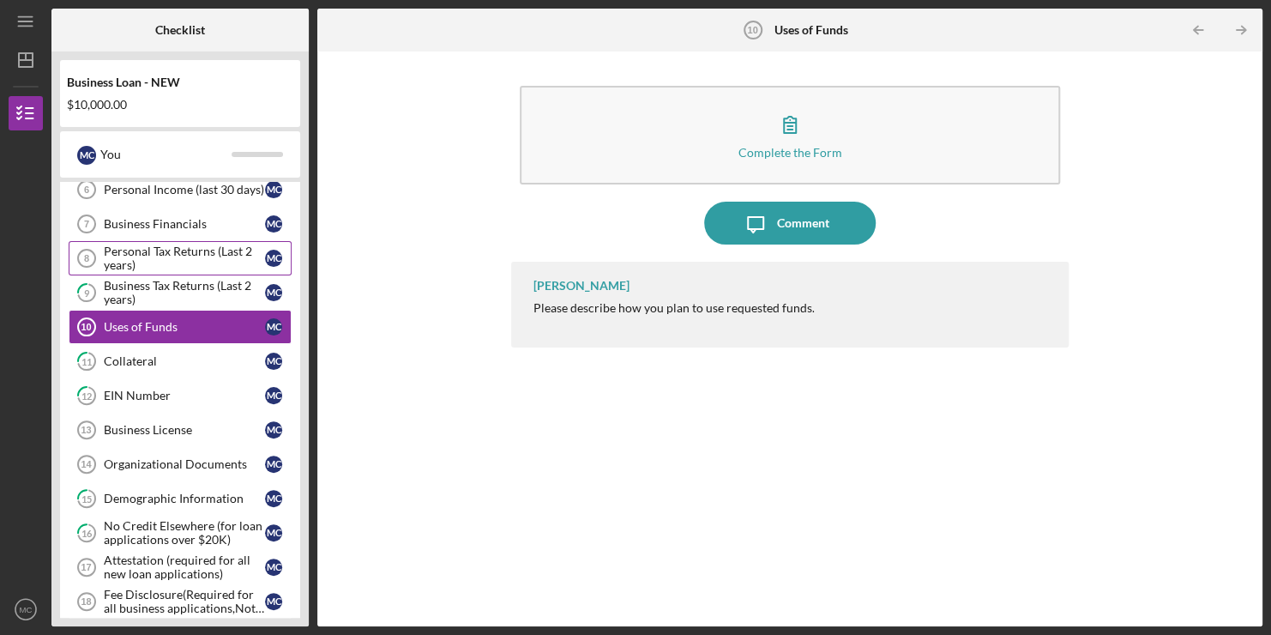
click at [178, 244] on div "Personal Tax Returns (Last 2 years)" at bounding box center [184, 257] width 161 height 27
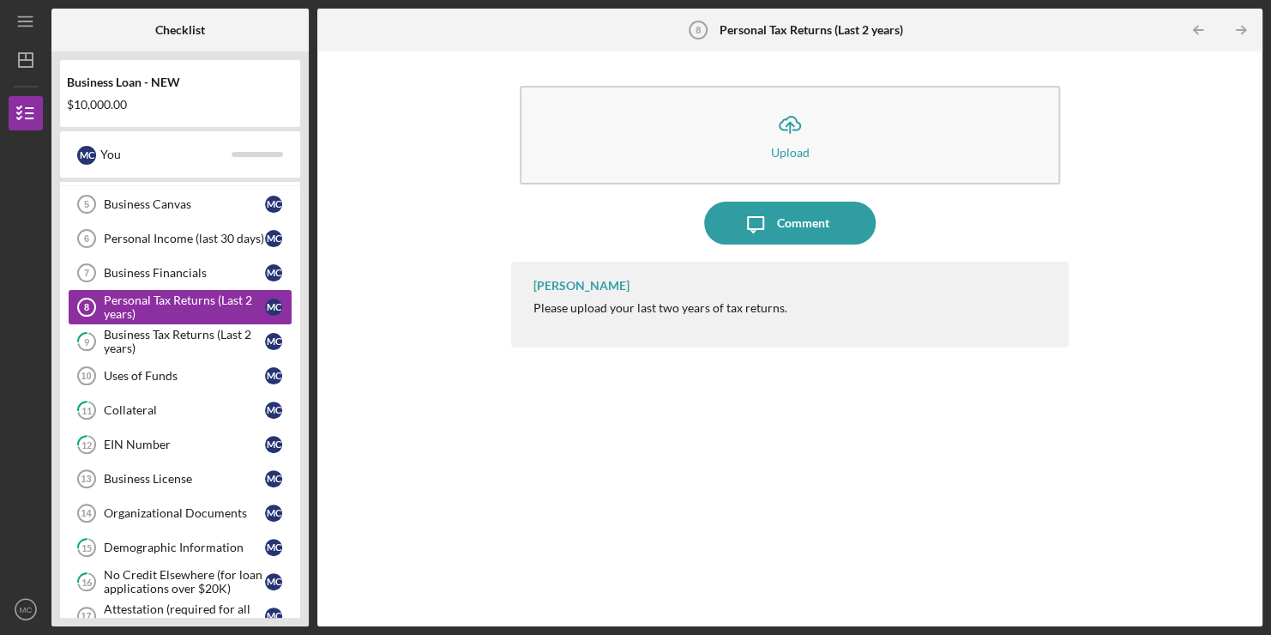
scroll to position [297, 0]
click at [172, 267] on div "Business Financials" at bounding box center [184, 274] width 161 height 14
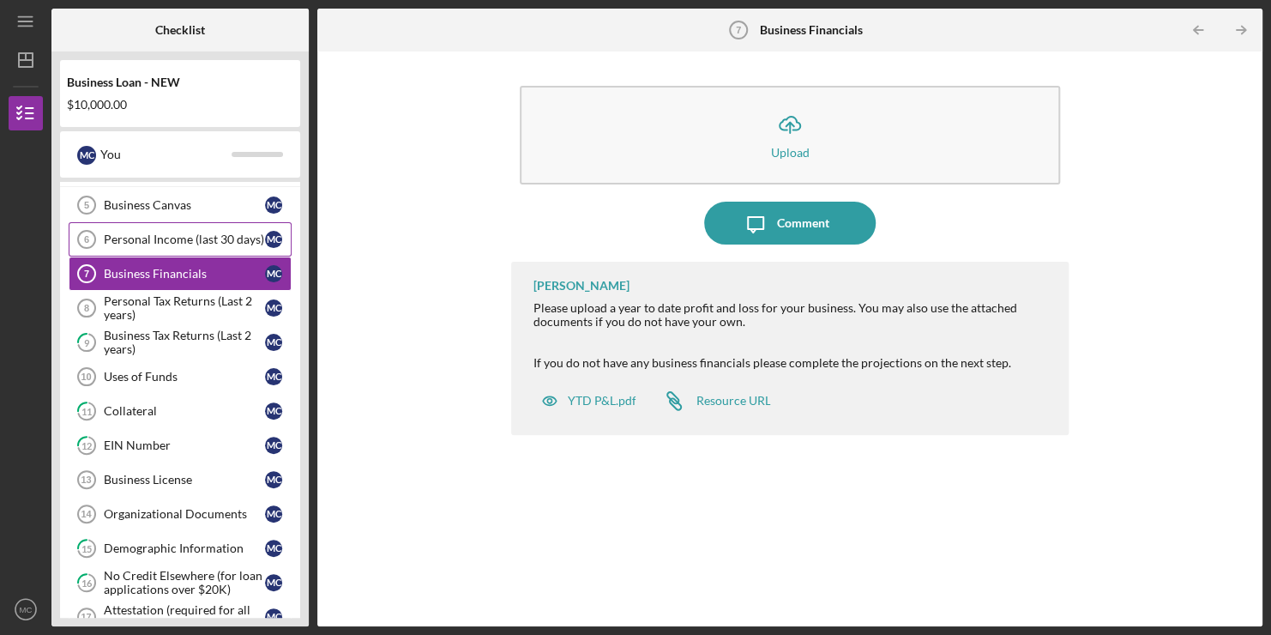
click at [154, 239] on div "Personal Income (last 30 days)" at bounding box center [184, 239] width 161 height 14
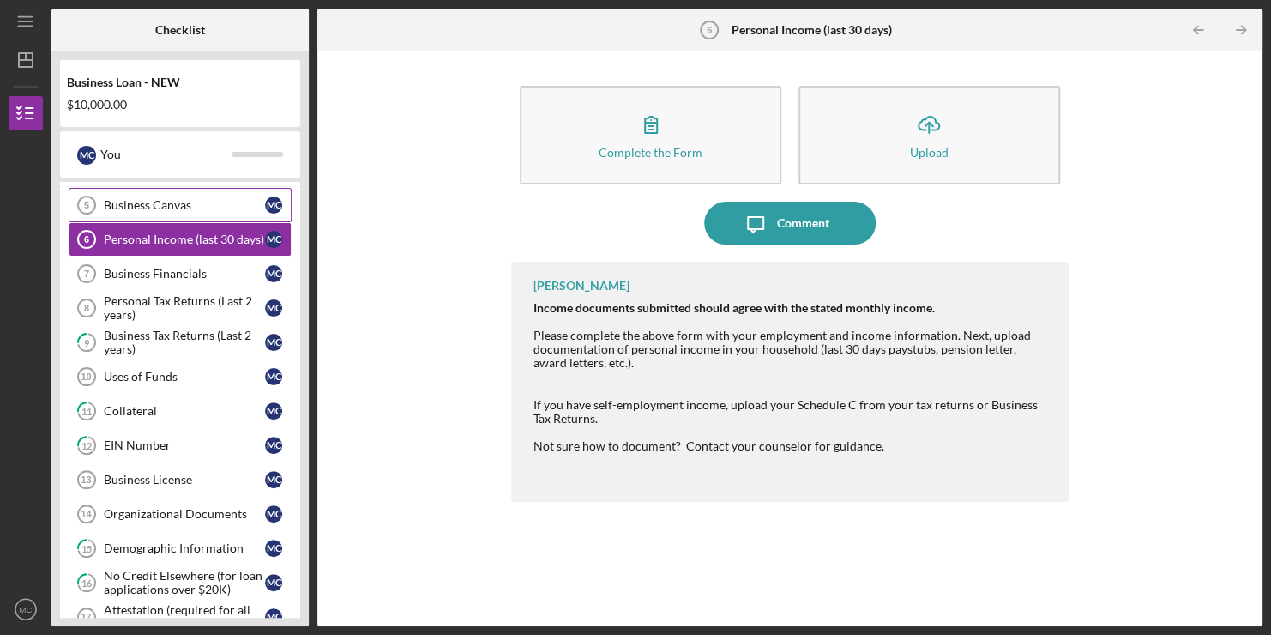
click at [157, 190] on link "Business Canvas 5 Business Canvas M C" at bounding box center [180, 205] width 223 height 34
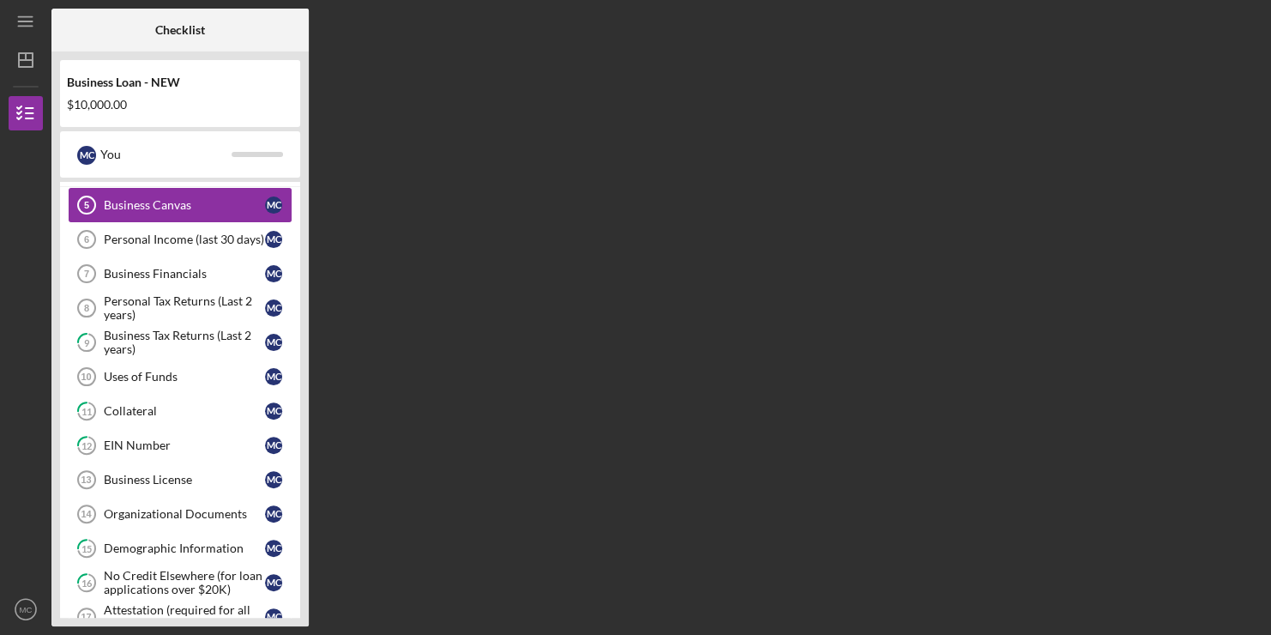
click at [157, 190] on link "Business Canvas 5 Business Canvas M C" at bounding box center [180, 205] width 223 height 34
